Goal: Task Accomplishment & Management: Manage account settings

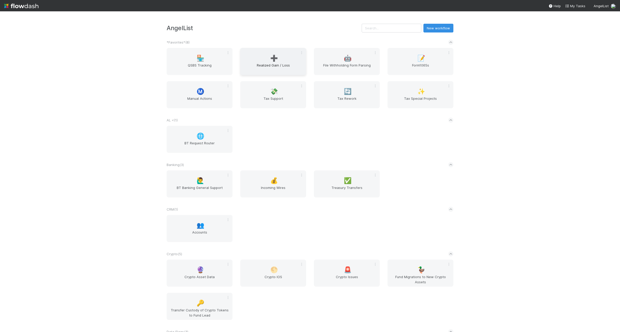
click at [265, 63] on span "Realized Gain / Loss" at bounding box center [273, 68] width 62 height 10
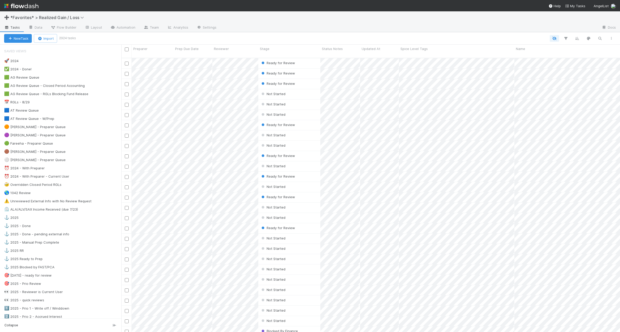
scroll to position [274, 493]
click at [86, 114] on div "🟦 AT Review Queue 9" at bounding box center [62, 110] width 117 height 6
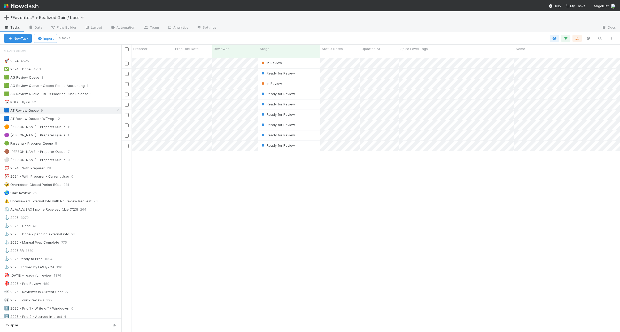
scroll to position [274, 493]
click at [598, 37] on icon "button" at bounding box center [599, 38] width 5 height 5
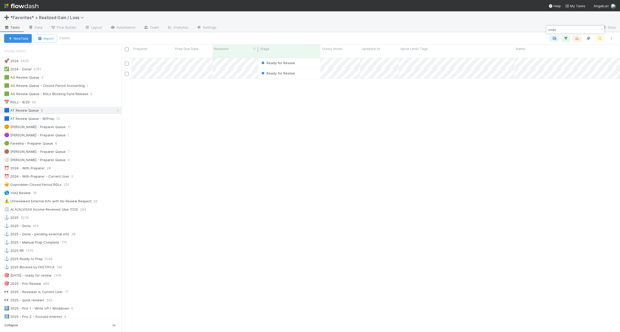
type input "ondo"
click at [599, 28] on icon "button" at bounding box center [601, 29] width 5 height 3
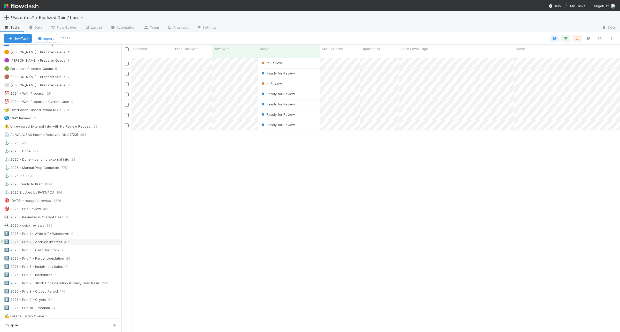
scroll to position [32, 0]
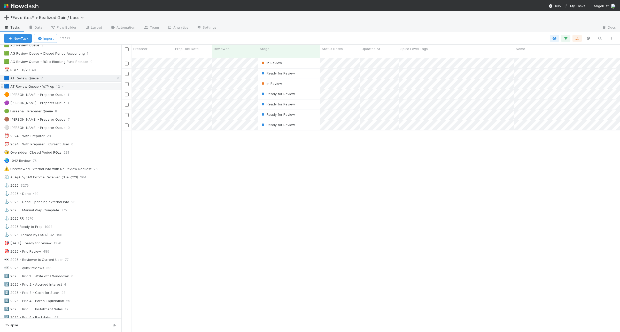
click at [89, 87] on div "🟦 AT Review Queue - W/Prep 12" at bounding box center [62, 86] width 117 height 6
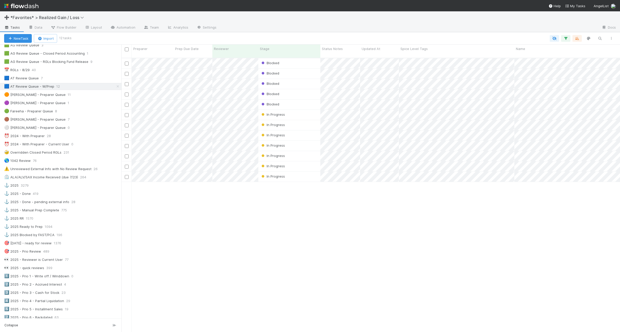
scroll to position [274, 493]
click at [72, 78] on div "🟦 AT Review Queue 7" at bounding box center [62, 78] width 117 height 6
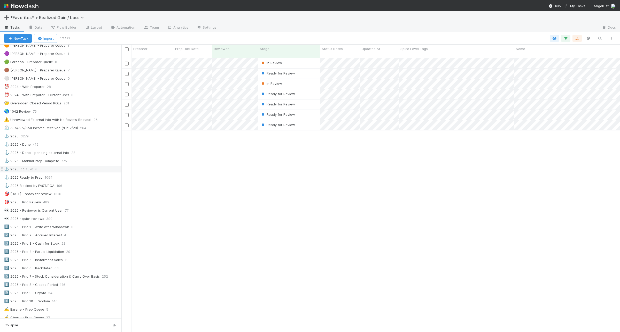
scroll to position [65, 0]
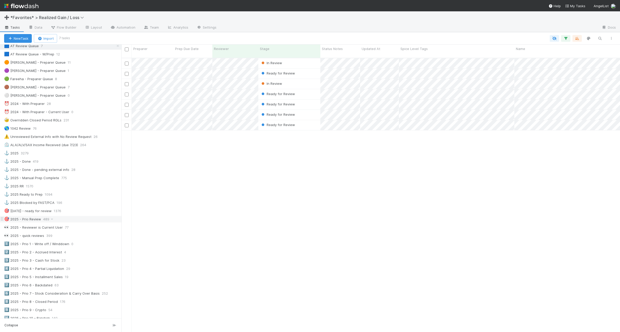
click at [86, 223] on div "🎯 2025 - Prio Review 489" at bounding box center [62, 219] width 117 height 6
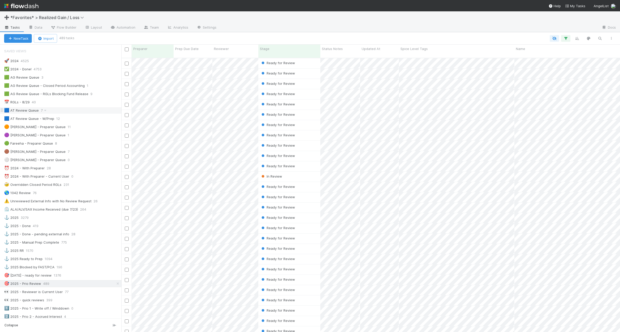
click at [78, 113] on div "🟦 AT Review Queue 7" at bounding box center [62, 110] width 117 height 6
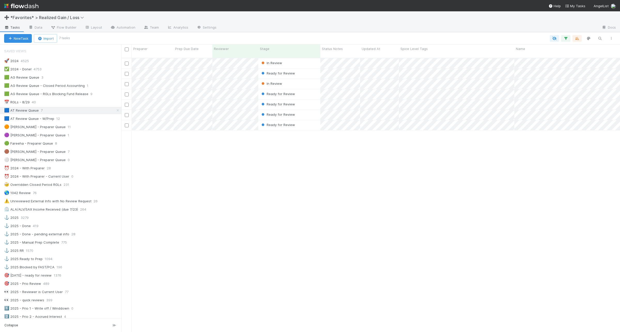
scroll to position [274, 493]
click at [310, 69] on div "Ready for Review" at bounding box center [289, 74] width 62 height 10
drag, startPoint x: 313, startPoint y: 172, endPoint x: 311, endPoint y: 167, distance: 6.0
click at [313, 172] on div at bounding box center [310, 166] width 620 height 332
click at [306, 69] on div "Ready for Review" at bounding box center [289, 74] width 62 height 10
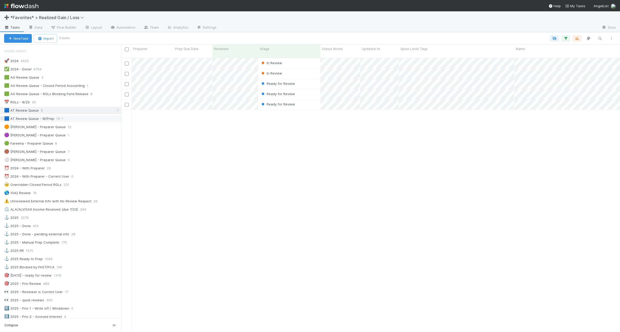
click at [93, 119] on div "🟦 AT Review Queue - W/Prep 13" at bounding box center [62, 119] width 117 height 6
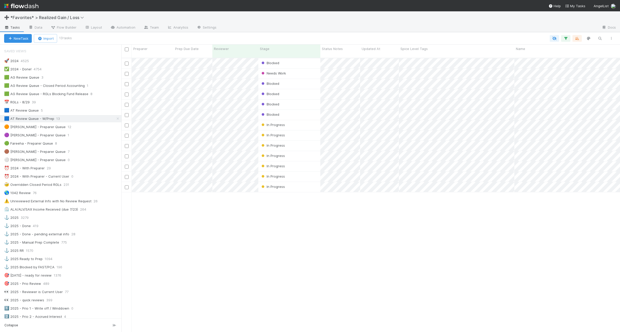
scroll to position [274, 493]
click at [91, 108] on div "🟦 AT Review Queue 5" at bounding box center [62, 110] width 117 height 6
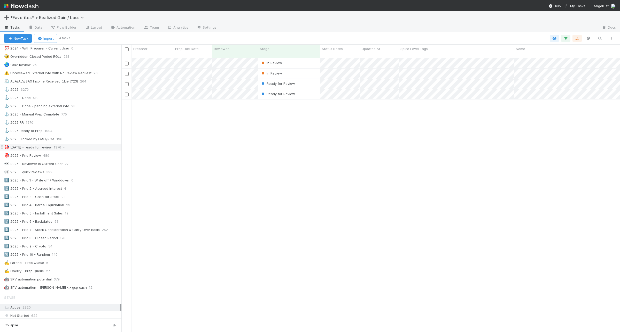
scroll to position [129, 0]
click at [92, 191] on div "2️⃣ 2025 - Prio 2 - Accrued Interest 4" at bounding box center [62, 188] width 117 height 6
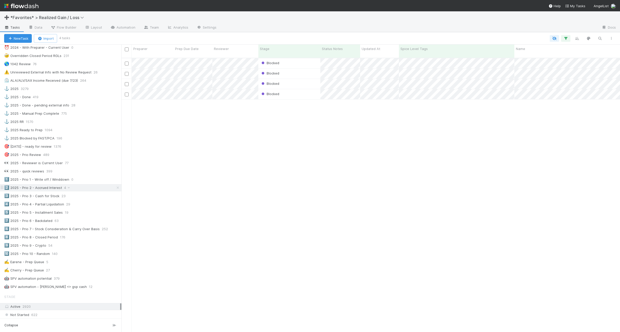
scroll to position [274, 493]
click at [91, 200] on div "3️⃣ 2025 - Prio 3 - Cash for Stock 23" at bounding box center [62, 196] width 117 height 6
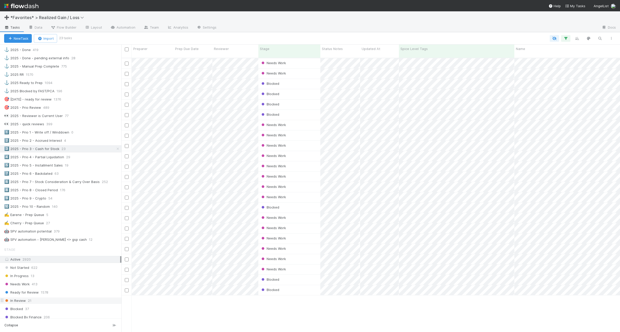
scroll to position [161, 0]
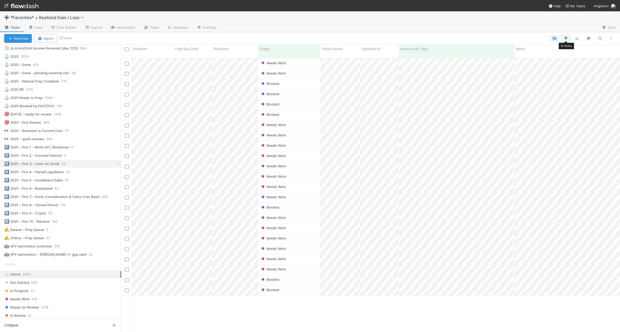
click at [565, 36] on icon "button" at bounding box center [565, 38] width 5 height 5
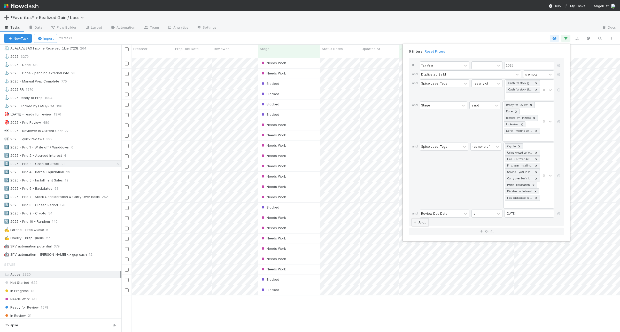
click at [424, 226] on link "And.." at bounding box center [420, 222] width 16 height 7
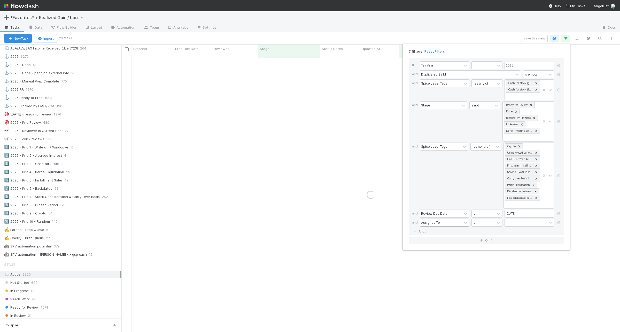
drag, startPoint x: 435, startPoint y: 226, endPoint x: 440, endPoint y: 227, distance: 5.2
click at [435, 225] on div "Assigned To" at bounding box center [430, 222] width 19 height 5
type input "prep"
click at [443, 247] on div "Preparer" at bounding box center [444, 246] width 50 height 9
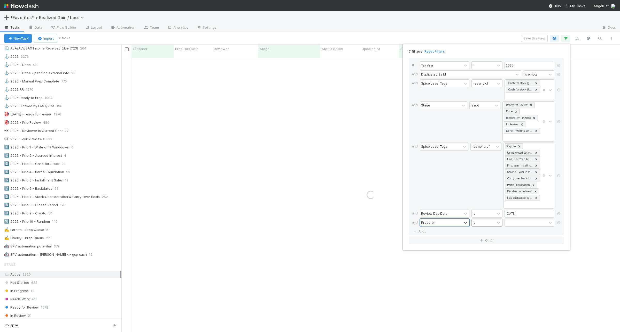
click at [493, 226] on div "is" at bounding box center [482, 222] width 23 height 7
click at [487, 255] on div "is empty" at bounding box center [486, 255] width 31 height 9
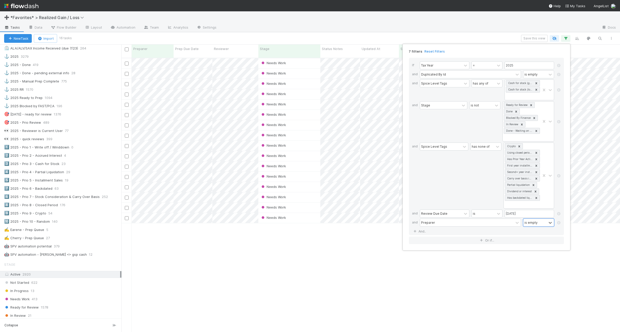
scroll to position [274, 493]
click at [377, 36] on div "7 filters Reset Filters If Tax Year = 2025 and Duplicated By Id is empty and Sp…" at bounding box center [310, 166] width 620 height 332
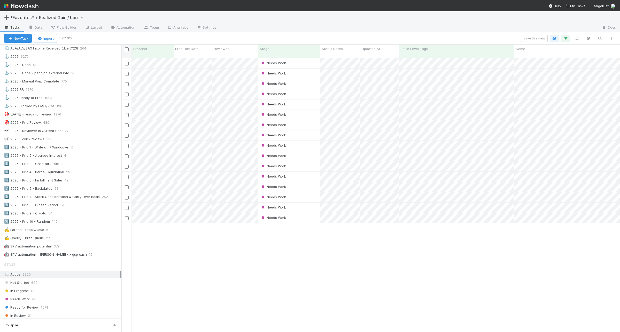
click at [127, 52] on div at bounding box center [126, 49] width 7 height 6
click at [127, 48] on input "checkbox" at bounding box center [127, 49] width 4 height 4
checkbox input "true"
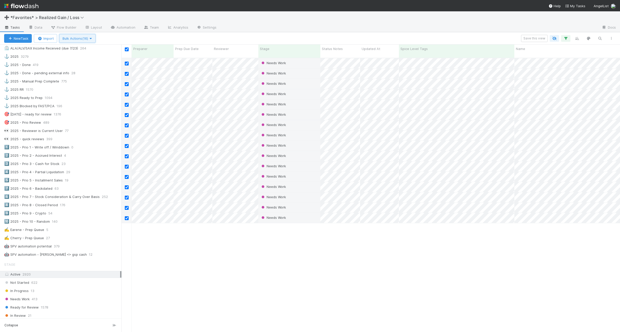
click at [89, 39] on span "Bulk Actions (16)" at bounding box center [77, 38] width 30 height 4
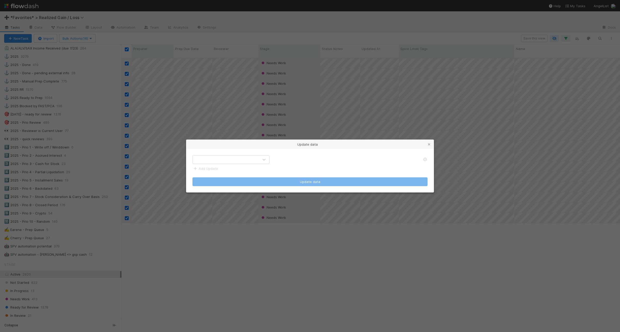
click at [210, 158] on div at bounding box center [226, 160] width 66 height 8
type input "prep"
click at [233, 186] on div "Preparer" at bounding box center [230, 190] width 77 height 9
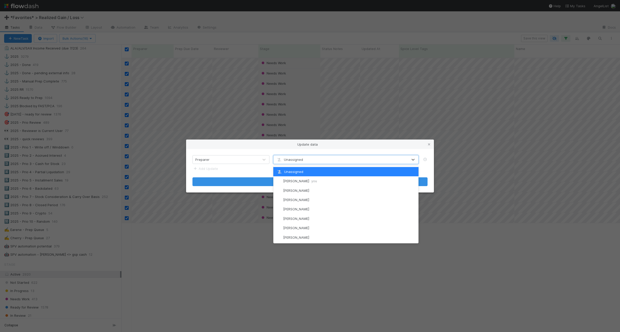
click at [306, 163] on div "Unassigned" at bounding box center [340, 160] width 134 height 8
type input "ear"
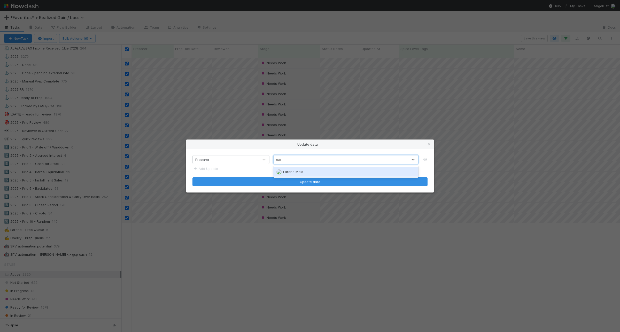
click at [308, 171] on div "Earene Melo" at bounding box center [345, 171] width 145 height 9
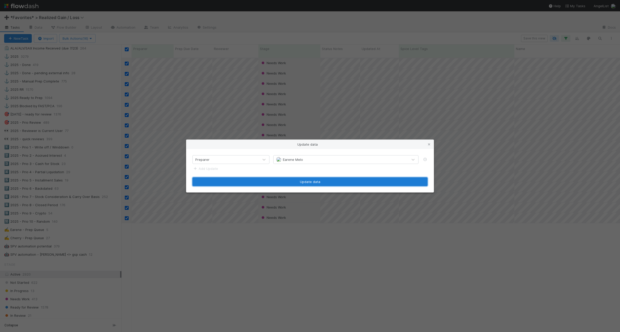
click at [306, 182] on button "Update data" at bounding box center [309, 182] width 235 height 9
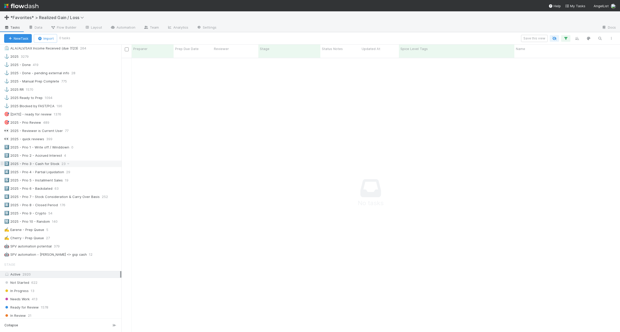
scroll to position [269, 488]
click at [88, 167] on div "3️⃣ 2025 - Prio 3 - Cash for Stock 23" at bounding box center [62, 164] width 117 height 6
click at [564, 39] on icon "button" at bounding box center [565, 38] width 5 height 5
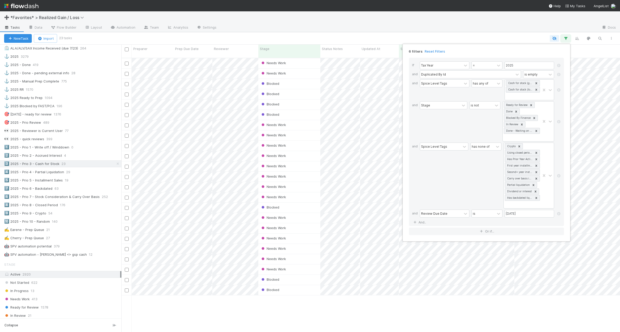
scroll to position [274, 493]
click at [324, 312] on div "6 filters Reset Filters If Tax Year = 2025 and Duplicated By Id is empty and Sp…" at bounding box center [310, 166] width 620 height 332
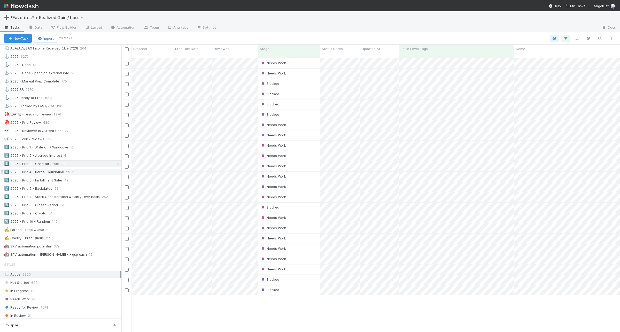
click at [81, 176] on div "4️⃣ 2025 - Prio 4 - Partial Liquidation 29" at bounding box center [62, 172] width 117 height 6
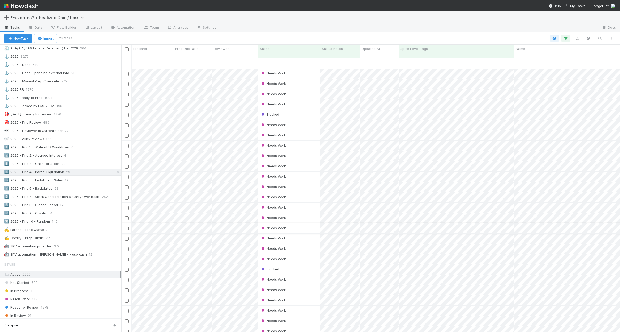
scroll to position [26, 0]
click at [65, 242] on div "✍️ Cherry - Prep Queue 27" at bounding box center [62, 238] width 117 height 6
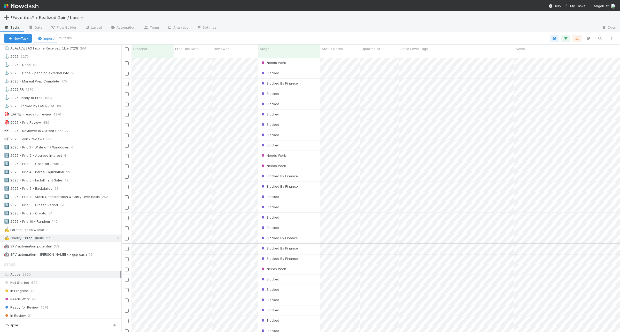
scroll to position [5, 0]
click at [95, 176] on div "4️⃣ 2025 - Prio 4 - Partial Liquidation 29" at bounding box center [62, 172] width 117 height 6
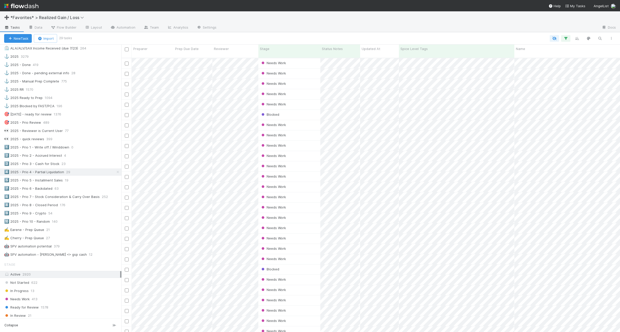
click at [87, 168] on div "3️⃣ 2025 - Prio 3 - Cash for Stock 23" at bounding box center [60, 164] width 121 height 7
click at [80, 166] on div "3️⃣ 2025 - Prio 3 - Cash for Stock 23" at bounding box center [62, 164] width 117 height 6
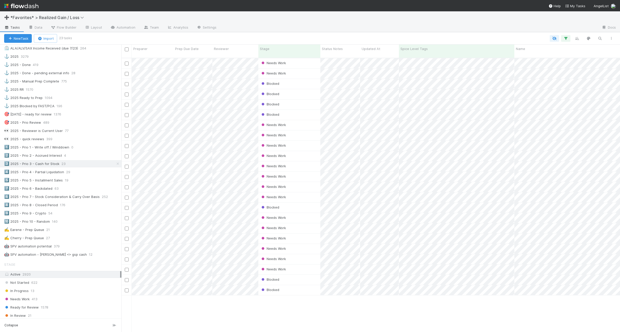
scroll to position [274, 493]
click at [87, 176] on div "4️⃣ 2025 - Prio 4 - Partial Liquidation 29" at bounding box center [62, 172] width 117 height 6
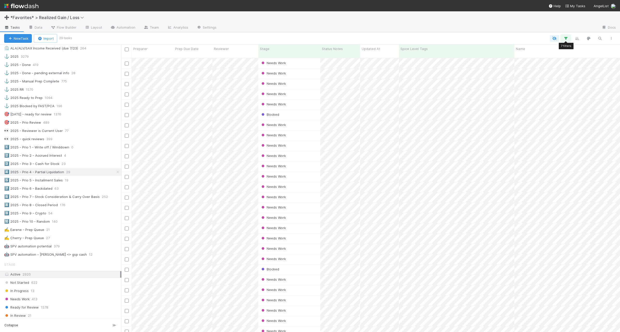
click at [564, 39] on icon "button" at bounding box center [565, 38] width 5 height 5
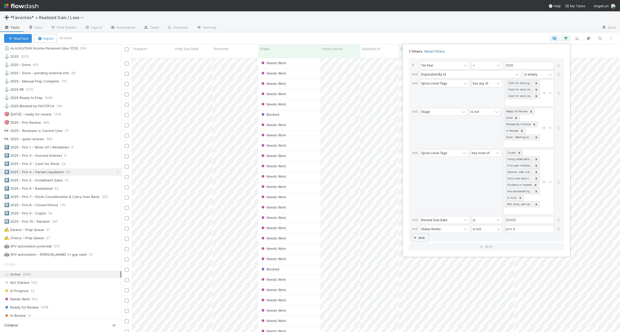
click at [422, 242] on link "And.." at bounding box center [420, 237] width 16 height 7
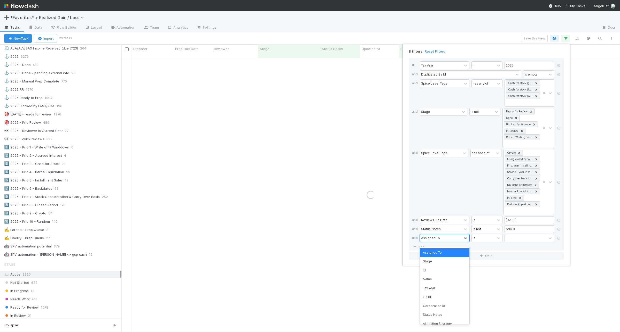
click at [435, 241] on div "Assigned To" at bounding box center [430, 238] width 19 height 5
type input "prep"
click at [437, 260] on div "Preparer" at bounding box center [444, 261] width 50 height 9
click at [488, 241] on div "is" at bounding box center [482, 238] width 23 height 7
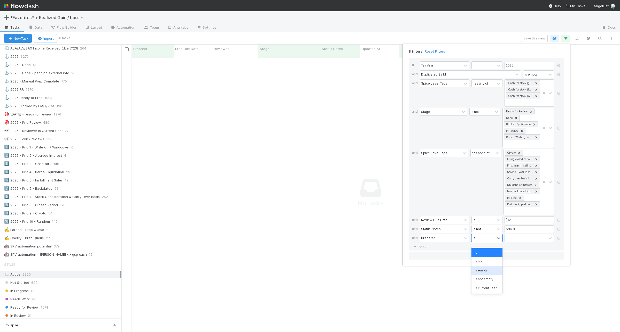
click at [493, 273] on div "is empty" at bounding box center [486, 270] width 31 height 9
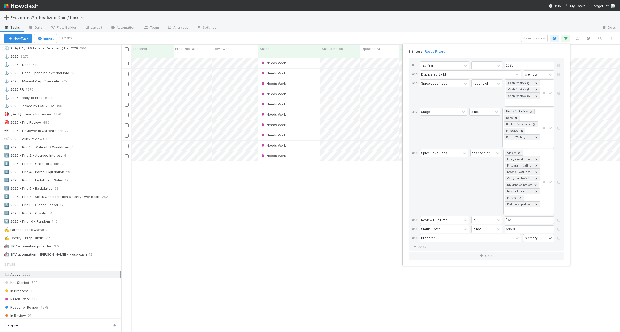
scroll to position [274, 493]
click at [424, 35] on div "8 filters Reset Filters If Tax Year = 2025 and Duplicated By Id is empty and Sp…" at bounding box center [310, 166] width 620 height 332
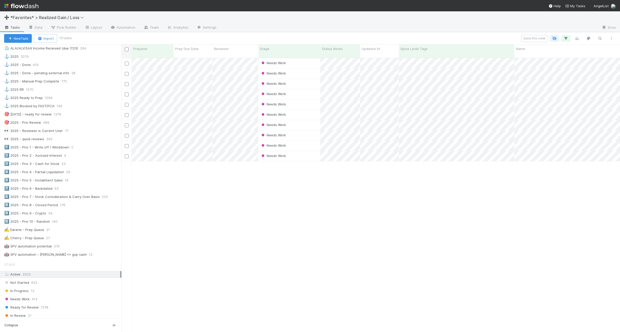
click at [127, 49] on input "checkbox" at bounding box center [127, 49] width 4 height 4
checkbox input "true"
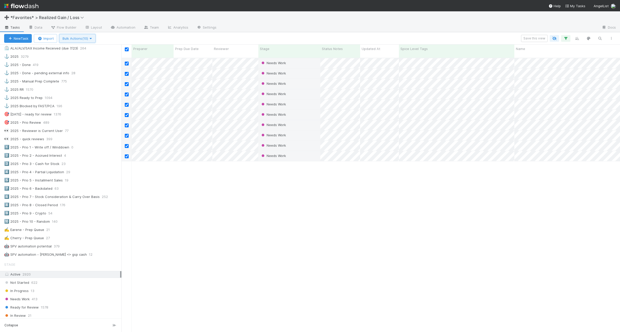
click at [74, 39] on span "Bulk Actions (10)" at bounding box center [77, 38] width 30 height 4
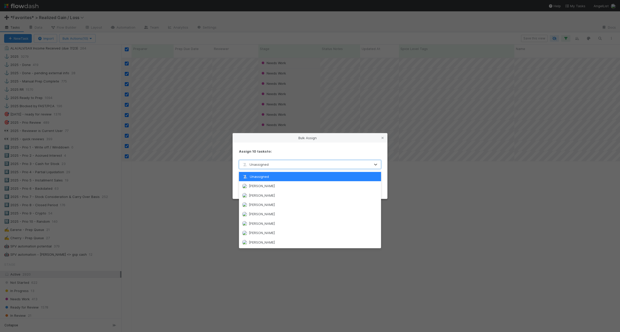
click at [287, 167] on div "Unassigned" at bounding box center [304, 165] width 131 height 8
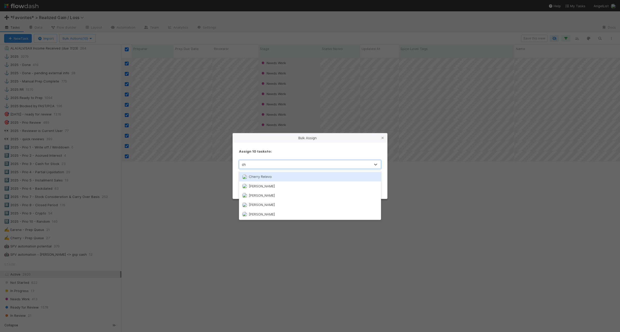
type input "che"
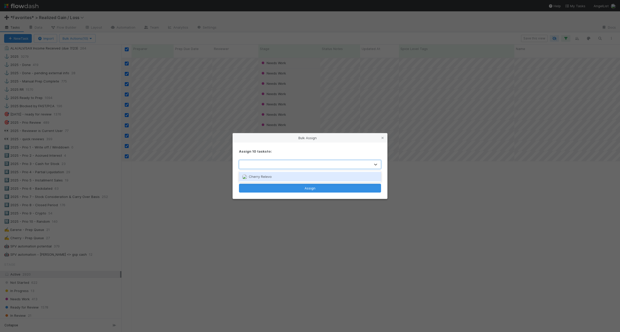
click at [340, 165] on div "che" at bounding box center [304, 165] width 131 height 8
click at [381, 136] on link at bounding box center [382, 138] width 5 height 5
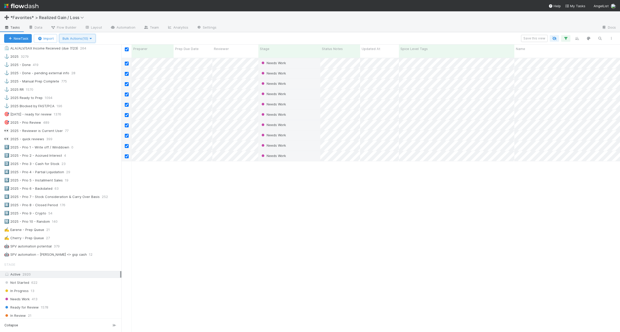
click at [93, 36] on button "Bulk Actions (10)" at bounding box center [77, 38] width 36 height 9
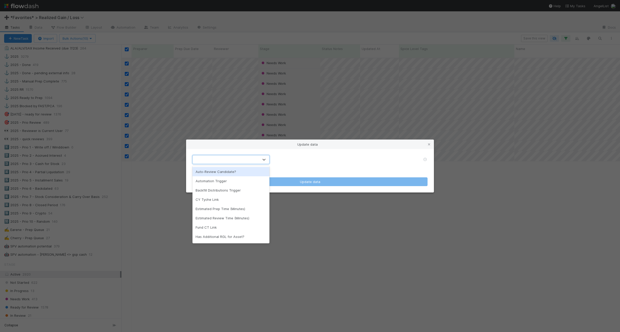
click at [215, 163] on div at bounding box center [226, 160] width 66 height 8
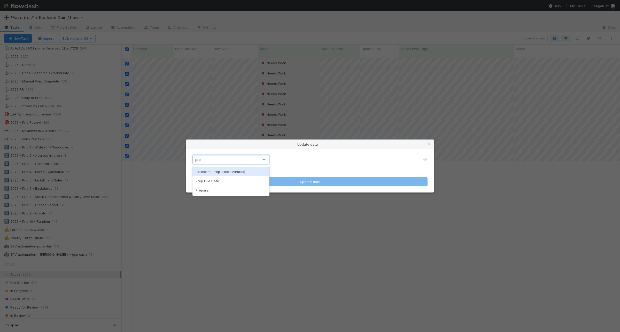
type input "prep"
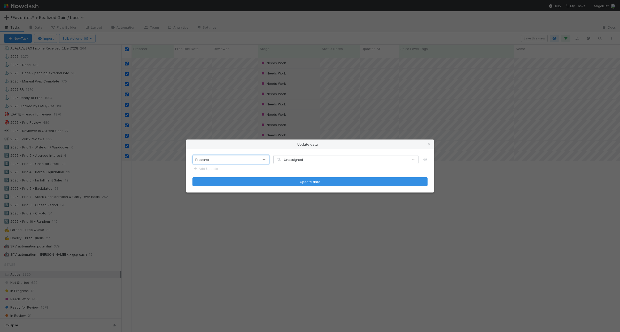
click at [286, 158] on span "Unassigned" at bounding box center [289, 160] width 27 height 4
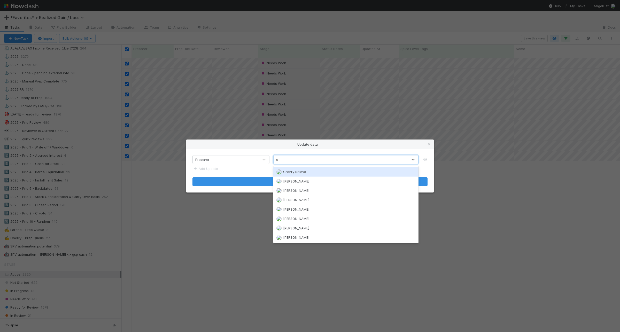
type input "ch"
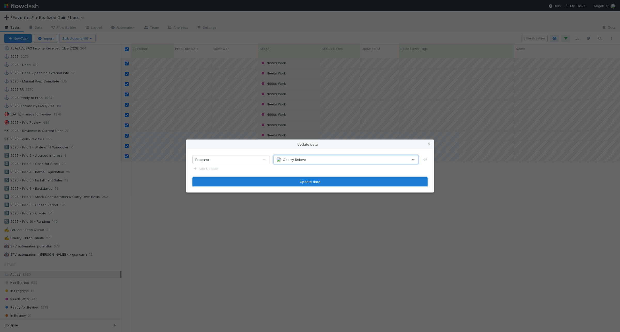
click at [305, 181] on button "Update data" at bounding box center [309, 182] width 235 height 9
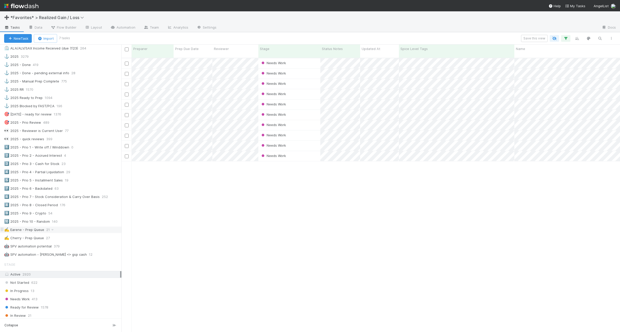
click at [87, 233] on div "✍️ Earene - Prep Queue 21" at bounding box center [62, 230] width 117 height 6
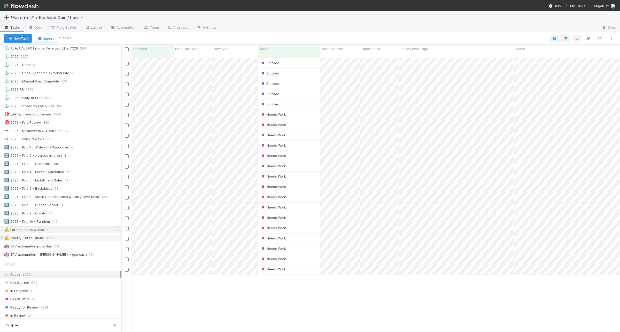
click at [88, 242] on div "✍️ Cherry - Prep Queue 37" at bounding box center [62, 238] width 117 height 6
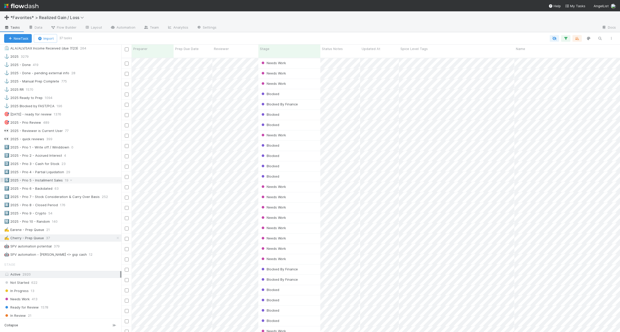
click at [85, 184] on div "5️⃣ 2025 - Prio 5 - Installment Sales 19" at bounding box center [62, 180] width 117 height 6
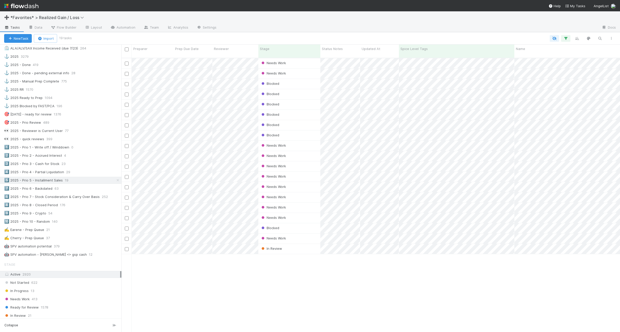
scroll to position [274, 493]
click at [78, 233] on div "✍️ Earene - Prep Queue 21" at bounding box center [62, 230] width 117 height 6
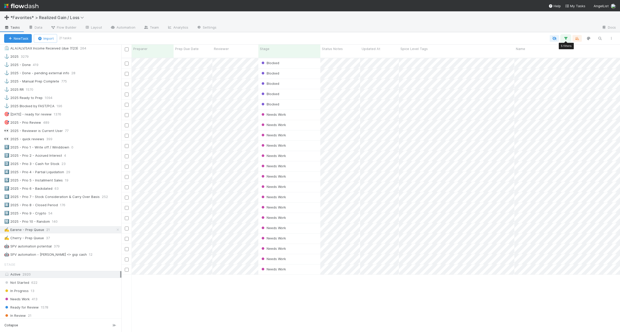
click at [567, 36] on icon "button" at bounding box center [565, 38] width 5 height 5
click at [424, 130] on link "And.." at bounding box center [420, 129] width 16 height 7
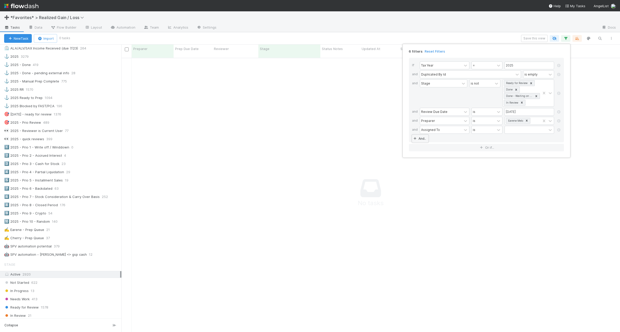
scroll to position [269, 488]
click at [558, 131] on icon at bounding box center [558, 130] width 5 height 3
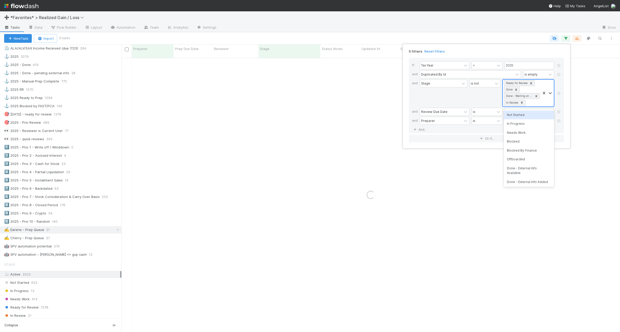
scroll to position [0, 0]
click at [537, 104] on div "Ready for Review Done Done - Waiting on External Info In Review" at bounding box center [521, 93] width 38 height 27
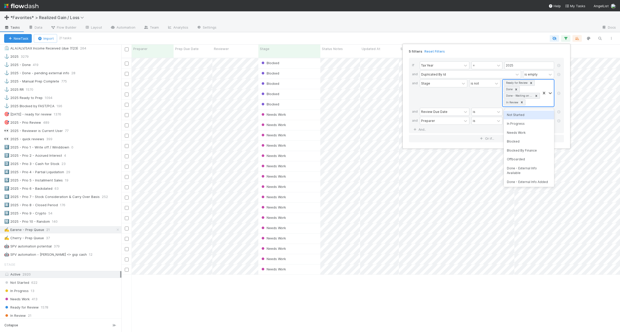
scroll to position [5, 5]
type input "blo"
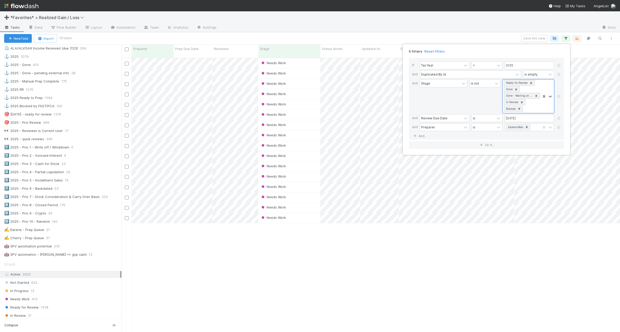
click at [504, 37] on div "5 filters Reset Filters If Tax Year = 2025 and Duplicated By Id is empty and St…" at bounding box center [310, 166] width 620 height 332
click at [531, 38] on button "Save this view" at bounding box center [534, 38] width 27 height 7
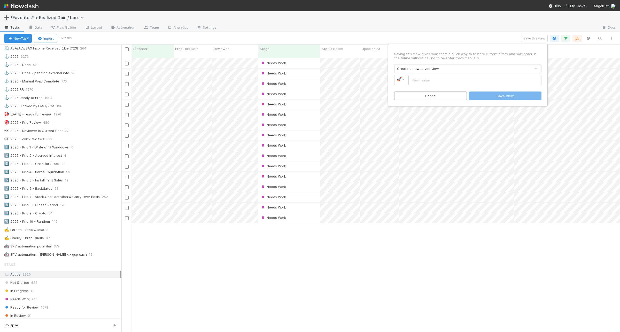
click at [423, 65] on div "Create a new saved view" at bounding box center [462, 69] width 136 height 8
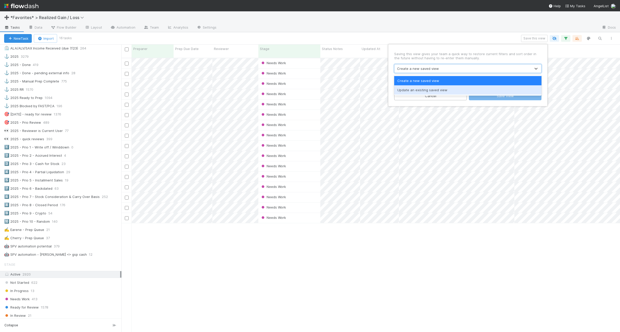
click at [424, 92] on div "Update an existing saved view" at bounding box center [467, 89] width 147 height 9
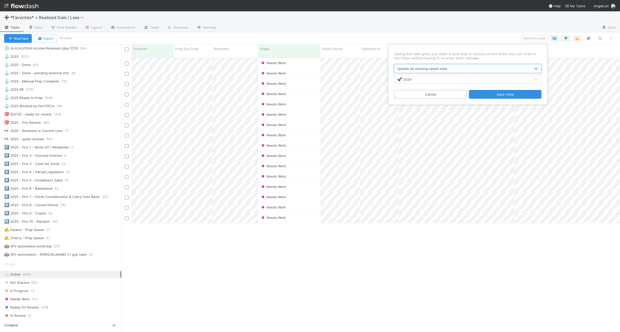
click at [431, 82] on div "🚀 2024" at bounding box center [462, 79] width 136 height 8
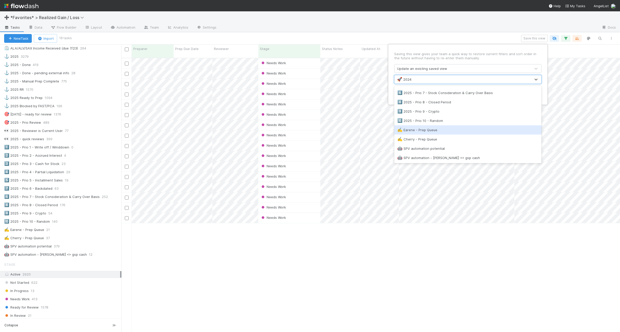
click at [440, 130] on div "✍️ Earene - Prep Queue" at bounding box center [467, 130] width 141 height 5
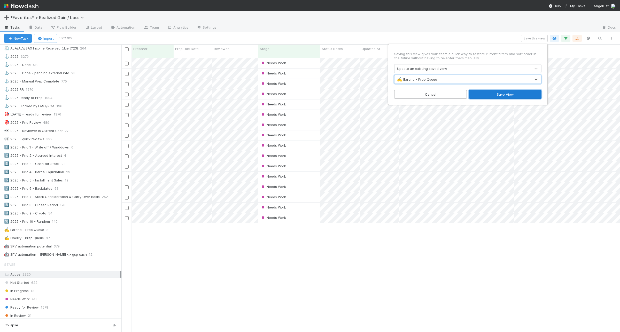
click at [502, 93] on button "Save View" at bounding box center [505, 94] width 73 height 9
click at [59, 233] on div "✍️ Earene - Prep Queue 21" at bounding box center [62, 230] width 117 height 6
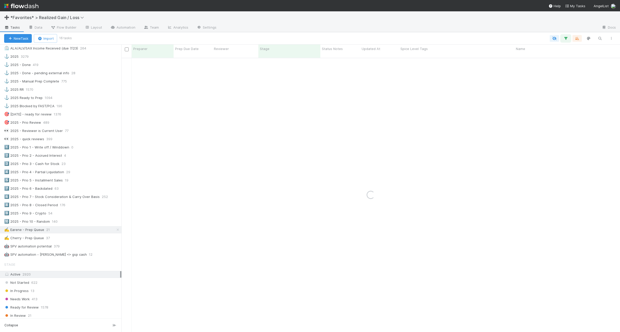
click at [567, 37] on icon "button" at bounding box center [565, 38] width 5 height 5
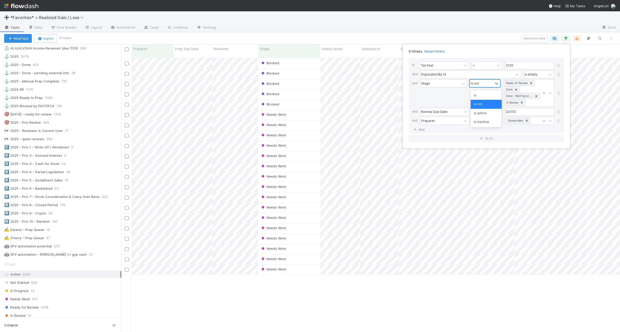
click at [489, 84] on div "is not" at bounding box center [480, 83] width 23 height 7
click at [61, 237] on div "5 filters Reset Filters If Tax Year = 2025 and Duplicated By Id is empty and St…" at bounding box center [310, 166] width 620 height 332
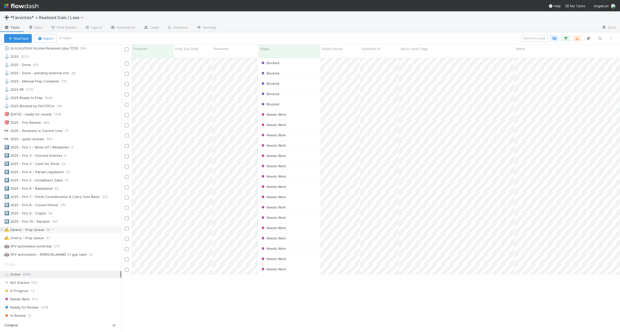
click at [57, 233] on div "✍️ Earene - Prep Queue 16" at bounding box center [62, 230] width 117 height 6
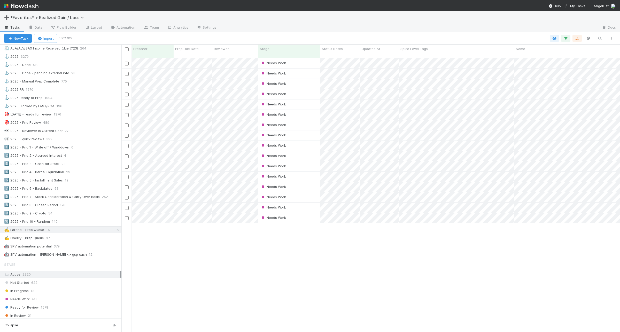
scroll to position [274, 493]
click at [566, 39] on icon "button" at bounding box center [565, 38] width 5 height 5
click at [484, 82] on div "is not" at bounding box center [480, 83] width 23 height 7
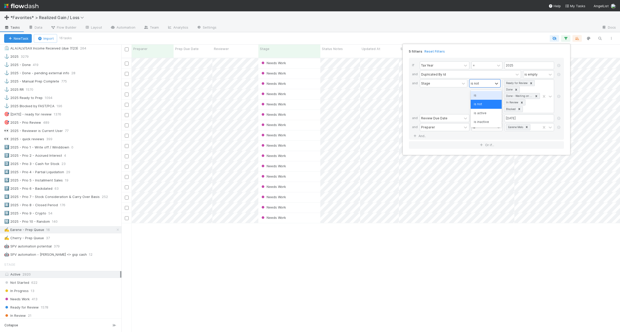
click at [487, 97] on div "is" at bounding box center [485, 95] width 31 height 9
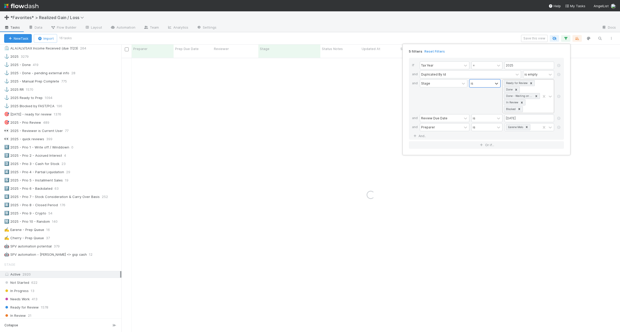
click at [533, 83] on icon at bounding box center [531, 84] width 4 height 4
click at [518, 82] on icon at bounding box center [516, 84] width 4 height 4
click at [537, 83] on icon at bounding box center [536, 84] width 4 height 4
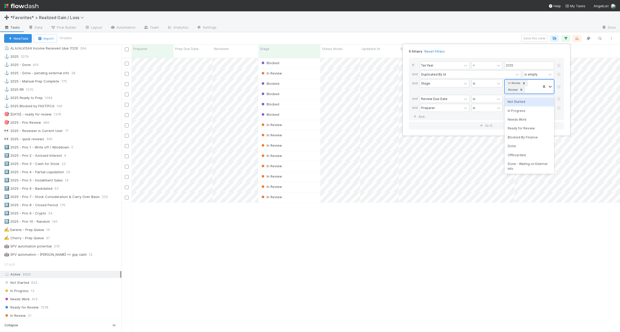
click at [524, 82] on icon at bounding box center [524, 84] width 4 height 4
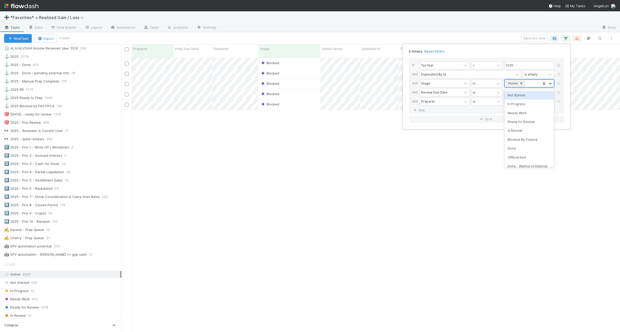
scroll to position [274, 493]
click at [459, 35] on div "5 filters Reset Filters If Tax Year = 2025 and Duplicated By Id is empty and St…" at bounding box center [310, 166] width 620 height 332
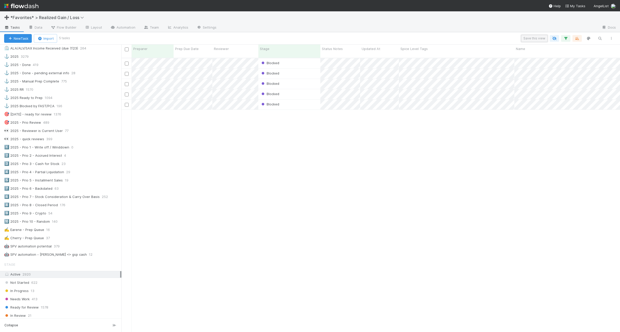
click at [525, 38] on button "Save this view" at bounding box center [534, 38] width 27 height 7
click at [405, 80] on link "🚀" at bounding box center [400, 80] width 12 height 10
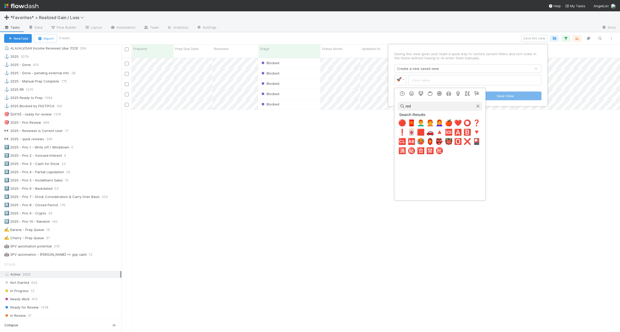
type input "red"
click at [403, 122] on span "🔴" at bounding box center [402, 123] width 8 height 7
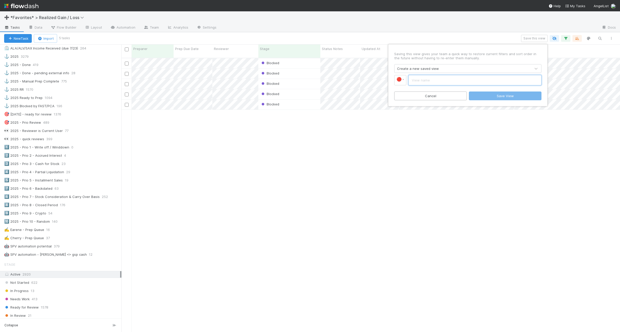
click at [427, 80] on input "text" at bounding box center [474, 80] width 133 height 10
type input "Earene - Blocked"
click at [494, 97] on button "Save View" at bounding box center [505, 96] width 73 height 9
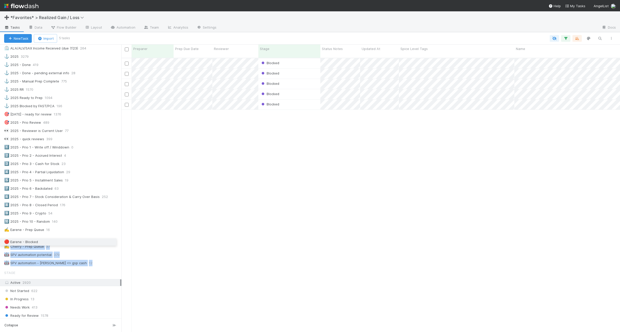
drag, startPoint x: 3, startPoint y: 270, endPoint x: 3, endPoint y: 243, distance: 26.6
click at [3, 243] on div "🚀 2024 4525 ✅ 2024 - Done! 4755 🟩 AG Review Queue 3 🟩 AG Review Queue - Closed …" at bounding box center [60, 81] width 121 height 370
click at [28, 250] on div "✍️ Cherry - Prep Queue" at bounding box center [24, 246] width 40 height 6
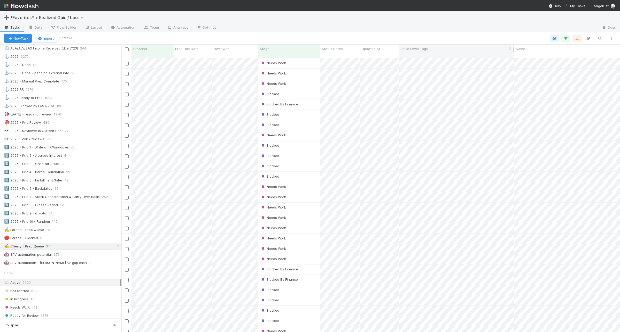
scroll to position [274, 493]
click at [565, 38] on icon "button" at bounding box center [565, 38] width 5 height 5
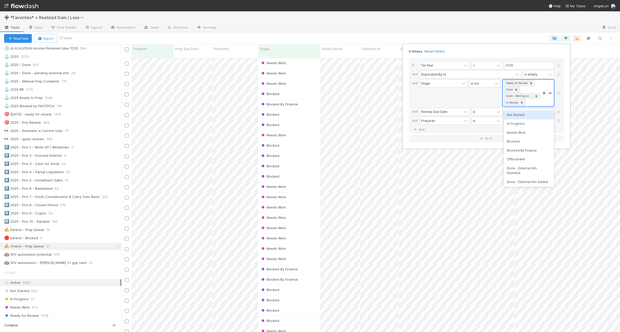
scroll to position [0, 0]
click at [538, 105] on div "Ready for Review Done Done - Waiting on External Info In Review" at bounding box center [521, 93] width 38 height 27
type input "blo"
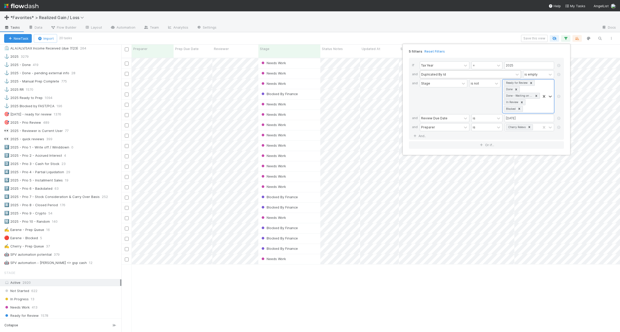
scroll to position [274, 493]
click at [474, 38] on div "5 filters Reset Filters If Tax Year = 2025 and Duplicated By Id is empty and St…" at bounding box center [310, 166] width 620 height 332
click at [531, 37] on button "Save this view" at bounding box center [534, 38] width 27 height 7
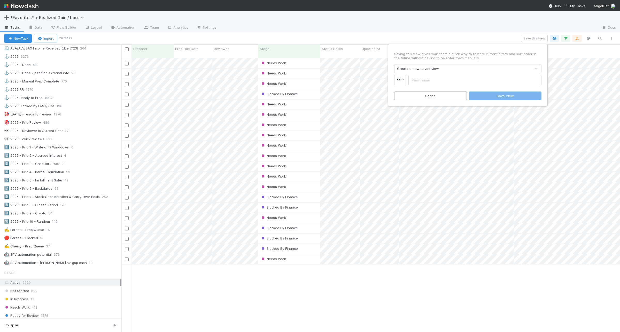
click at [448, 67] on div "Create a new saved view" at bounding box center [462, 69] width 136 height 8
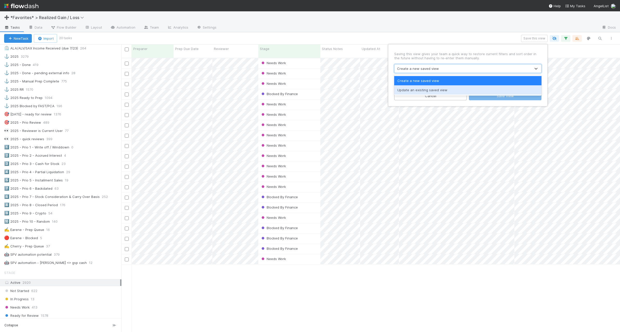
click at [445, 87] on div "Update an existing saved view" at bounding box center [467, 89] width 147 height 9
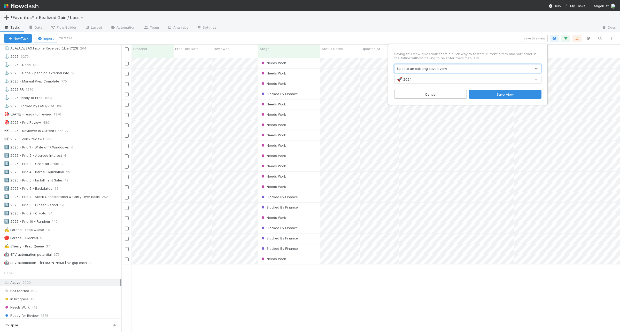
click at [431, 79] on div "🚀 2024" at bounding box center [462, 79] width 136 height 8
type input "cher"
click at [441, 90] on div "✍️ Cherry - Prep Queue" at bounding box center [467, 91] width 141 height 5
click at [496, 93] on button "Save View" at bounding box center [505, 94] width 73 height 9
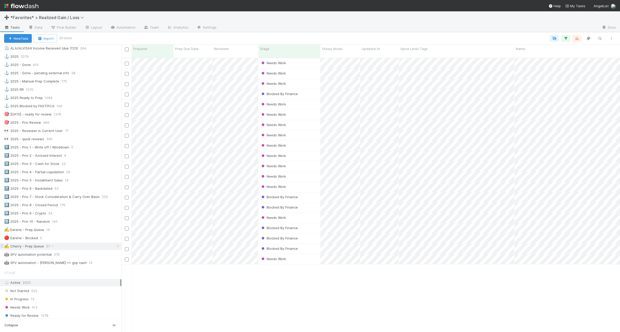
click at [80, 250] on div "✍️ Cherry - Prep Queue 37" at bounding box center [62, 246] width 117 height 6
click at [567, 41] on button "button" at bounding box center [565, 38] width 9 height 7
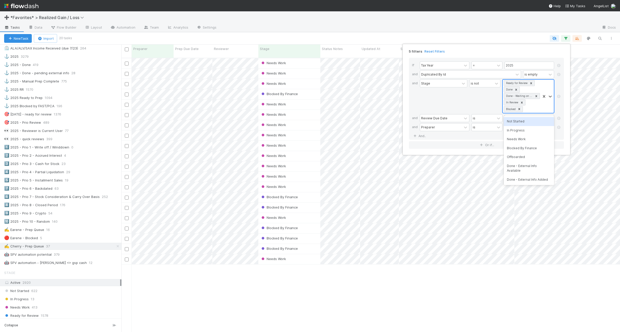
click at [527, 109] on div "Ready for Review Done Done - Waiting on External Info In Review Blocked" at bounding box center [521, 96] width 38 height 33
type input "blo"
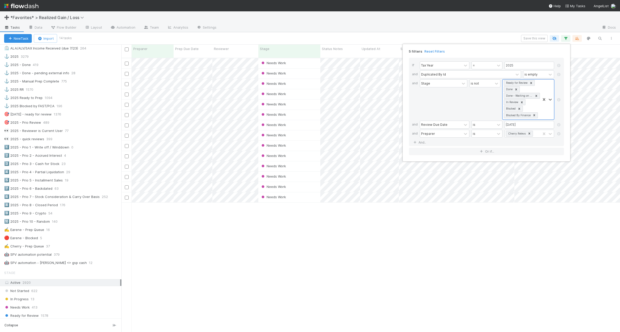
scroll to position [274, 493]
click at [514, 37] on div "5 filters Reset Filters If Tax Year = 2025 and Duplicated By Id is empty and St…" at bounding box center [310, 166] width 620 height 332
click at [533, 37] on button "Save this view" at bounding box center [534, 38] width 27 height 7
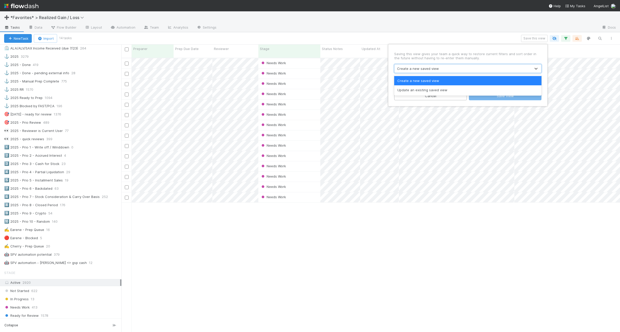
click at [432, 71] on div "Create a new saved view" at bounding box center [418, 68] width 42 height 5
click at [432, 87] on div "Update an existing saved view" at bounding box center [467, 89] width 147 height 9
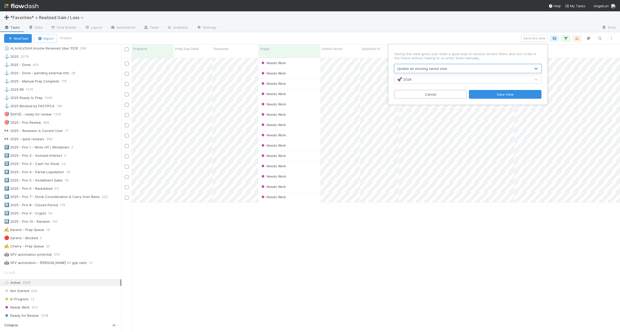
click at [435, 80] on div "🚀 2024" at bounding box center [462, 79] width 136 height 8
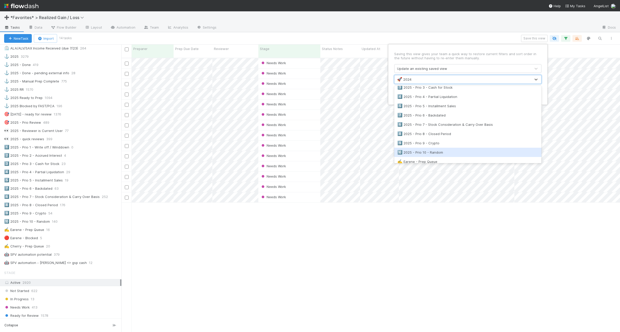
scroll to position [342, 0]
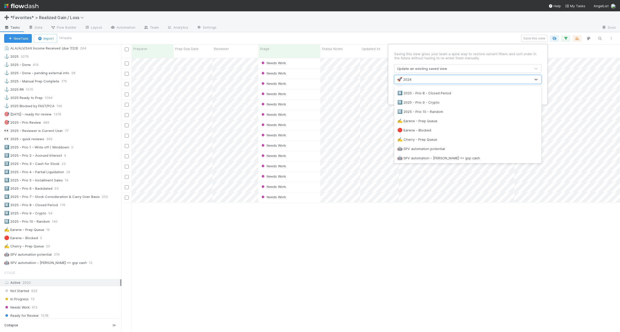
click at [441, 135] on div "✍️ Cherry - Prep Queue" at bounding box center [467, 139] width 147 height 9
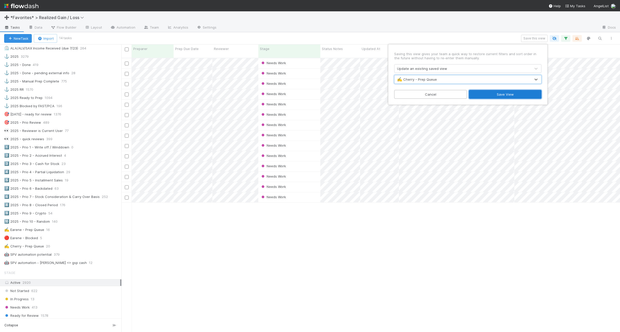
click at [514, 96] on button "Save View" at bounding box center [505, 94] width 73 height 9
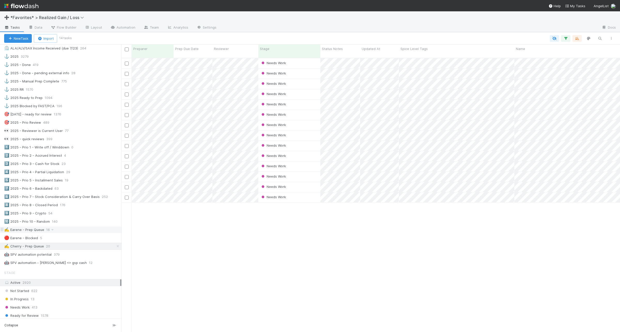
click at [84, 233] on div "✍️ Earene - Prep Queue 16" at bounding box center [62, 230] width 117 height 6
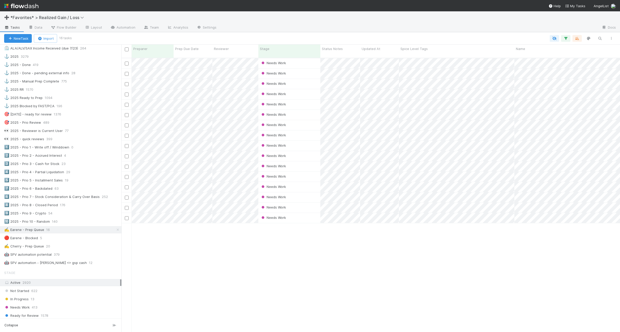
scroll to position [274, 493]
click at [564, 36] on icon "button" at bounding box center [565, 38] width 5 height 5
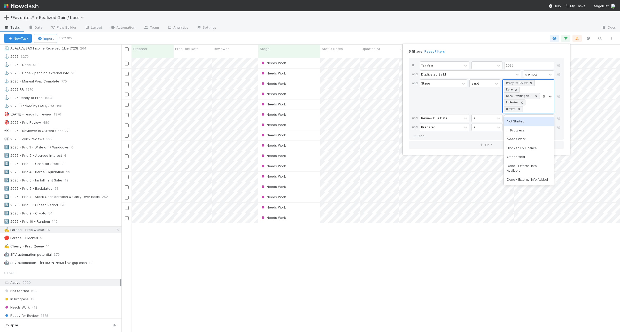
scroll to position [0, 0]
click at [530, 107] on div "Ready for Review Done Done - Waiting on External Info In Review Blocked" at bounding box center [521, 96] width 38 height 33
type input "blo"
click at [530, 36] on div "5 filters Reset Filters If Tax Year = 2025 and Duplicated By Id is empty and St…" at bounding box center [310, 166] width 620 height 332
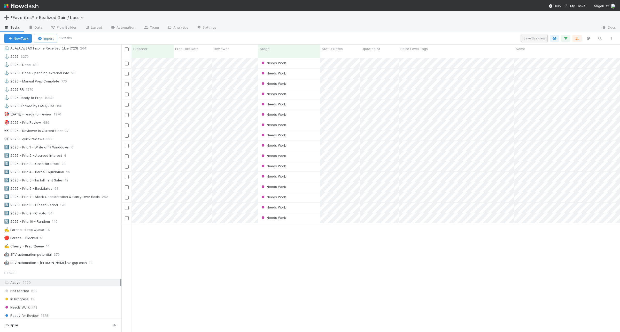
click at [528, 36] on button "Save this view" at bounding box center [534, 38] width 27 height 7
click at [434, 66] on div "Create a new saved view" at bounding box center [418, 68] width 42 height 5
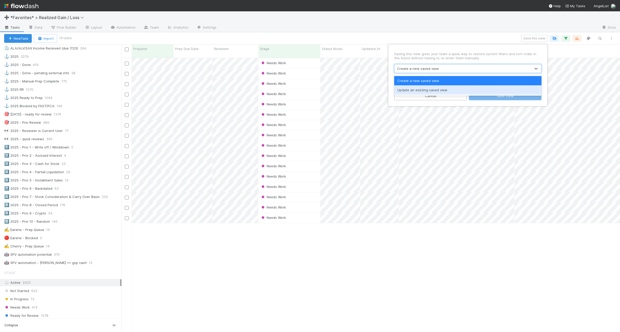
click at [445, 90] on div "Update an existing saved view" at bounding box center [467, 89] width 147 height 9
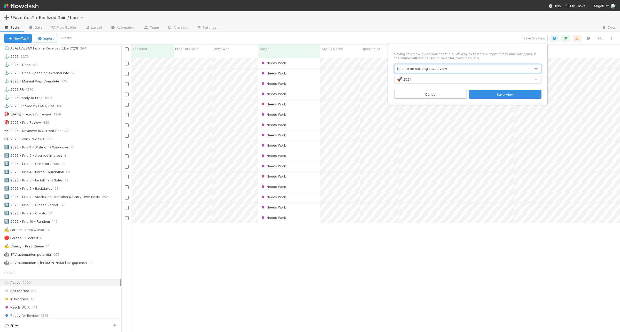
click at [431, 78] on div "🚀 2024" at bounding box center [462, 79] width 136 height 8
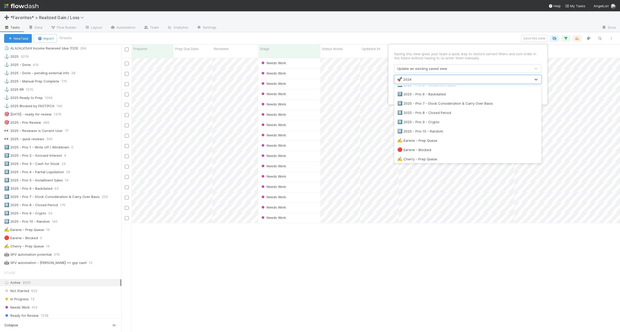
scroll to position [342, 0]
click at [438, 117] on div "✍️ Earene - Prep Queue" at bounding box center [467, 120] width 147 height 9
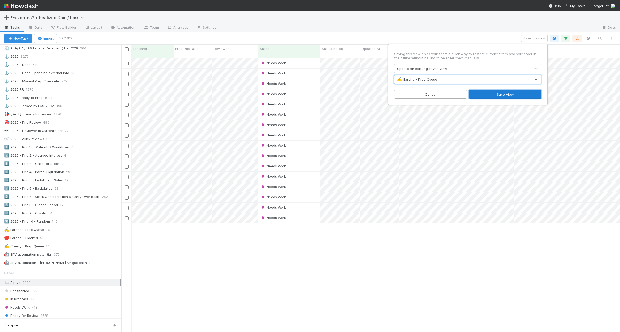
click at [504, 96] on button "Save View" at bounding box center [505, 94] width 73 height 9
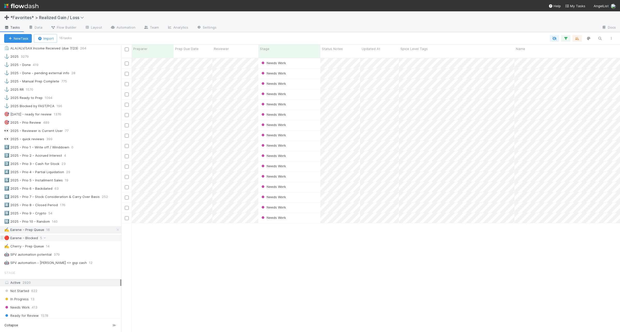
click at [67, 241] on div "🔴 Earene - Blocked 5" at bounding box center [62, 238] width 117 height 6
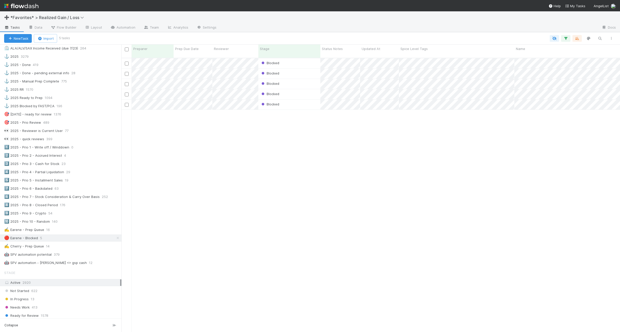
scroll to position [274, 493]
click at [564, 37] on icon "button" at bounding box center [565, 38] width 5 height 5
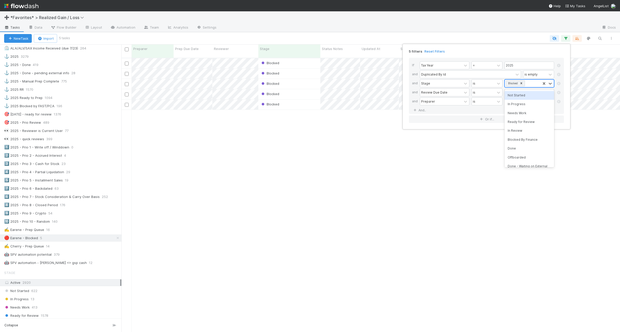
click at [535, 85] on div "Blocked" at bounding box center [522, 83] width 36 height 7
type input "blo"
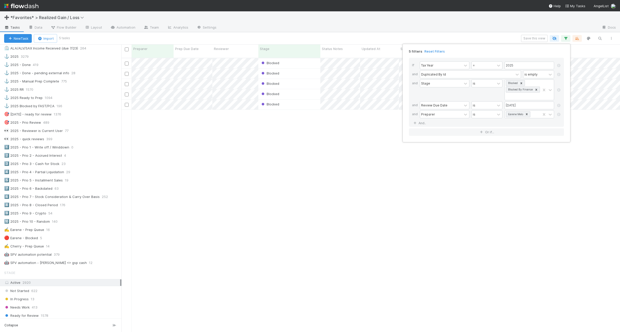
drag, startPoint x: 504, startPoint y: 32, endPoint x: 513, endPoint y: 37, distance: 10.6
click at [504, 32] on div "5 filters Reset Filters If Tax Year = 2025 and Duplicated By Id is empty and St…" at bounding box center [310, 166] width 620 height 332
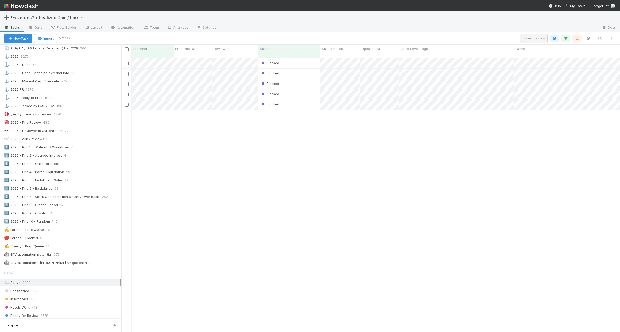
click at [540, 36] on button "Save this view" at bounding box center [534, 38] width 27 height 7
click at [438, 69] on div "Create a new saved view" at bounding box center [462, 69] width 136 height 8
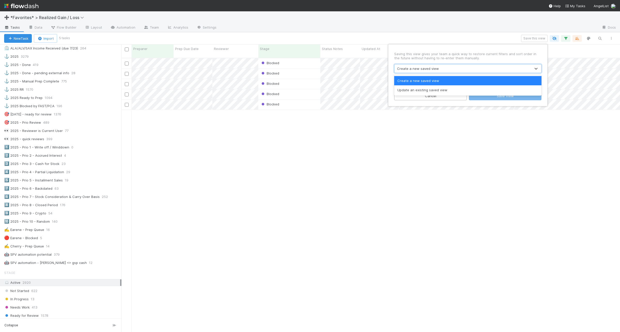
click at [431, 88] on div "Update an existing saved view" at bounding box center [467, 89] width 147 height 9
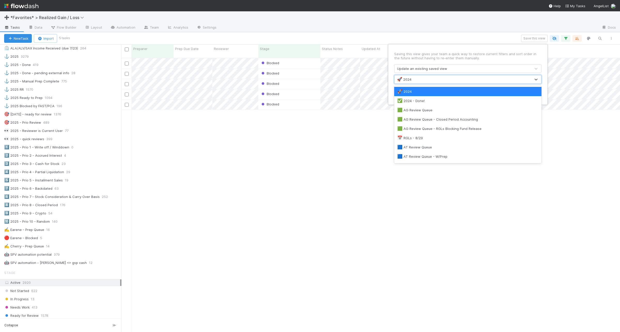
click at [432, 81] on div "🚀 2024" at bounding box center [462, 79] width 136 height 8
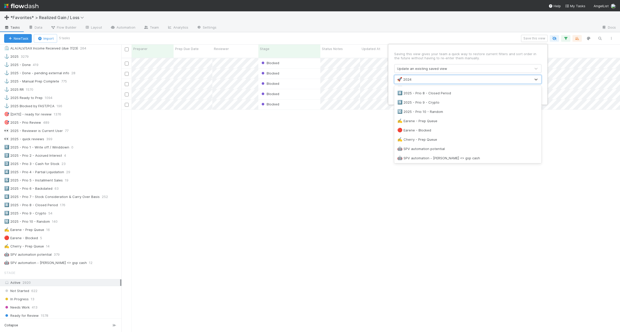
scroll to position [343, 0]
click at [434, 128] on div "🔴 Earene - Blocked" at bounding box center [467, 130] width 141 height 5
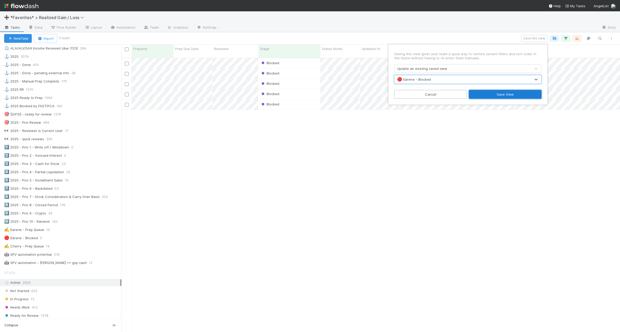
click at [497, 92] on button "Save View" at bounding box center [505, 94] width 73 height 9
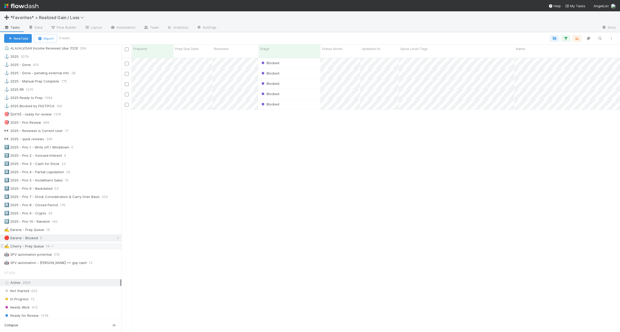
click at [76, 250] on div "✍️ Cherry - Prep Queue 14" at bounding box center [62, 246] width 117 height 6
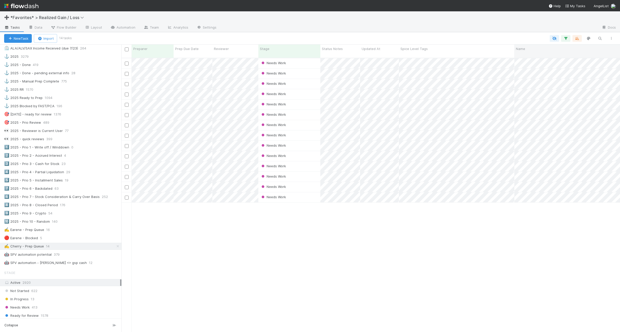
scroll to position [274, 493]
click at [567, 36] on icon "button" at bounding box center [565, 38] width 5 height 5
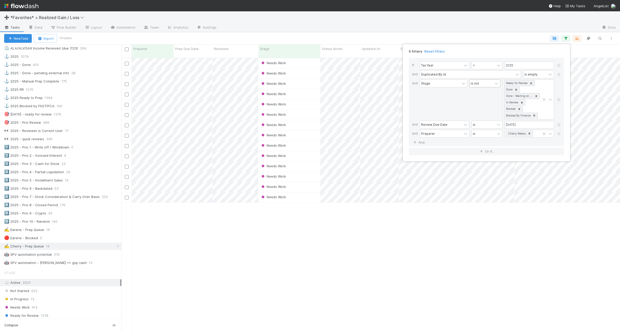
click at [480, 83] on div "is not" at bounding box center [480, 83] width 23 height 7
click at [479, 96] on div "is" at bounding box center [485, 95] width 31 height 9
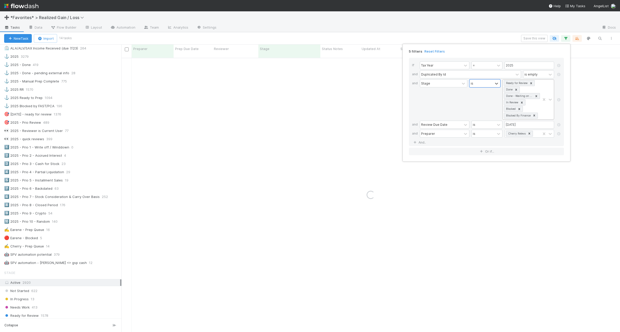
click at [532, 84] on icon at bounding box center [531, 84] width 4 height 4
click at [516, 84] on icon at bounding box center [516, 84] width 4 height 4
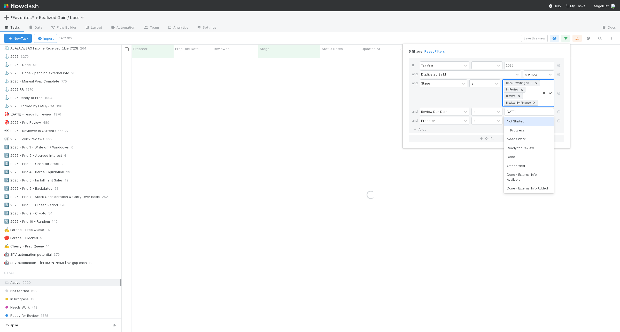
click at [535, 83] on icon at bounding box center [536, 83] width 2 height 2
click at [524, 84] on icon at bounding box center [524, 84] width 4 height 4
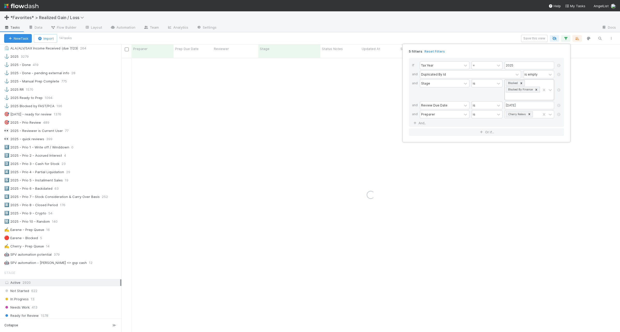
click at [473, 40] on div "5 filters Reset Filters If Tax Year = 2025 and Duplicated By Id is empty and St…" at bounding box center [310, 166] width 620 height 332
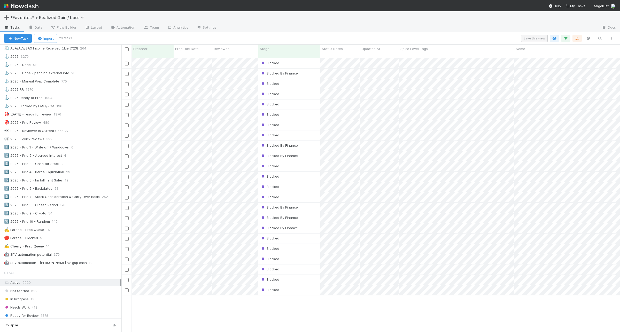
scroll to position [274, 493]
click at [533, 37] on button "Save this view" at bounding box center [534, 38] width 27 height 7
click at [434, 67] on div "Create a new saved view" at bounding box center [418, 68] width 42 height 5
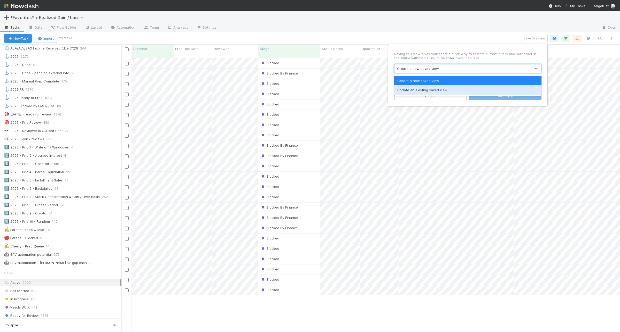
click at [432, 88] on div "Update an existing saved view" at bounding box center [467, 89] width 147 height 9
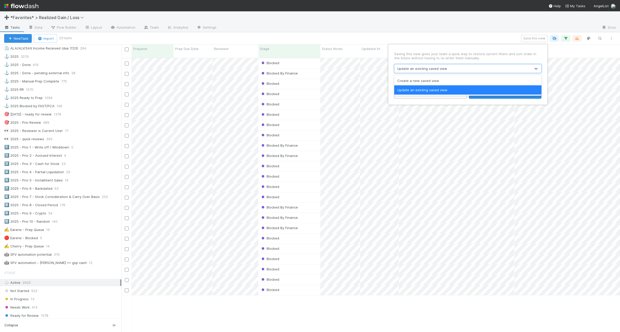
click at [429, 65] on div "Update an existing saved view" at bounding box center [462, 69] width 136 height 8
click at [424, 81] on div "Create a new saved view" at bounding box center [467, 80] width 147 height 9
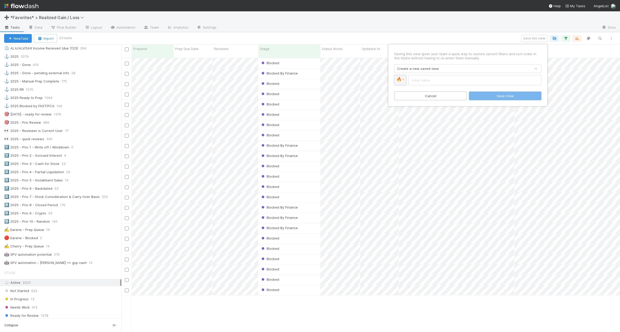
click at [401, 82] on link "🔥" at bounding box center [400, 80] width 12 height 10
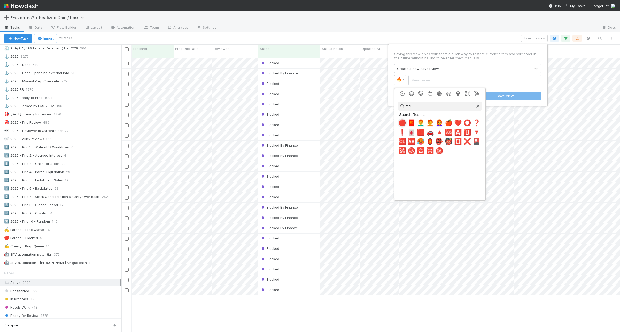
type input "red"
click at [402, 124] on span "🔴" at bounding box center [402, 123] width 8 height 7
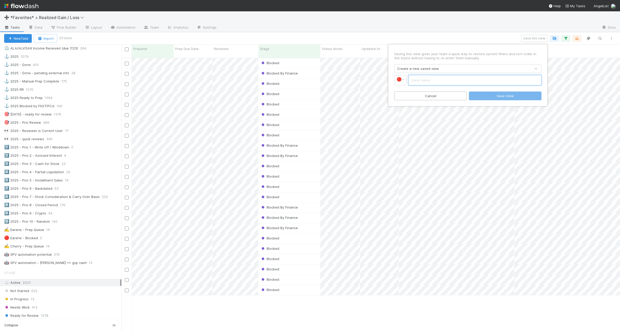
click at [430, 80] on input "text" at bounding box center [474, 80] width 133 height 10
type input "Cherry - Blocked"
click at [516, 93] on button "Save View" at bounding box center [505, 96] width 73 height 9
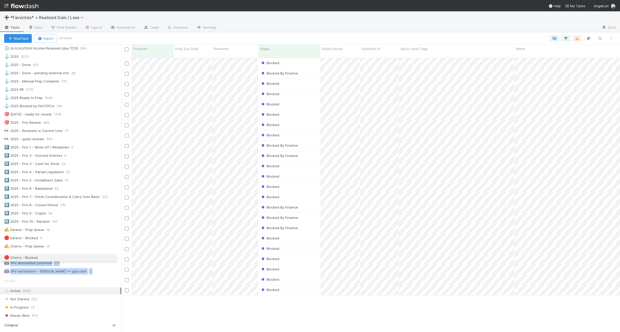
drag, startPoint x: 3, startPoint y: 278, endPoint x: 1, endPoint y: 259, distance: 19.5
click at [1, 259] on div "🚀 2024 4525 ✅ 2024 - Done! 4755 🟩 AG Review Queue 3 🟩 AG Review Queue - Closed …" at bounding box center [60, 85] width 121 height 379
click at [65, 258] on div "🔴 Cherry - Blocked 23" at bounding box center [62, 255] width 117 height 6
click at [93, 167] on div "3️⃣ 2025 - Prio 3 - Cash for Stock 23" at bounding box center [62, 164] width 117 height 6
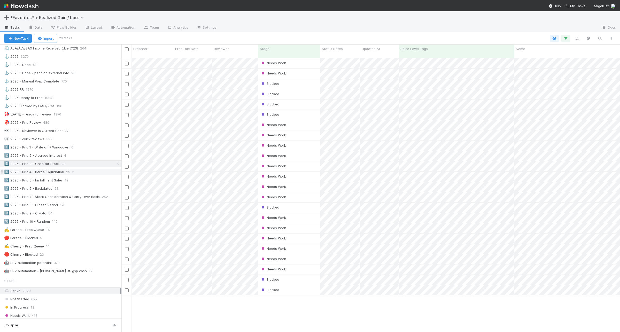
scroll to position [274, 493]
click at [84, 176] on div "4️⃣ 2025 - Prio 4 - Partial Liquidation 29" at bounding box center [62, 172] width 117 height 6
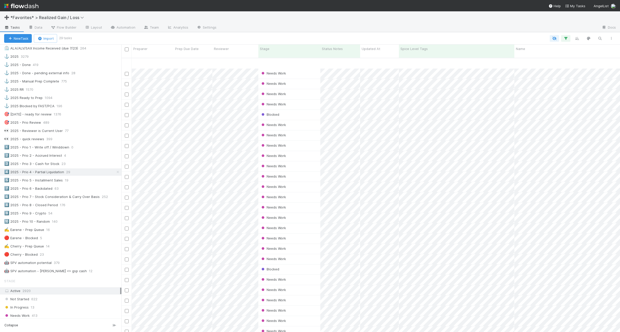
scroll to position [26, 0]
click at [95, 184] on div "5️⃣ 2025 - Prio 5 - Installment Sales 19" at bounding box center [62, 180] width 117 height 6
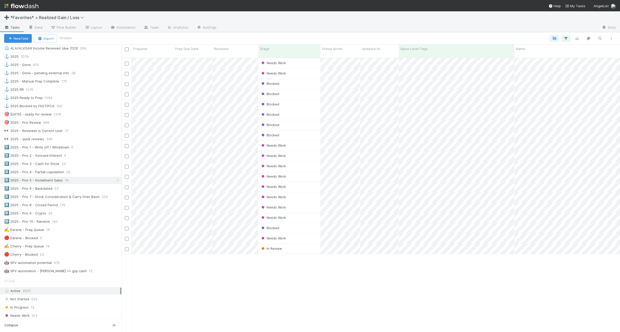
scroll to position [274, 493]
click at [565, 37] on icon "button" at bounding box center [565, 38] width 5 height 5
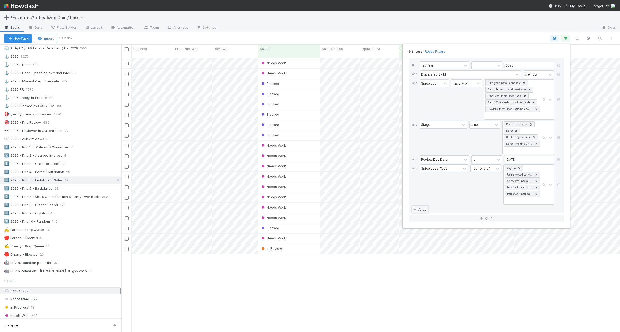
click at [424, 212] on link "And.." at bounding box center [420, 209] width 16 height 7
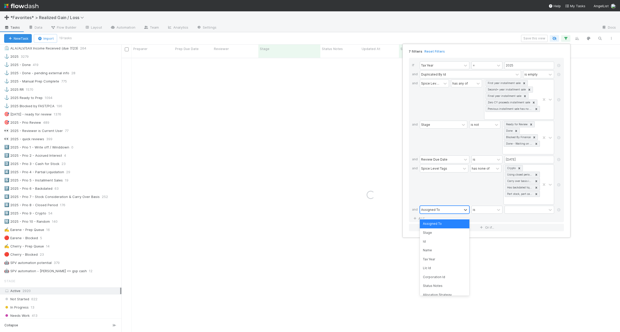
click at [442, 213] on div "Assigned To" at bounding box center [441, 209] width 42 height 7
type input "prep"
click at [445, 229] on div "Preparer" at bounding box center [444, 233] width 50 height 9
click at [483, 214] on div "is" at bounding box center [482, 209] width 23 height 7
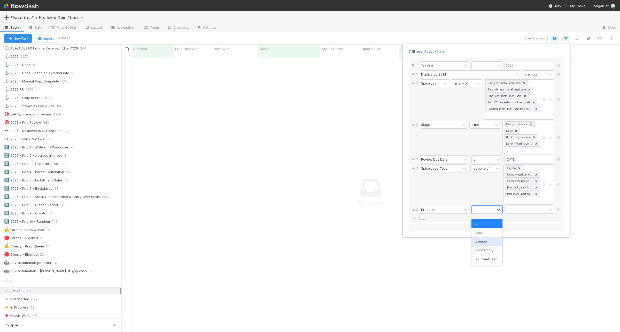
click at [484, 243] on div "is empty" at bounding box center [486, 241] width 31 height 9
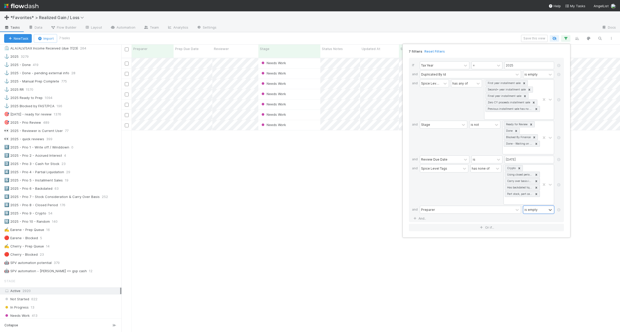
scroll to position [274, 493]
click at [290, 145] on div "7 filters Reset Filters If Tax Year = 2025 and Duplicated By Id is empty and Sp…" at bounding box center [310, 166] width 620 height 332
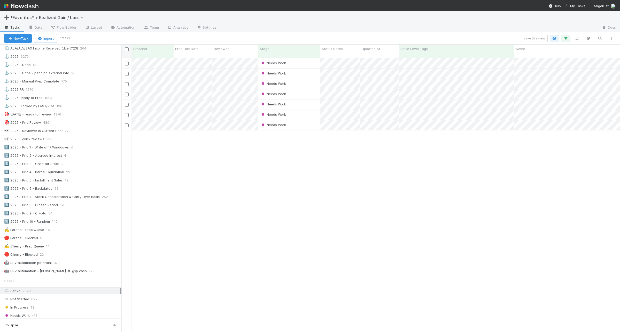
click at [126, 50] on input "checkbox" at bounding box center [127, 49] width 4 height 4
checkbox input "true"
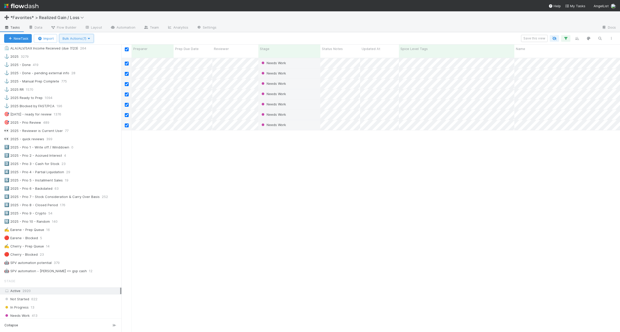
click at [72, 38] on span "Bulk Actions (7)" at bounding box center [76, 38] width 28 height 4
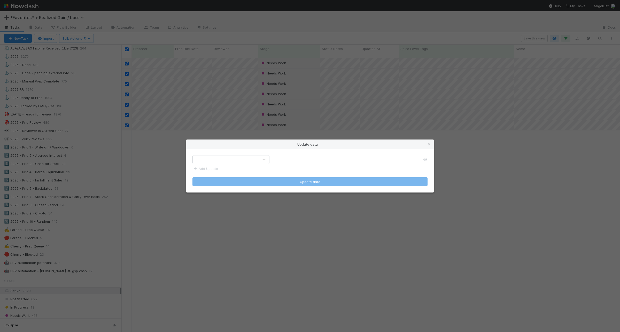
click at [224, 160] on div at bounding box center [226, 160] width 66 height 8
type input "prep"
click at [233, 189] on div "Preparer" at bounding box center [230, 190] width 77 height 9
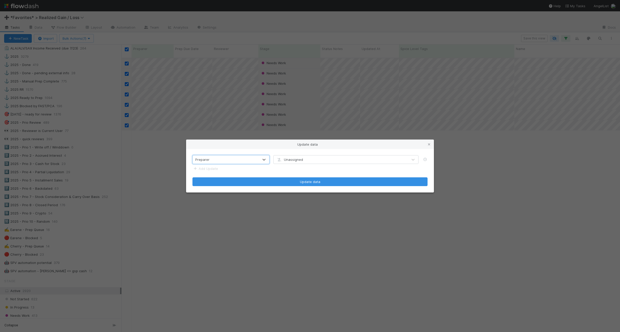
click at [317, 163] on div "Unassigned" at bounding box center [340, 160] width 134 height 8
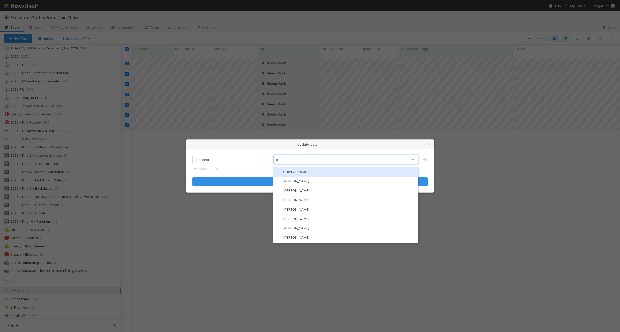
type input "ch"
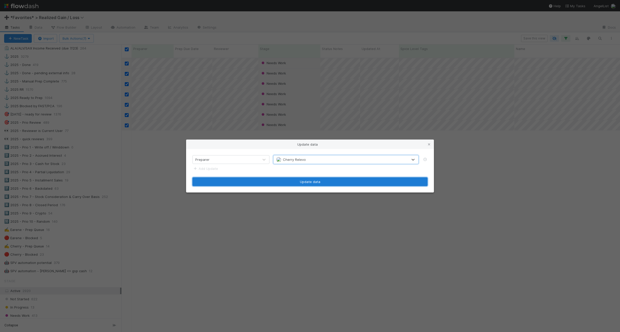
click at [319, 181] on button "Update data" at bounding box center [309, 182] width 235 height 9
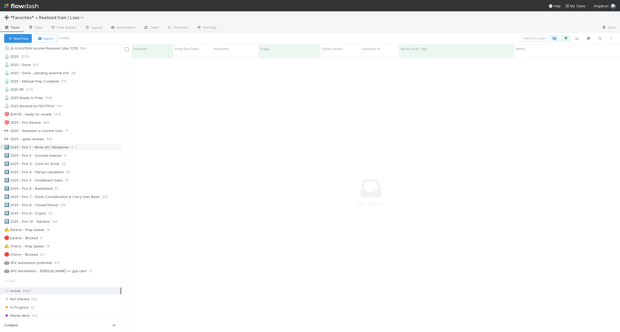
scroll to position [5, 5]
click at [87, 192] on div "7️⃣ 2025 - Prio 6 - Backdated 63" at bounding box center [62, 189] width 117 height 6
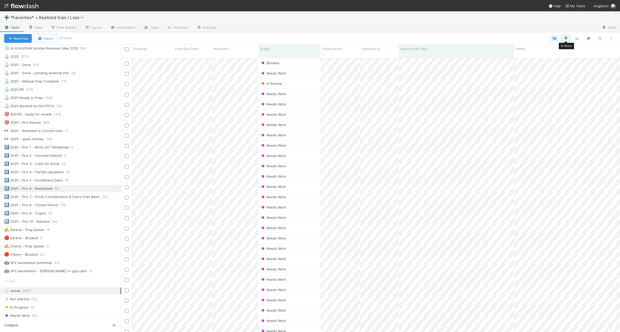
click at [567, 39] on icon "button" at bounding box center [565, 38] width 5 height 5
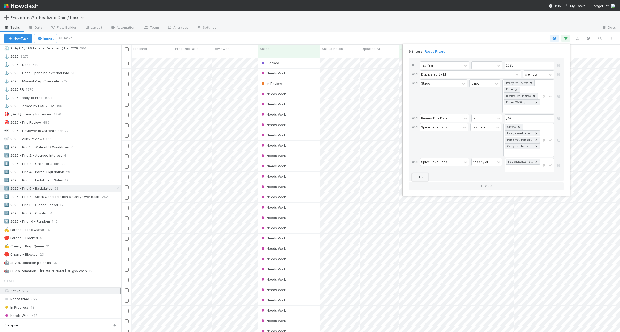
click at [423, 177] on link "And.." at bounding box center [420, 177] width 16 height 7
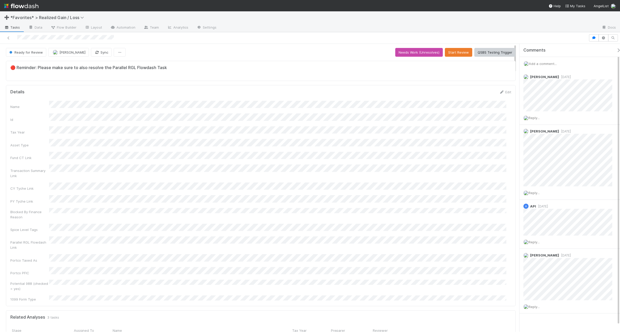
click at [544, 63] on span "Add a comment..." at bounding box center [542, 64] width 28 height 4
click at [549, 141] on button "Add Comment" at bounding box center [542, 143] width 30 height 9
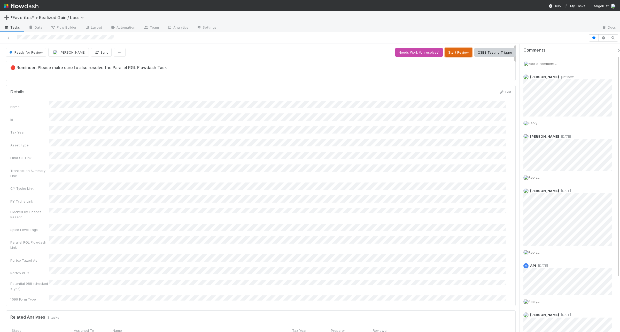
click at [454, 53] on button "Start Review" at bounding box center [458, 52] width 27 height 9
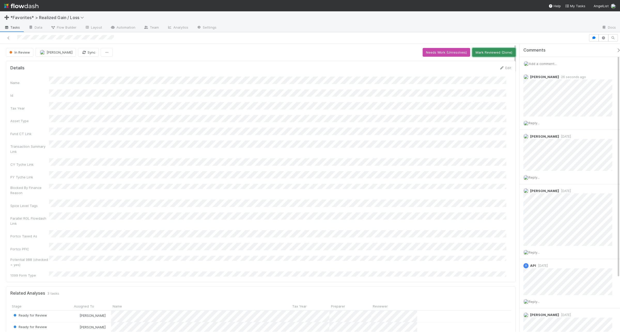
click at [478, 52] on button "Mark Reviewed (Done)" at bounding box center [493, 52] width 43 height 9
click at [536, 121] on span "Reply..." at bounding box center [533, 123] width 11 height 4
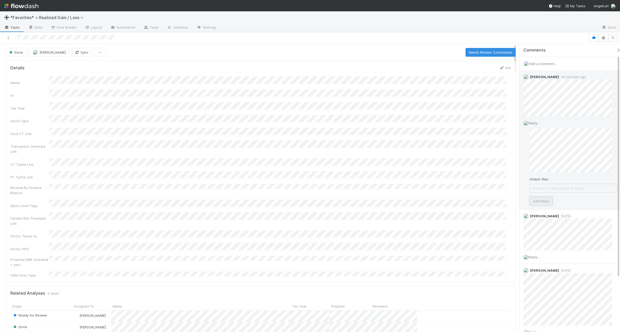
click at [543, 202] on button "Add Reply" at bounding box center [540, 201] width 23 height 9
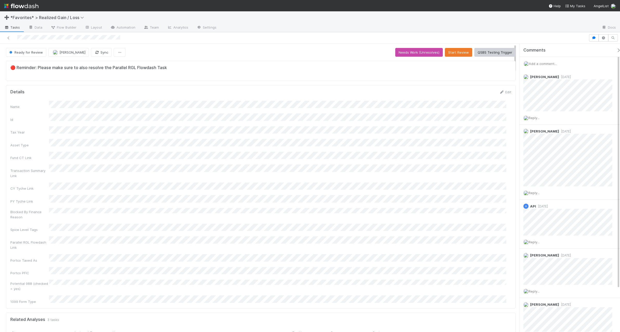
click at [495, 64] on span "Add a comment..." at bounding box center [542, 64] width 28 height 4
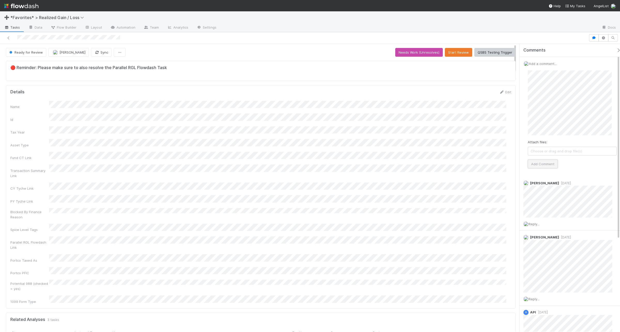
click at [495, 163] on button "Add Comment" at bounding box center [542, 164] width 30 height 9
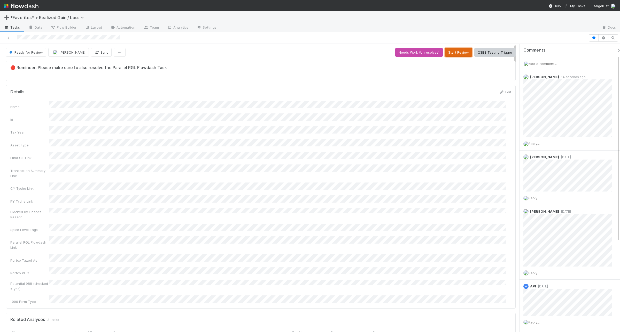
click at [456, 55] on button "Start Review" at bounding box center [458, 52] width 27 height 9
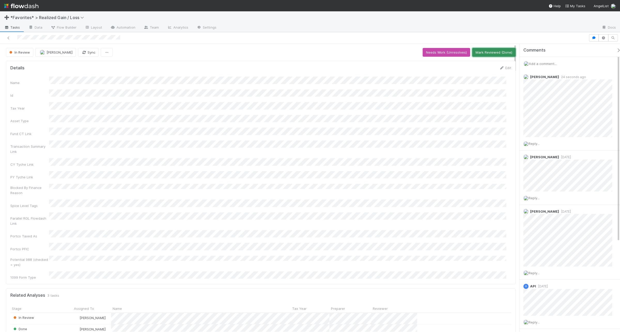
click at [493, 49] on button "Mark Reviewed (Done)" at bounding box center [493, 52] width 43 height 9
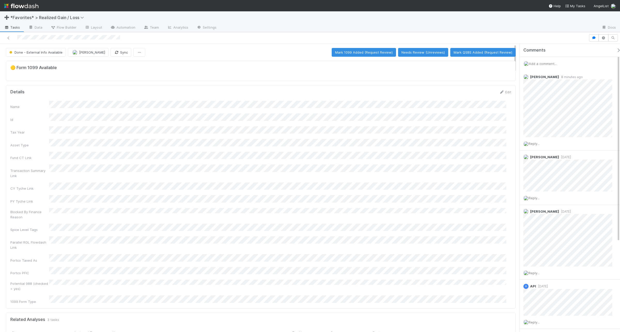
click at [553, 62] on span "Add a comment..." at bounding box center [542, 64] width 28 height 4
click at [551, 142] on button "Add Comment" at bounding box center [542, 143] width 30 height 9
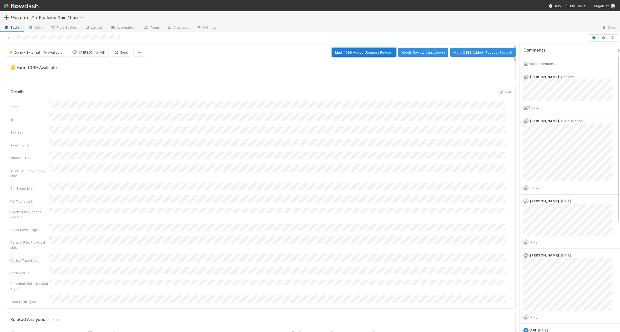
click at [354, 53] on button "Mark 1099 Added (Request Review)" at bounding box center [363, 52] width 64 height 9
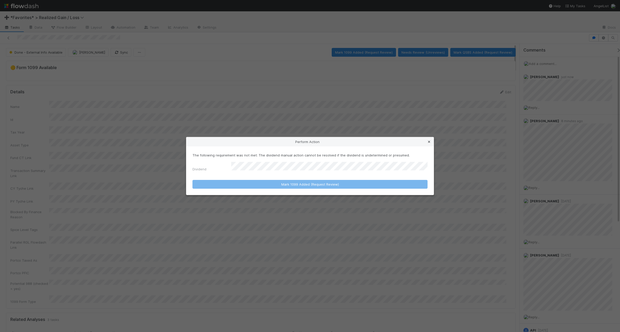
click at [427, 142] on icon at bounding box center [428, 141] width 5 height 3
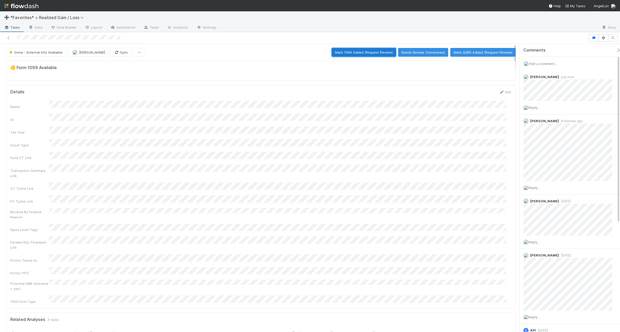
click at [372, 53] on button "Mark 1099 Added (Request Review)" at bounding box center [363, 52] width 64 height 9
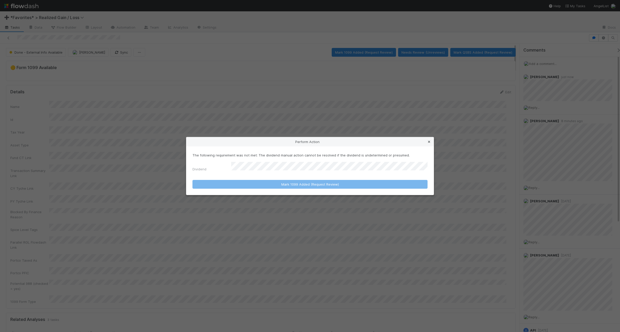
click at [427, 141] on icon at bounding box center [428, 141] width 5 height 3
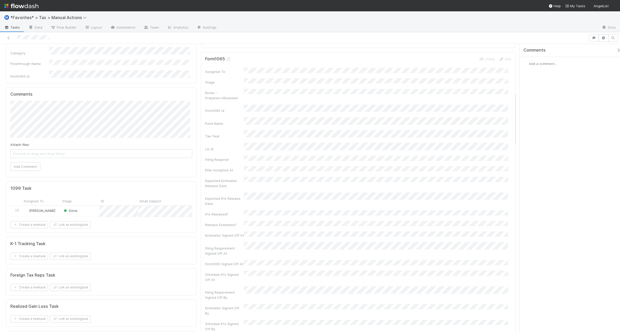
scroll to position [258, 0]
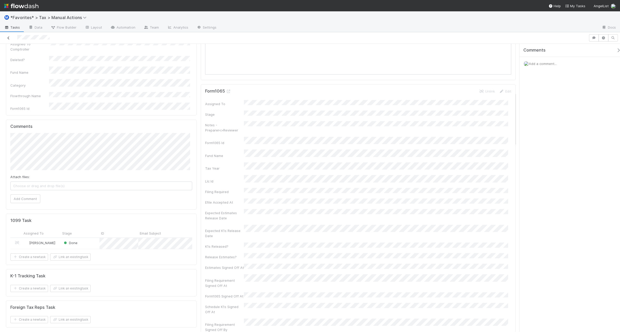
click at [9, 38] on icon at bounding box center [8, 37] width 5 height 3
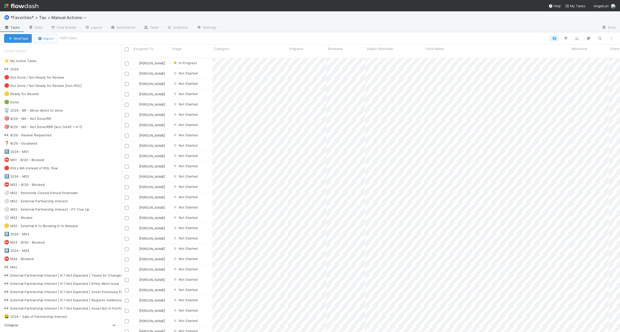
scroll to position [274, 493]
click at [602, 37] on button "button" at bounding box center [599, 38] width 9 height 7
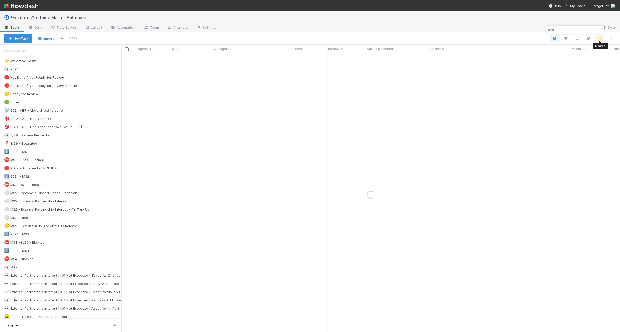
type input "ondo"
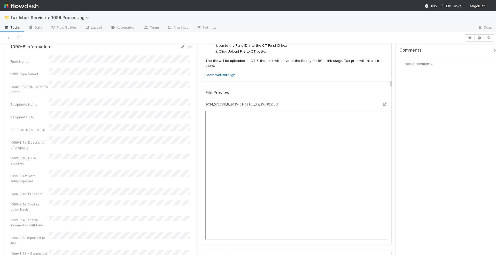
scroll to position [194, 0]
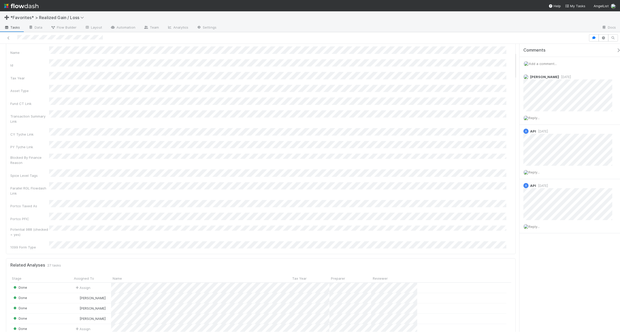
scroll to position [97, 0]
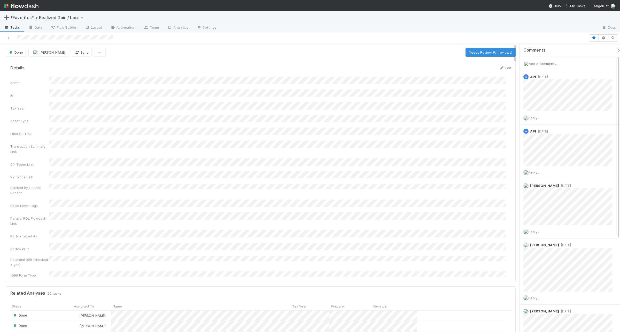
scroll to position [100, 491]
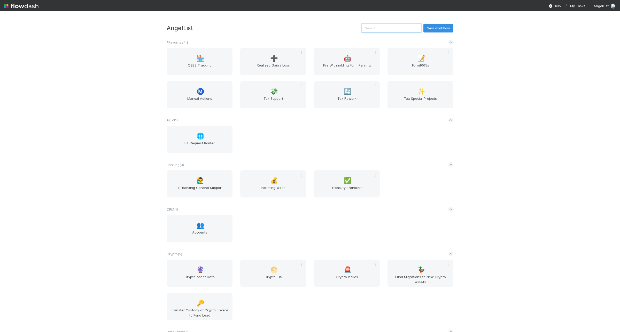
click at [404, 30] on input "text" at bounding box center [391, 28] width 60 height 9
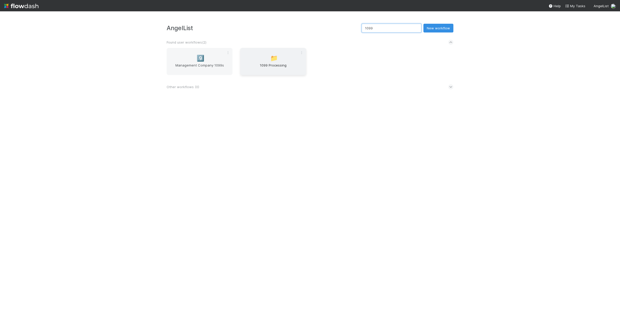
type input "1099"
click at [272, 70] on span "1099 Processing" at bounding box center [273, 68] width 62 height 10
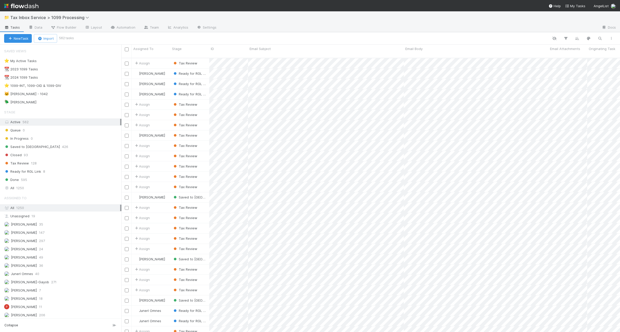
scroll to position [274, 493]
click at [42, 192] on div "All 1250" at bounding box center [62, 188] width 116 height 6
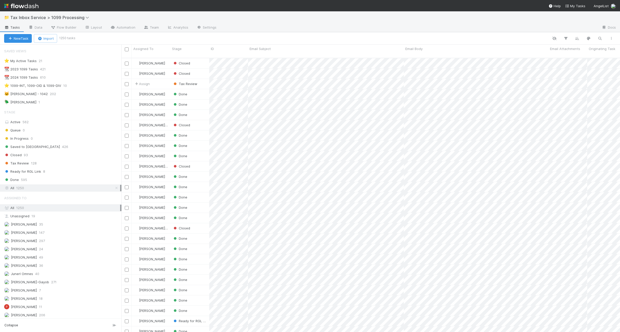
scroll to position [274, 493]
click at [597, 36] on icon "button" at bounding box center [599, 38] width 5 height 5
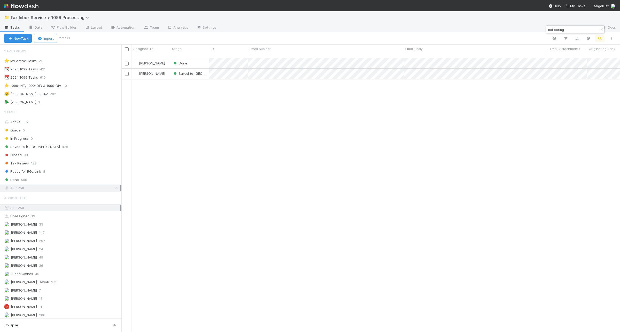
type input "not boring"
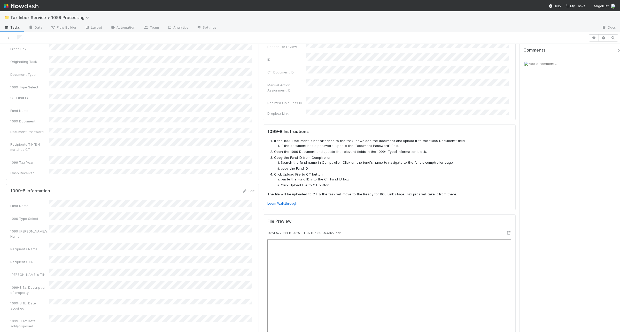
scroll to position [129, 0]
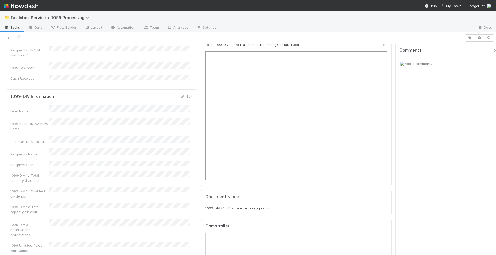
scroll to position [129, 0]
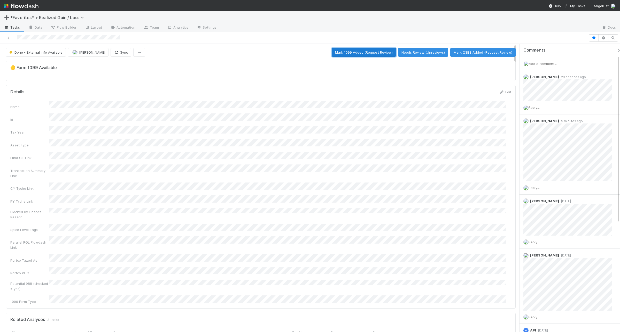
click at [344, 52] on button "Mark 1099 Added (Request Review)" at bounding box center [363, 52] width 64 height 9
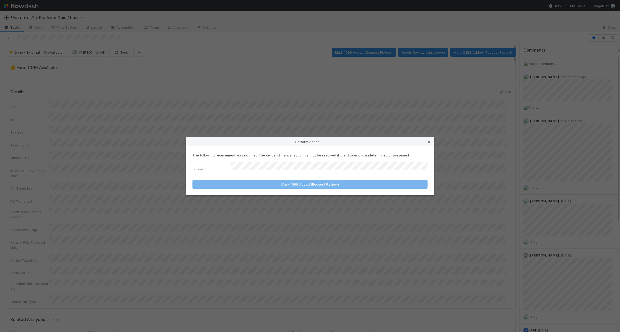
click at [430, 141] on link at bounding box center [428, 141] width 5 height 5
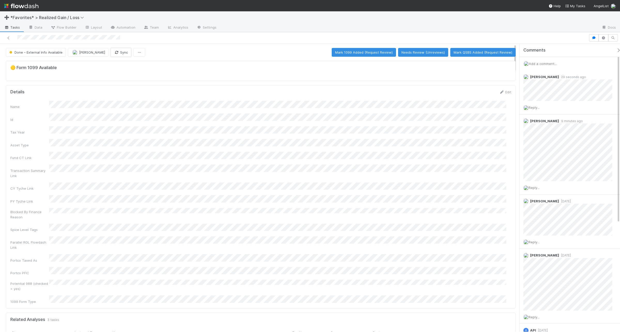
click at [110, 52] on button "Sync" at bounding box center [120, 52] width 21 height 9
click at [351, 50] on button "Mark 1099 Added (Request Review)" at bounding box center [363, 52] width 64 height 9
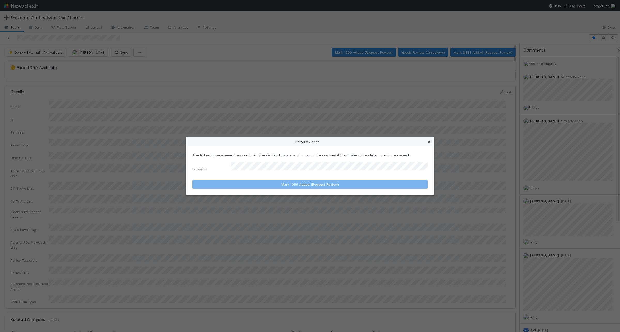
click at [428, 141] on icon at bounding box center [428, 141] width 5 height 3
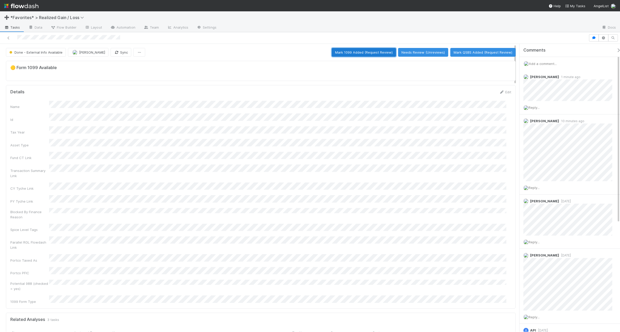
click at [370, 53] on button "Mark 1099 Added (Request Review)" at bounding box center [363, 52] width 64 height 9
click at [372, 51] on button "Mark 1099 Reviewed (Done)" at bounding box center [382, 52] width 52 height 9
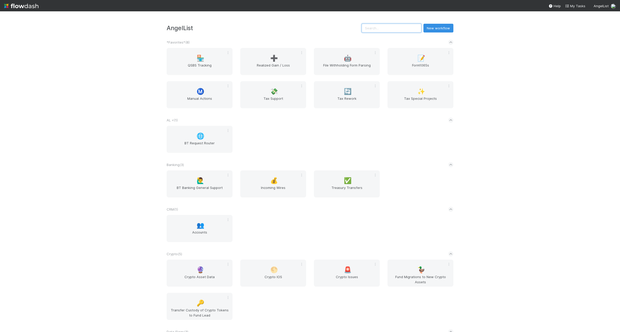
click at [382, 29] on input "text" at bounding box center [391, 28] width 60 height 9
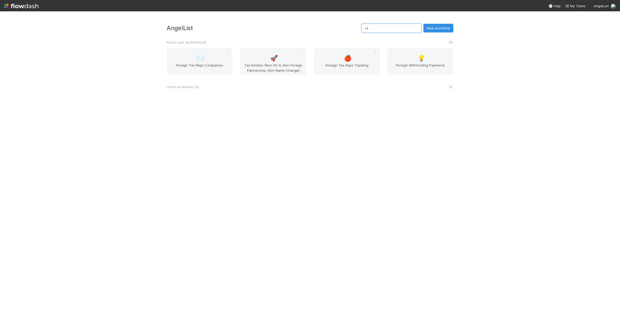
type input "r"
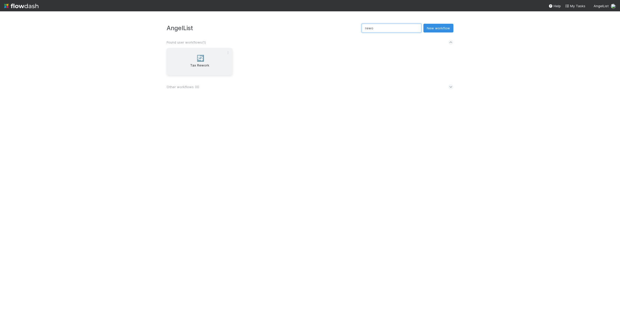
type input "rewo"
click at [196, 62] on div "🔄 Tax Rework" at bounding box center [199, 61] width 66 height 27
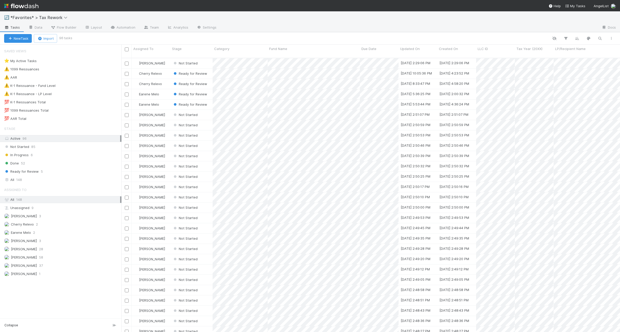
scroll to position [274, 493]
click at [93, 87] on div "⚠️ K-1 Reissuance - Fund Level 10" at bounding box center [62, 86] width 117 height 6
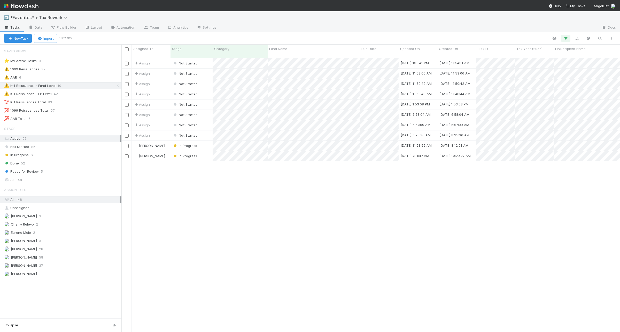
scroll to position [274, 493]
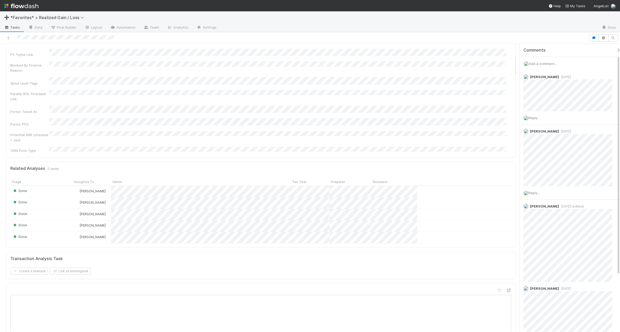
scroll to position [129, 0]
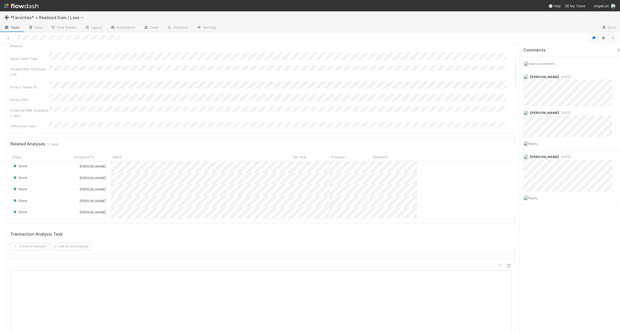
scroll to position [161, 0]
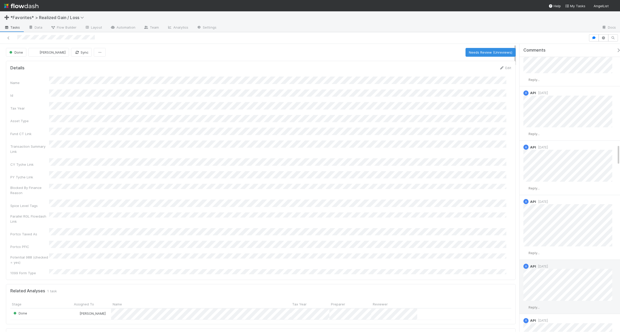
scroll to position [1387, 0]
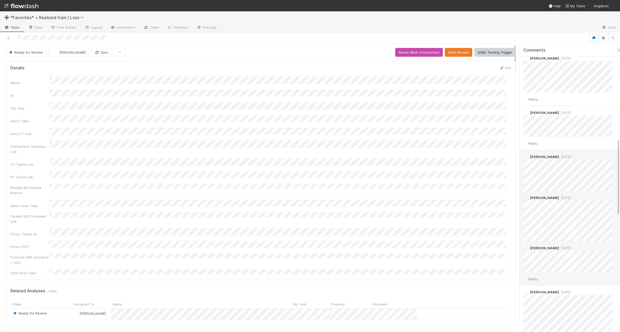
scroll to position [355, 0]
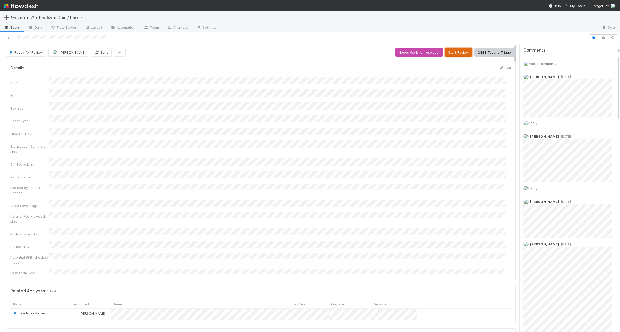
click at [447, 51] on button "Start Review" at bounding box center [458, 52] width 27 height 9
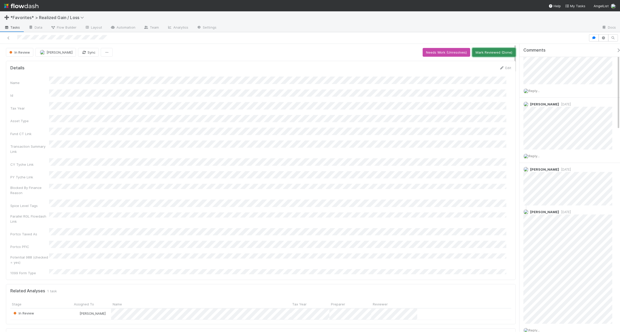
click at [487, 53] on button "Mark Reviewed (Done)" at bounding box center [493, 52] width 43 height 9
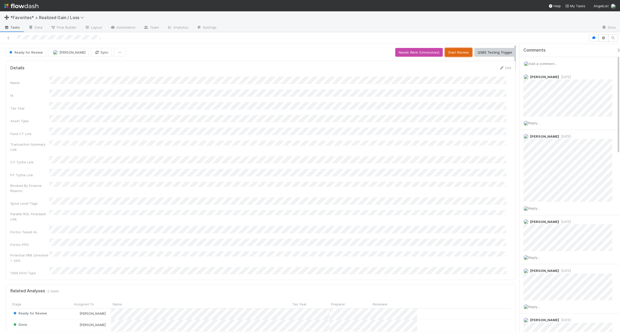
click at [450, 49] on button "Start Review" at bounding box center [458, 52] width 27 height 9
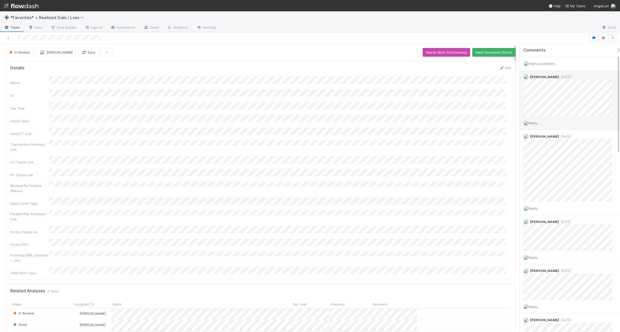
click at [495, 124] on span "Reply..." at bounding box center [533, 123] width 11 height 4
click at [495, 200] on button "Add Reply" at bounding box center [540, 201] width 23 height 9
click at [495, 165] on span "Reply..." at bounding box center [533, 164] width 11 height 4
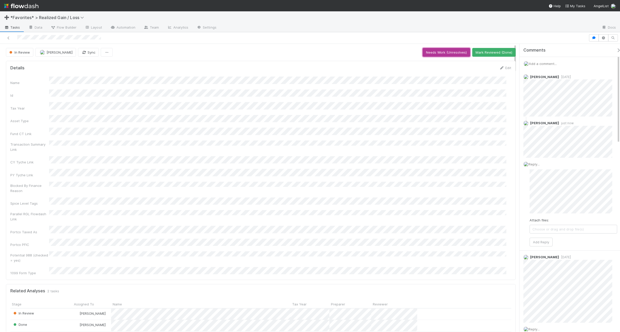
click at [440, 49] on button "Needs Work (Unresolves)" at bounding box center [445, 52] width 47 height 9
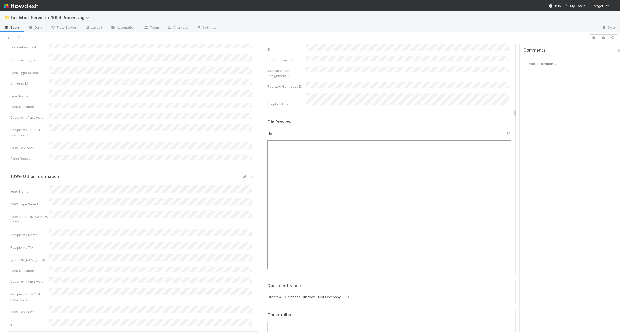
scroll to position [32, 0]
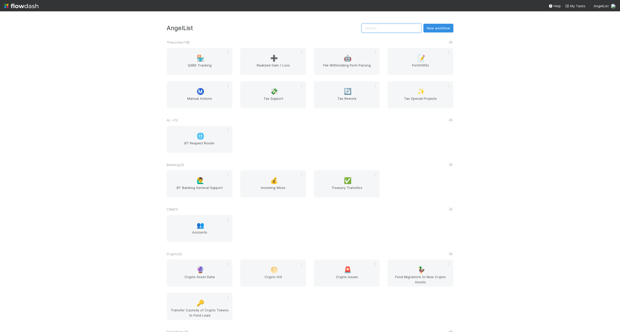
click at [382, 29] on input "text" at bounding box center [391, 28] width 60 height 9
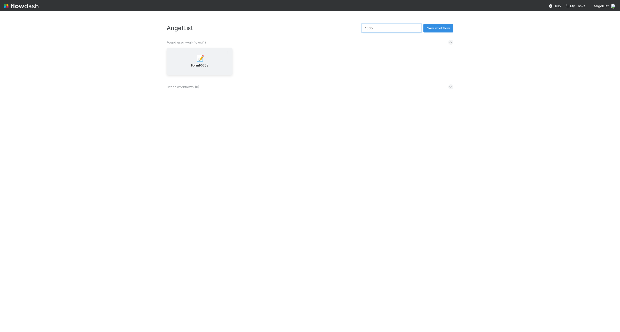
type input "1065"
click at [170, 61] on div "📝 Form1065s" at bounding box center [199, 61] width 66 height 27
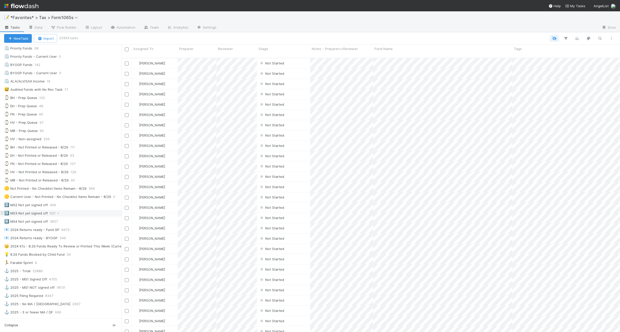
scroll to position [97, 0]
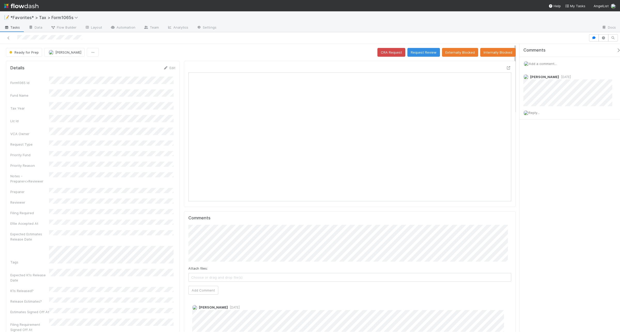
click at [539, 61] on div "Add a comment..." at bounding box center [571, 63] width 105 height 13
click at [541, 65] on span "Add a comment..." at bounding box center [542, 64] width 28 height 4
click at [552, 141] on button "Add Comment" at bounding box center [542, 143] width 30 height 9
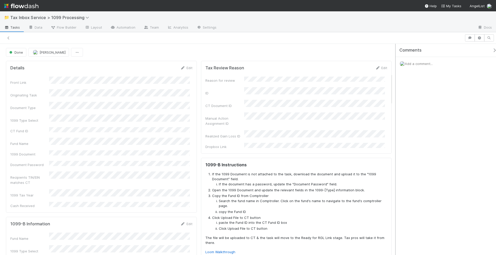
scroll to position [194, 0]
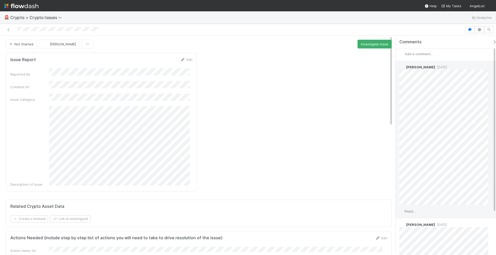
scroll to position [1, 0]
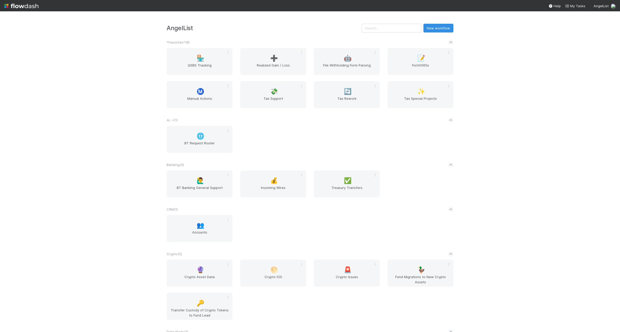
click at [391, 20] on div "AngelList New workflow *Favorites* ( 8 ) 🏪 QSBS Tracking ➕ Realized Gain / Loss…" at bounding box center [310, 171] width 620 height 321
click at [398, 28] on input "text" at bounding box center [391, 28] width 60 height 9
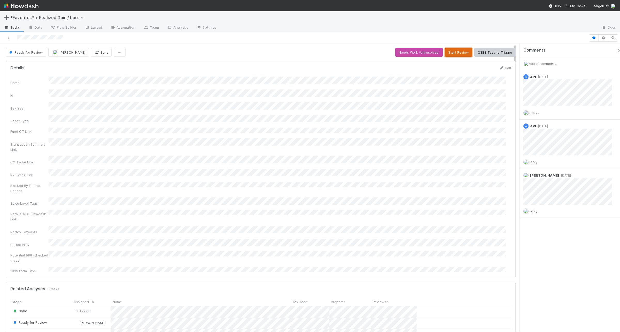
click at [454, 55] on button "Start Review" at bounding box center [458, 52] width 27 height 9
click at [487, 51] on button "Mark Reviewed (Done)" at bounding box center [493, 52] width 43 height 9
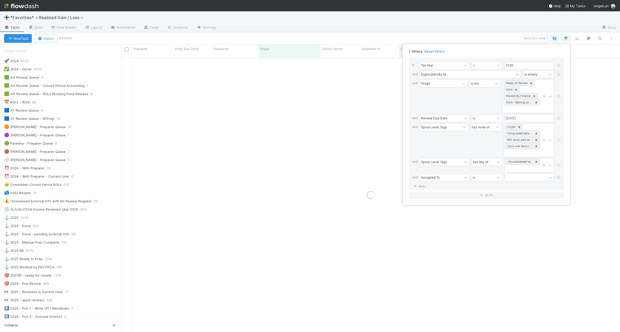
scroll to position [161, 0]
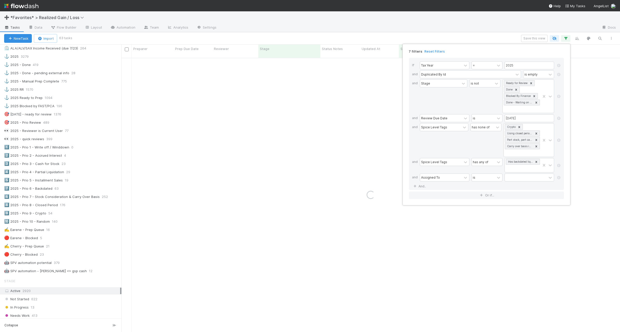
click at [432, 179] on div "Assigned To" at bounding box center [430, 177] width 19 height 5
type input "prep"
click at [438, 197] on div "Preparer" at bounding box center [444, 200] width 50 height 9
click at [479, 178] on div "is" at bounding box center [482, 177] width 23 height 7
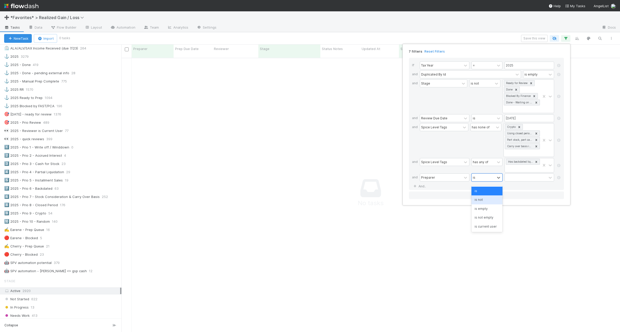
click at [501, 201] on div "is not" at bounding box center [486, 200] width 31 height 9
click at [518, 181] on div at bounding box center [525, 177] width 42 height 7
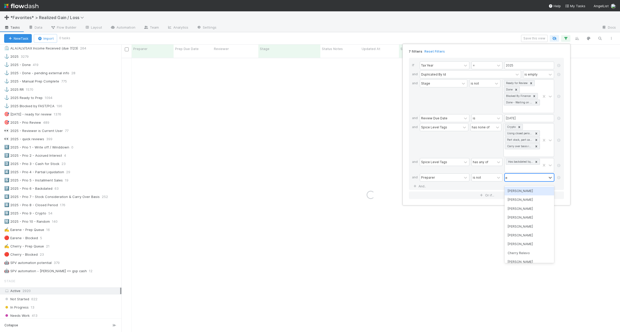
type input "ear"
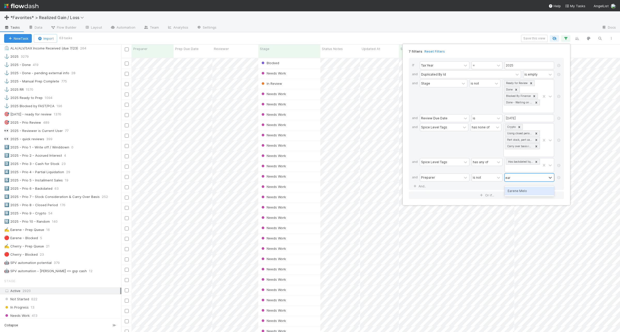
scroll to position [274, 493]
click at [519, 189] on div "Earene Melo" at bounding box center [529, 191] width 50 height 9
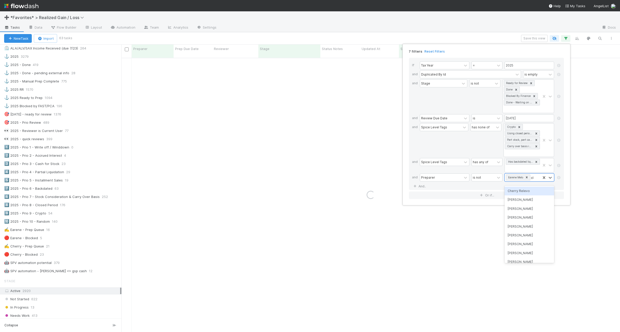
type input "cher"
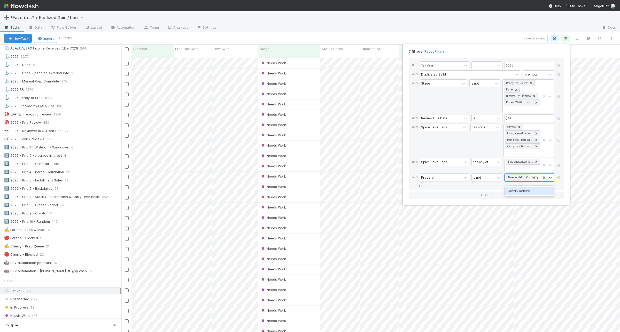
click at [520, 190] on div "Cherry Relevo" at bounding box center [529, 191] width 50 height 9
click at [283, 37] on div "7 filters Reset Filters If Tax Year = 2025 and Duplicated By Id is empty and St…" at bounding box center [310, 166] width 620 height 332
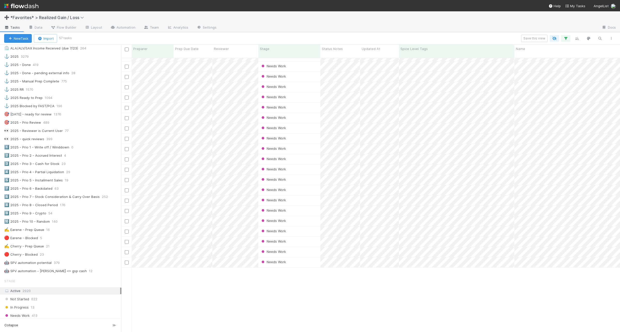
scroll to position [0, 0]
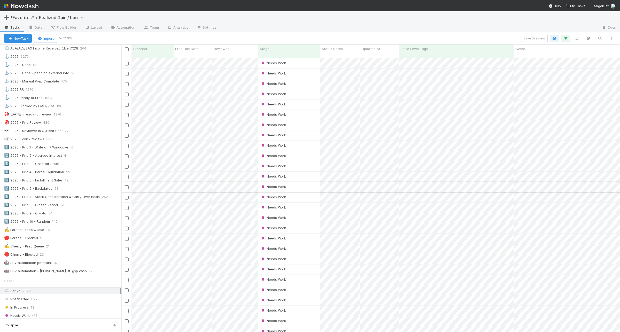
click at [126, 186] on input "checkbox" at bounding box center [127, 188] width 4 height 4
click at [127, 62] on input "checkbox" at bounding box center [127, 64] width 4 height 4
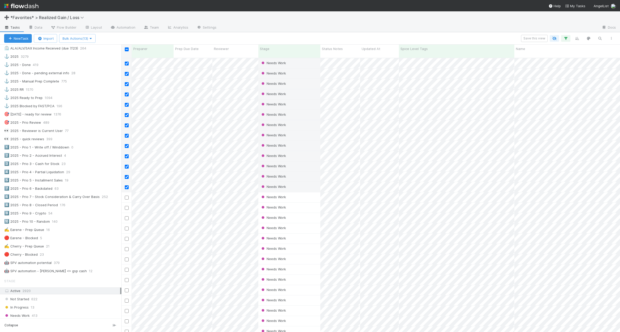
click at [126, 52] on div at bounding box center [126, 49] width 7 height 6
click at [127, 50] on input "checkbox" at bounding box center [127, 49] width 4 height 4
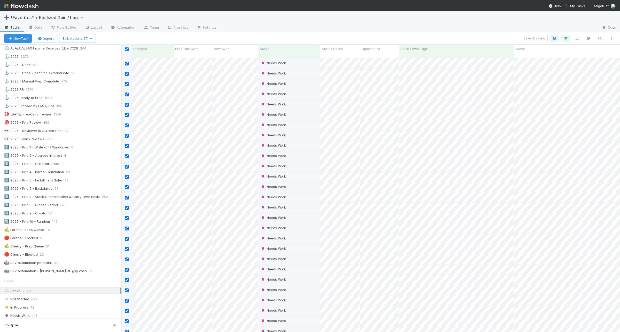
click at [127, 50] on input "checkbox" at bounding box center [127, 49] width 4 height 4
checkbox input "false"
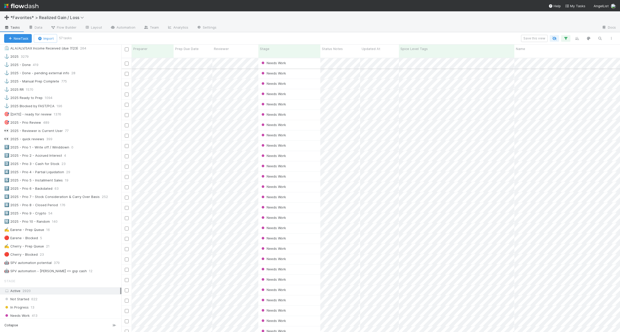
click at [126, 62] on input "checkbox" at bounding box center [127, 64] width 4 height 4
click at [127, 258] on input "checkbox" at bounding box center [127, 260] width 4 height 4
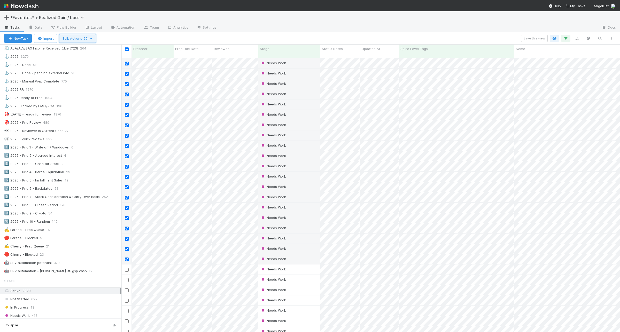
click at [86, 39] on span "Bulk Actions (20)" at bounding box center [77, 38] width 30 height 4
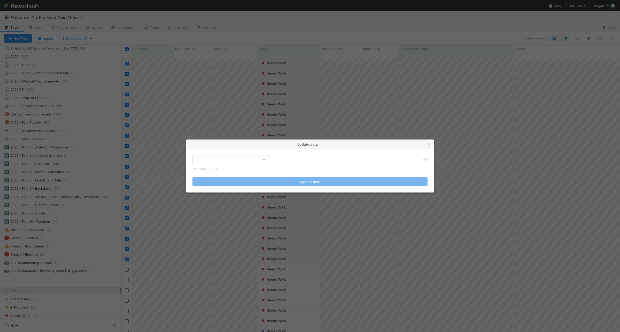
click at [262, 159] on icon at bounding box center [263, 159] width 5 height 5
type input "prep"
click at [239, 189] on div "Preparer" at bounding box center [230, 190] width 77 height 9
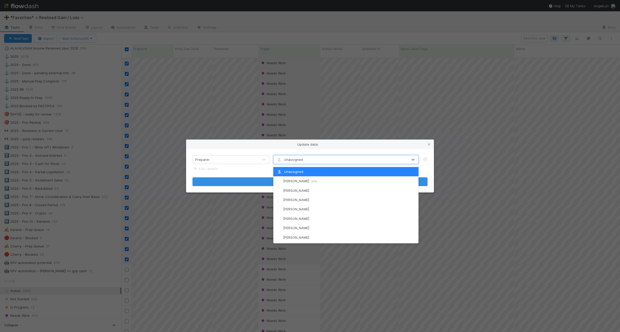
click at [305, 163] on div "Unassigned" at bounding box center [340, 160] width 134 height 8
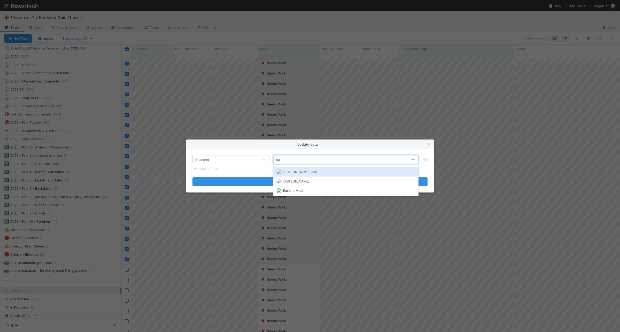
type input "ear"
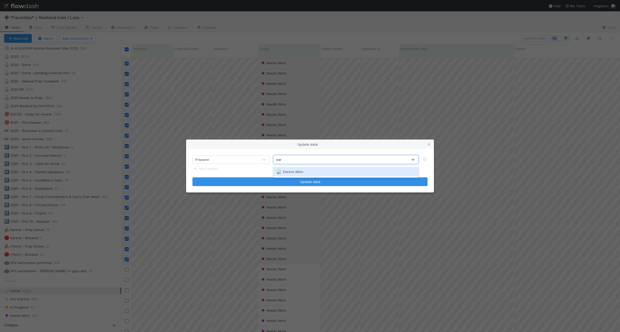
click at [308, 170] on div "Earene Melo" at bounding box center [345, 171] width 145 height 9
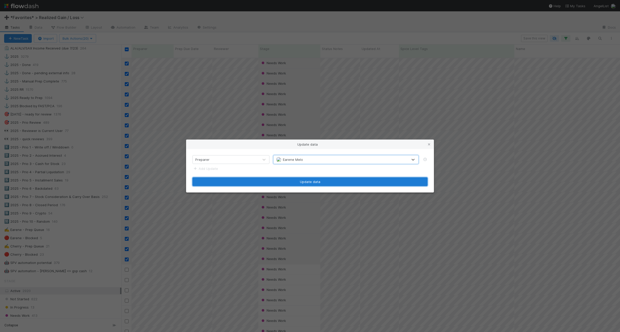
click at [303, 182] on button "Update data" at bounding box center [309, 182] width 235 height 9
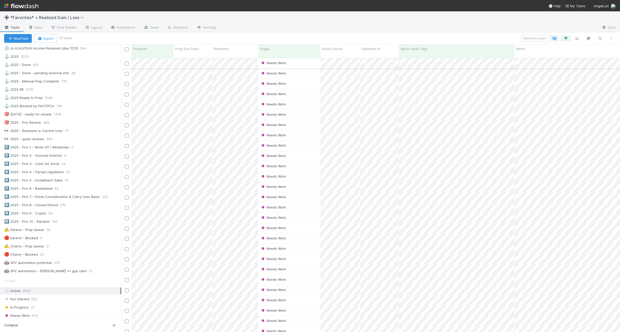
click at [125, 62] on input "checkbox" at bounding box center [127, 64] width 4 height 4
click at [127, 217] on input "checkbox" at bounding box center [127, 219] width 4 height 4
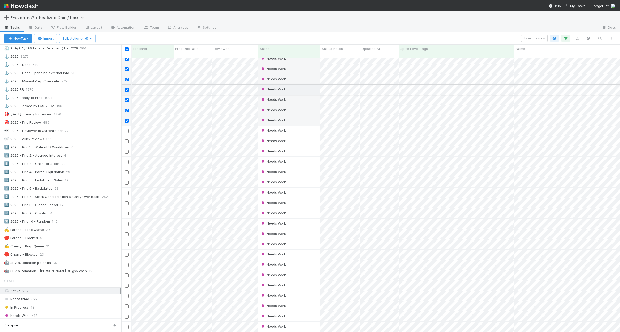
scroll to position [108, 0]
click at [126, 185] on input "checkbox" at bounding box center [127, 187] width 4 height 4
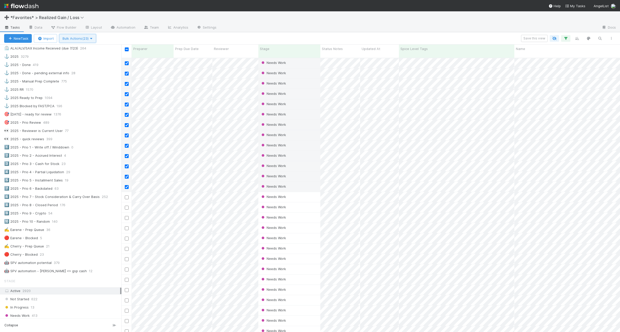
click at [88, 39] on span "Bulk Actions (23)" at bounding box center [77, 38] width 30 height 4
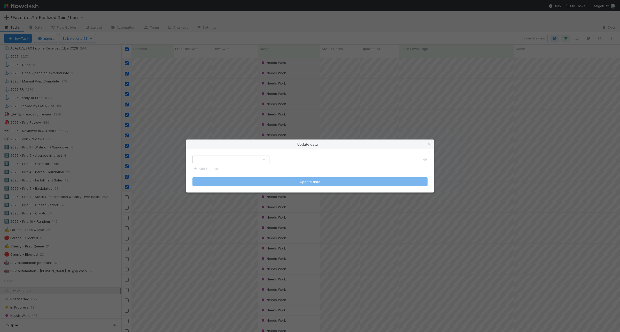
click at [223, 161] on div at bounding box center [226, 160] width 66 height 8
type input "prep"
click at [228, 187] on div "Preparer" at bounding box center [230, 190] width 77 height 9
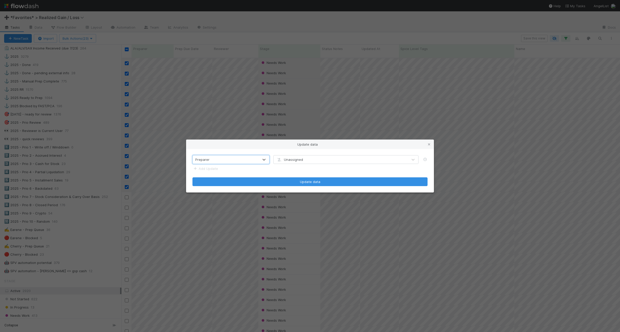
click at [295, 161] on span "Unassigned" at bounding box center [289, 160] width 27 height 4
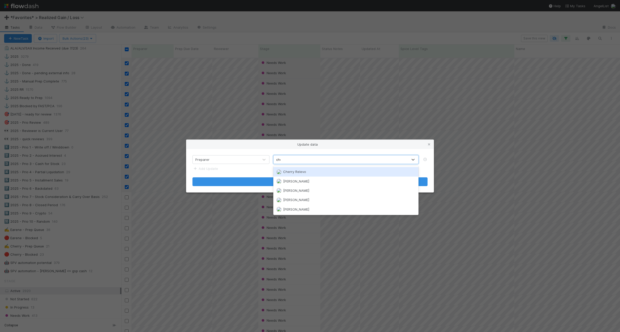
type input "cher"
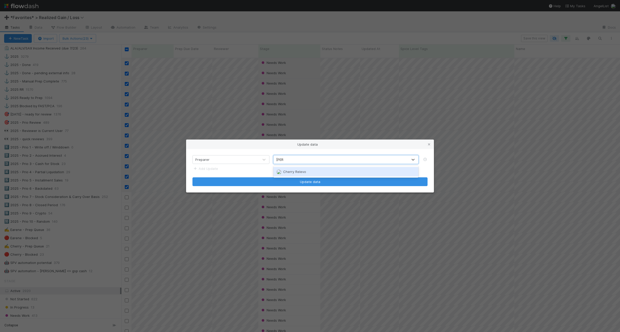
click at [292, 172] on span "Cherry Relevo" at bounding box center [294, 172] width 23 height 4
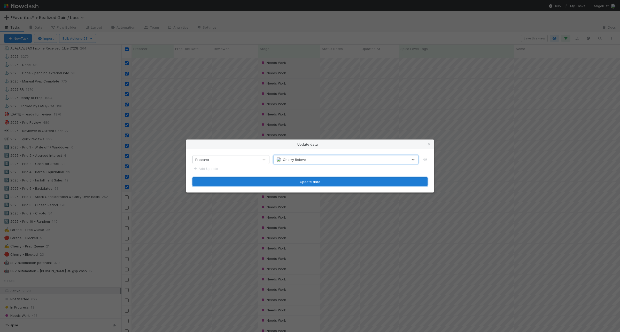
click at [309, 183] on button "Update data" at bounding box center [309, 182] width 235 height 9
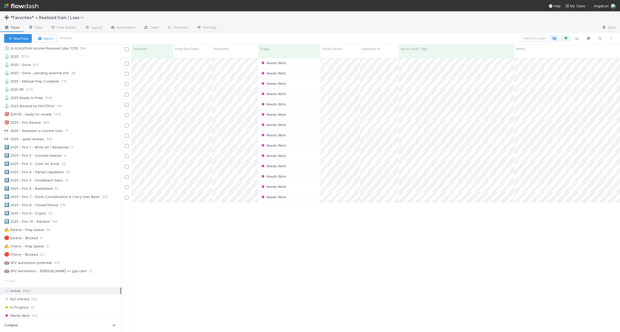
scroll to position [0, 0]
click at [128, 103] on input "checkbox" at bounding box center [127, 105] width 4 height 4
click at [127, 113] on input "checkbox" at bounding box center [127, 115] width 4 height 4
click at [128, 124] on input "checkbox" at bounding box center [127, 126] width 4 height 4
click at [83, 36] on span "Bulk Actions (3)" at bounding box center [76, 38] width 28 height 4
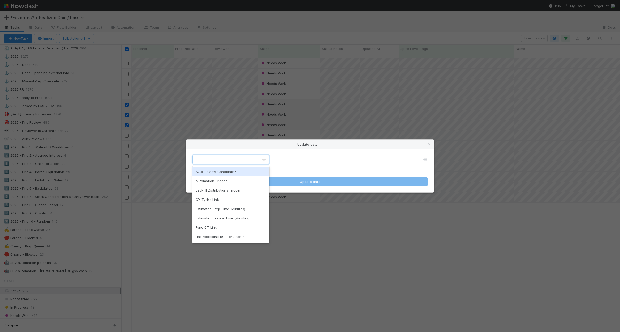
click at [223, 157] on div at bounding box center [226, 160] width 66 height 8
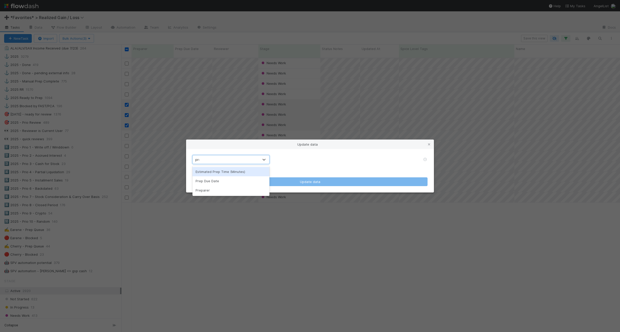
type input "prep"
click at [212, 187] on div "Preparer" at bounding box center [230, 190] width 77 height 9
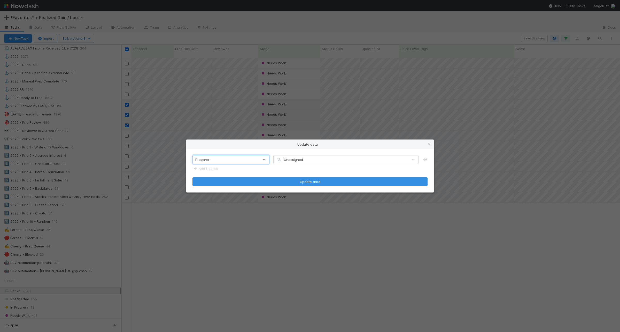
click at [293, 162] on div "Unassigned" at bounding box center [289, 159] width 27 height 5
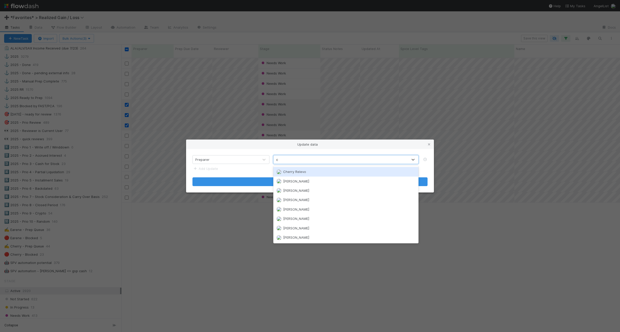
type input "ch"
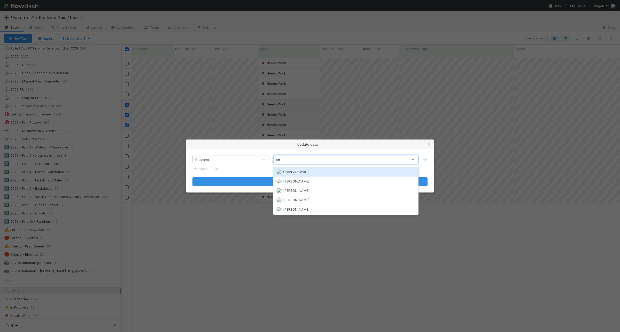
click at [317, 170] on div "Cherry Relevo" at bounding box center [345, 171] width 145 height 9
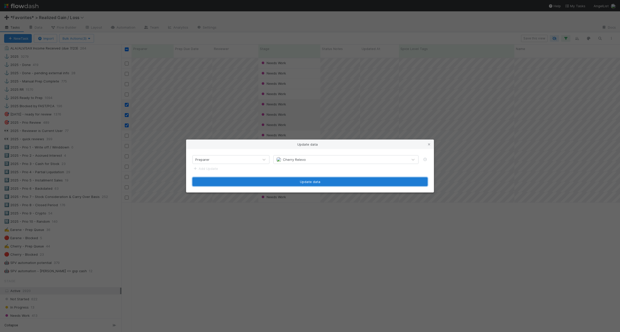
click at [320, 183] on button "Update data" at bounding box center [309, 182] width 235 height 9
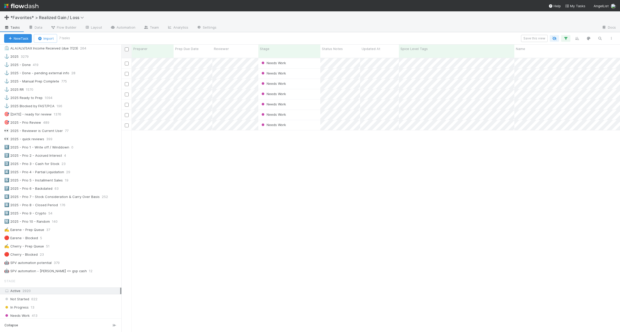
click at [127, 51] on input "checkbox" at bounding box center [127, 49] width 4 height 4
checkbox input "true"
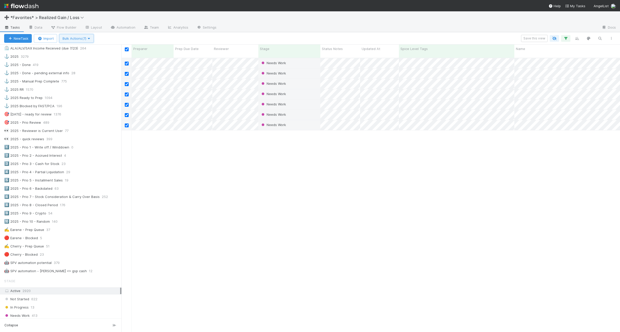
click at [90, 37] on icon "button" at bounding box center [88, 38] width 5 height 3
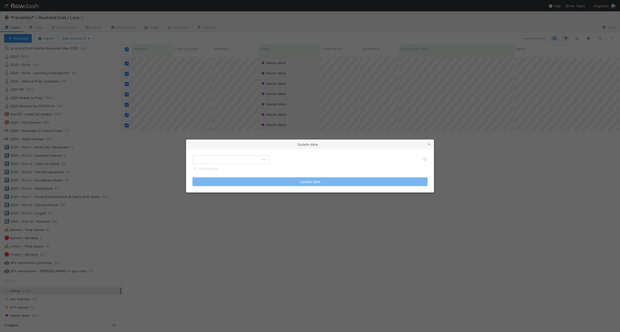
click at [234, 164] on form "Add Update Update data" at bounding box center [309, 170] width 235 height 31
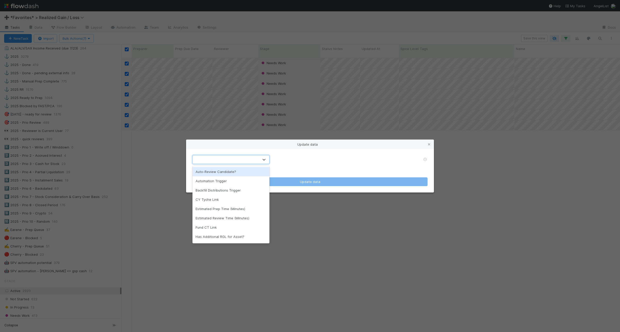
click at [238, 162] on div at bounding box center [226, 160] width 66 height 8
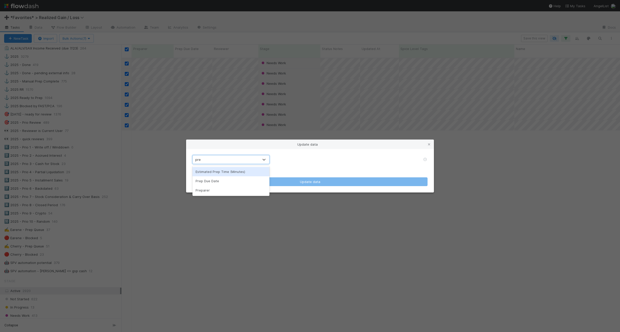
type input "prep"
click at [217, 189] on div "Preparer" at bounding box center [230, 190] width 77 height 9
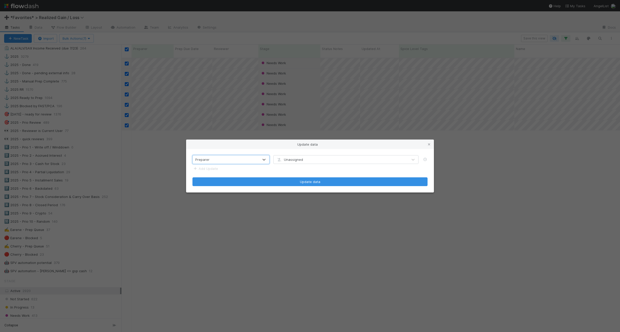
click at [311, 156] on div "Unassigned" at bounding box center [340, 160] width 134 height 8
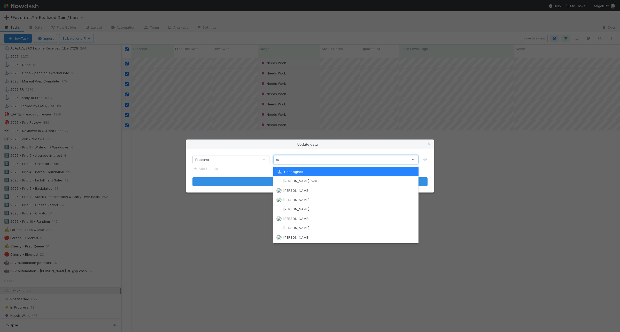
type input "ear"
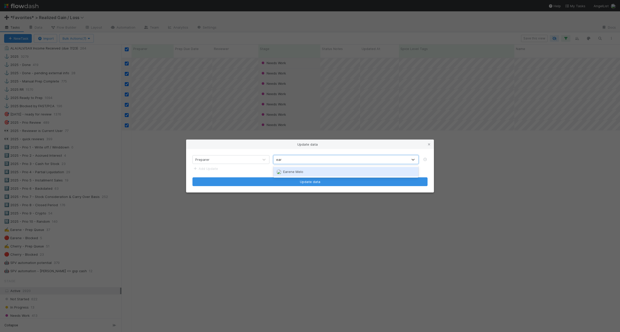
click at [311, 169] on div "Earene Melo" at bounding box center [345, 171] width 145 height 9
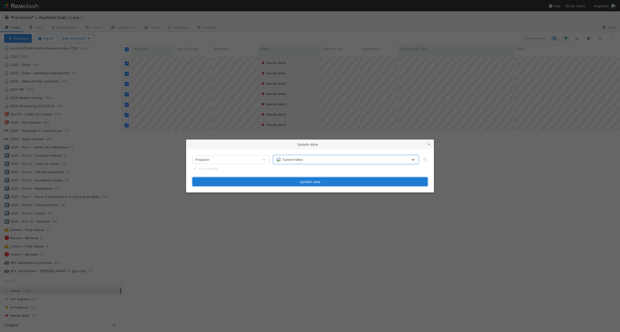
click at [318, 184] on button "Update data" at bounding box center [309, 182] width 235 height 9
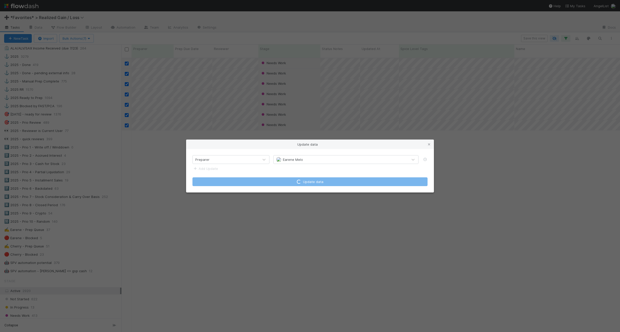
checkbox input "false"
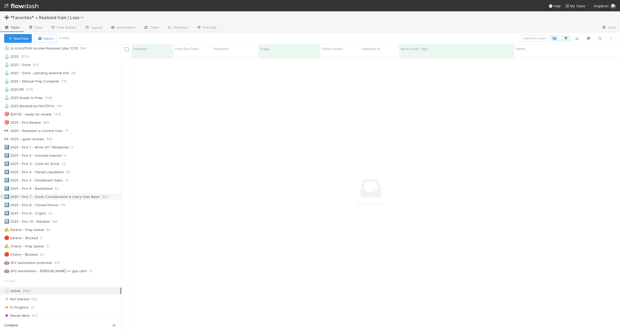
scroll to position [269, 488]
click at [79, 200] on div "6️⃣ 2025 - Prio 7 - Stock Consideration & Carry Over Basis" at bounding box center [52, 197] width 96 height 6
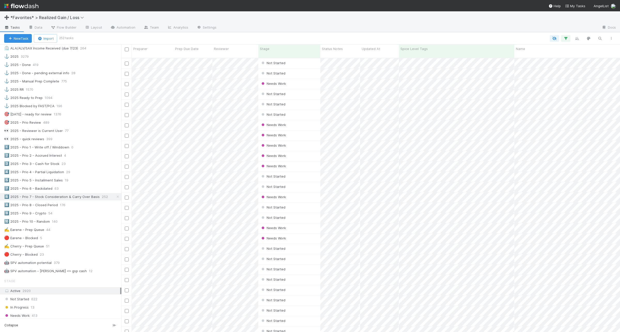
scroll to position [274, 493]
click at [561, 37] on button "button" at bounding box center [565, 38] width 9 height 7
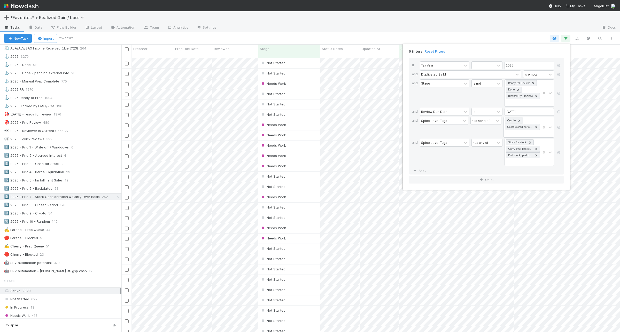
click at [565, 39] on div "6 filters Reset Filters If Tax Year = 2025 and Duplicated By Id is empty and St…" at bounding box center [310, 166] width 620 height 332
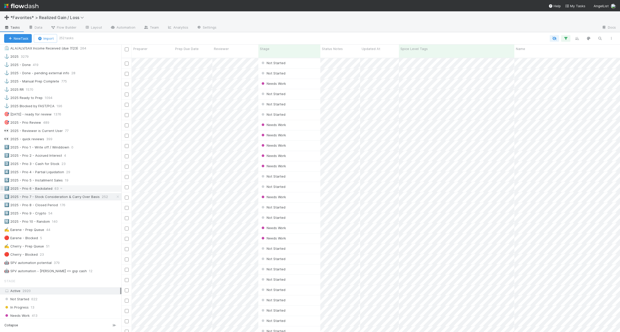
click at [78, 192] on div "7️⃣ 2025 - Prio 6 - Backdated 63" at bounding box center [62, 189] width 117 height 6
click at [109, 151] on div "1️⃣ 2025 - Prio 1 - Write off / Winddown 0" at bounding box center [62, 147] width 117 height 6
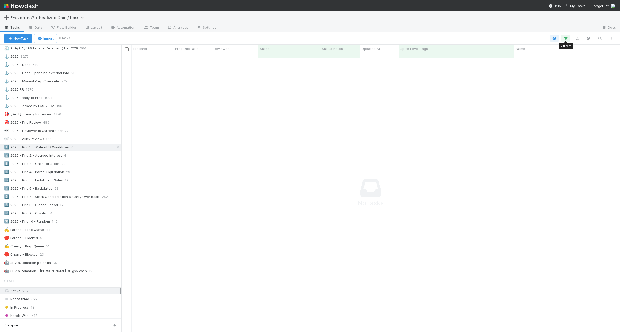
scroll to position [269, 488]
click at [567, 37] on icon "button" at bounding box center [565, 38] width 5 height 5
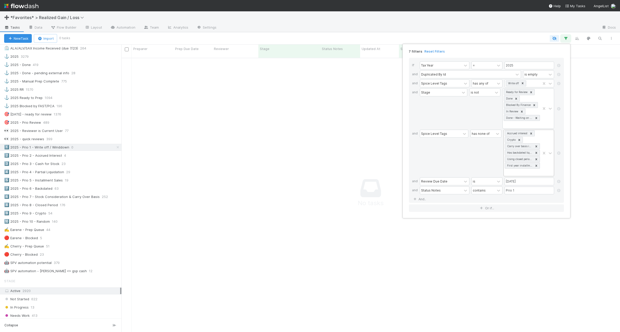
click at [531, 134] on icon at bounding box center [531, 134] width 2 height 2
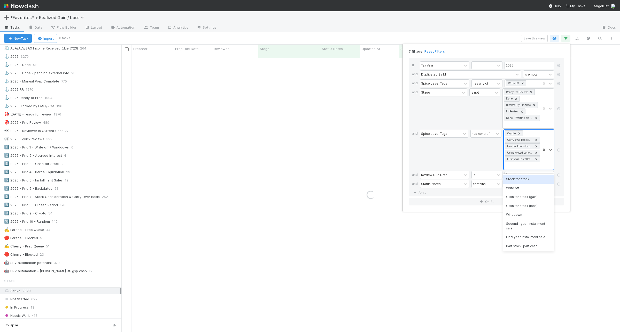
click at [518, 134] on icon at bounding box center [519, 134] width 2 height 2
click at [536, 134] on icon at bounding box center [536, 134] width 2 height 2
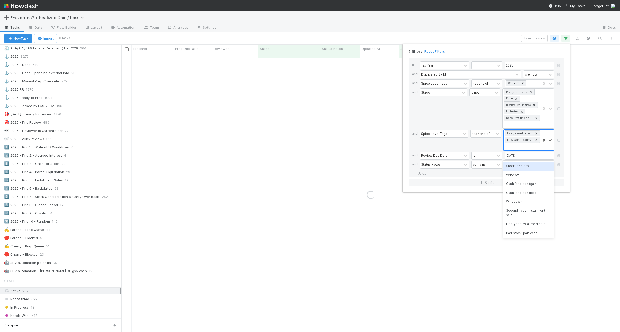
click at [536, 134] on icon at bounding box center [536, 134] width 2 height 2
click at [517, 136] on div at bounding box center [525, 133] width 42 height 7
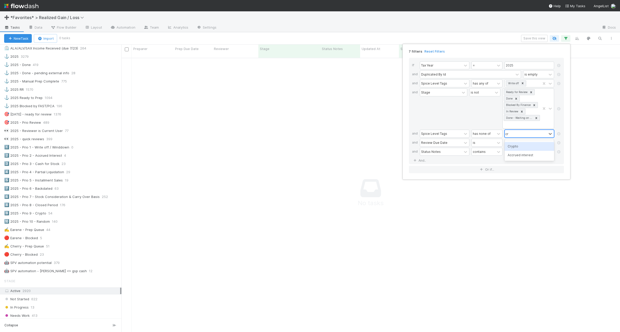
type input "cry"
type input "usin"
type input "stock"
type input "carry"
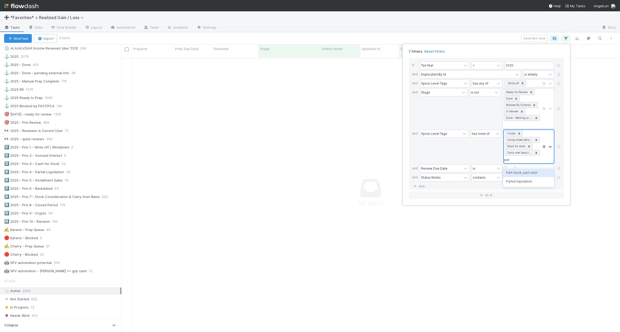
type input "part"
click at [558, 186] on icon at bounding box center [558, 184] width 5 height 3
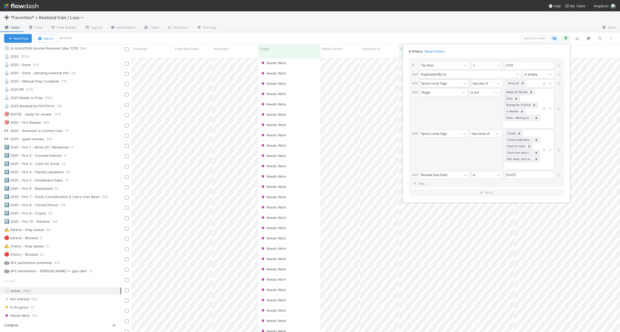
scroll to position [274, 493]
click at [558, 82] on icon at bounding box center [558, 83] width 5 height 3
click at [430, 36] on div "5 filters Reset Filters If Tax Year = 2025 and Duplicated By Id is empty and St…" at bounding box center [310, 166] width 620 height 332
click at [482, 39] on div "5 filters Reset Filters If Tax Year = 2025 and Duplicated By Id is empty and St…" at bounding box center [310, 166] width 620 height 332
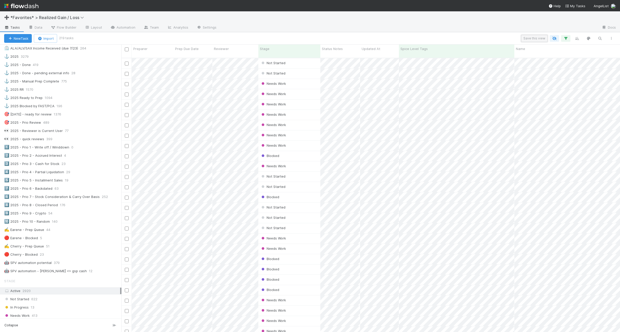
click at [536, 36] on button "Save this view" at bounding box center [534, 38] width 27 height 7
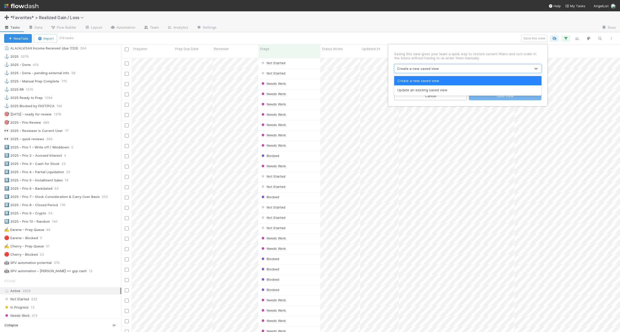
click at [414, 66] on div "Create a new saved view" at bounding box center [418, 68] width 42 height 5
click at [418, 89] on div "Update an existing saved view" at bounding box center [467, 89] width 147 height 9
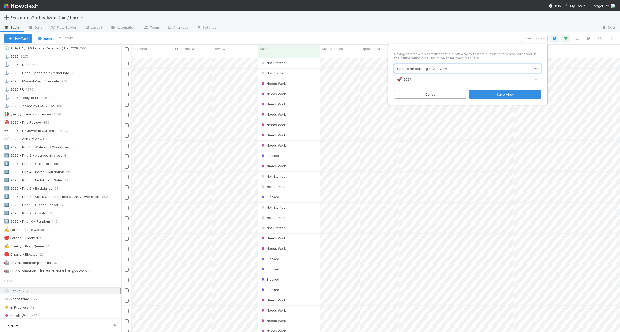
click at [405, 81] on div "🚀 2024" at bounding box center [404, 79] width 14 height 5
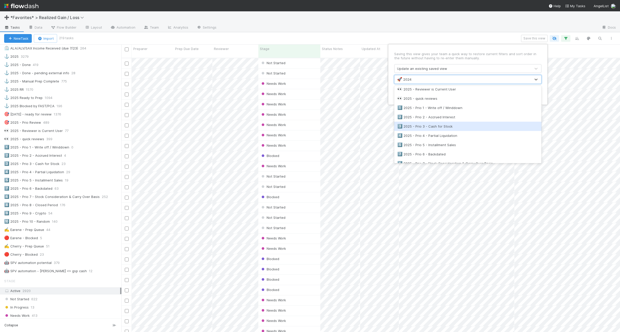
scroll to position [258, 0]
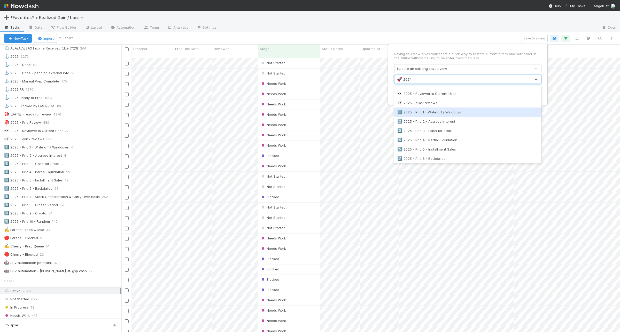
click at [451, 114] on div "1️⃣ 2025 - Prio 1 - Write off / Winddown" at bounding box center [467, 112] width 141 height 5
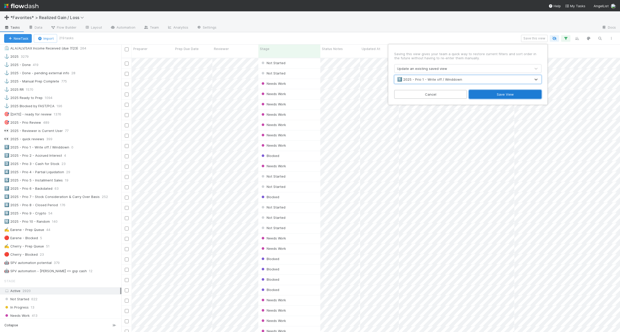
click at [495, 93] on button "Save View" at bounding box center [505, 94] width 73 height 9
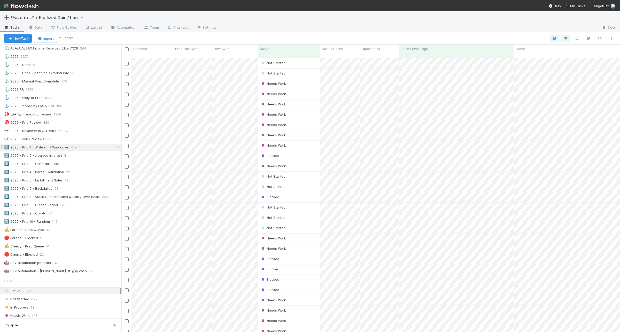
click at [73, 149] on icon at bounding box center [75, 147] width 5 height 3
click at [86, 185] on div "Rename this view" at bounding box center [88, 183] width 52 height 8
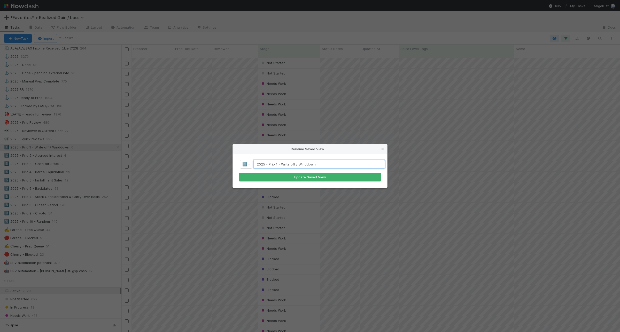
drag, startPoint x: 281, startPoint y: 163, endPoint x: 338, endPoint y: 159, distance: 57.2
click at [338, 159] on div "1️⃣ 2025 - Prio 1 - Write off / Winddown Update Saved View" at bounding box center [310, 171] width 154 height 34
type input "2025 - Prio 1"
click at [326, 179] on button "Update Saved View" at bounding box center [310, 177] width 142 height 9
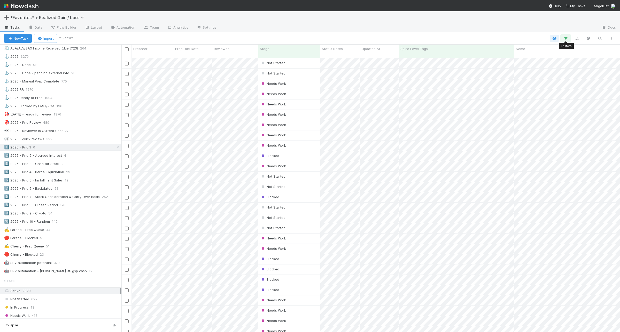
click at [564, 39] on icon "button" at bounding box center [565, 38] width 5 height 5
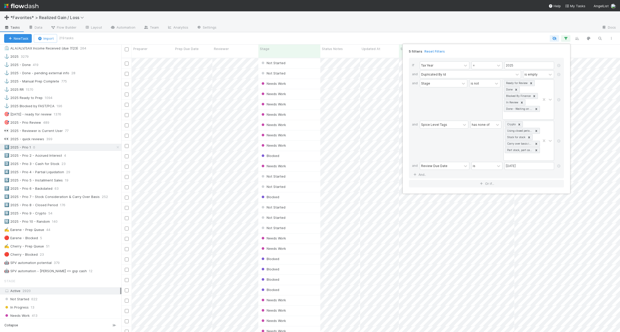
click at [399, 34] on div "5 filters Reset Filters If Tax Year = 2025 and Duplicated By Id is empty and St…" at bounding box center [310, 166] width 620 height 332
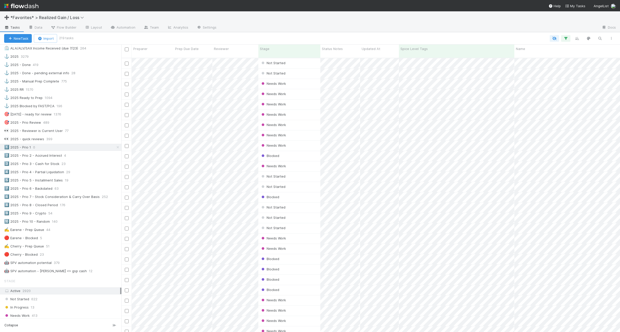
click at [385, 39] on div at bounding box center [345, 38] width 544 height 7
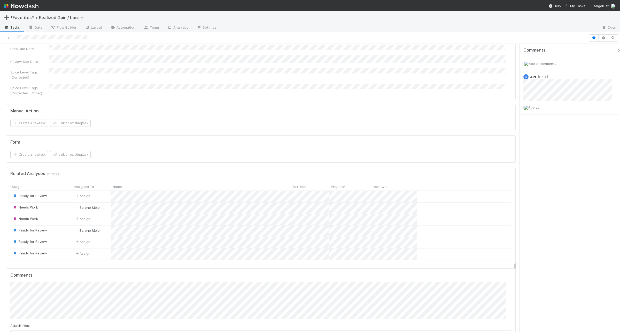
scroll to position [1452, 0]
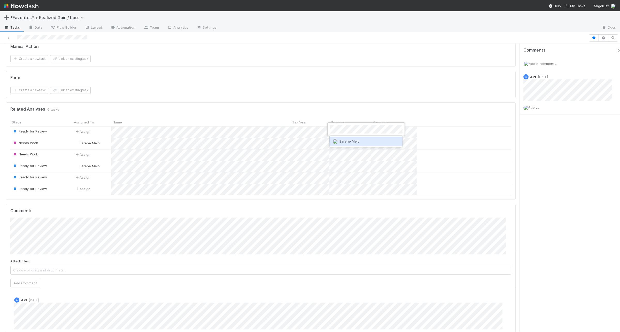
click at [345, 140] on span "Earene Melo" at bounding box center [349, 141] width 20 height 4
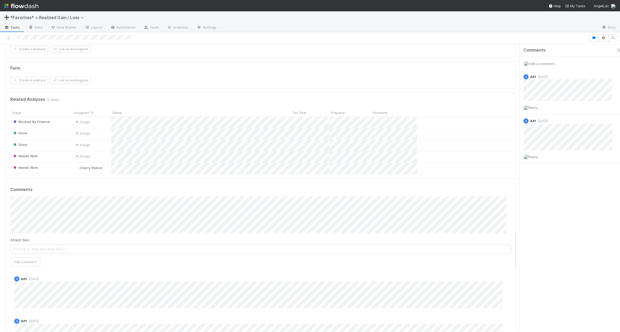
scroll to position [1420, 0]
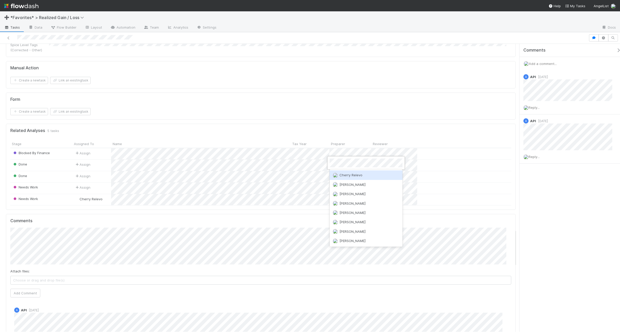
click at [335, 175] on img at bounding box center [334, 175] width 5 height 5
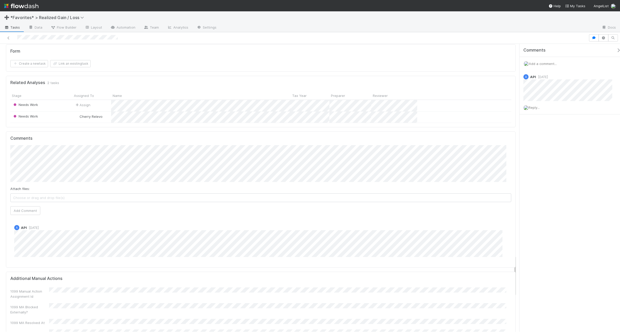
scroll to position [1452, 0]
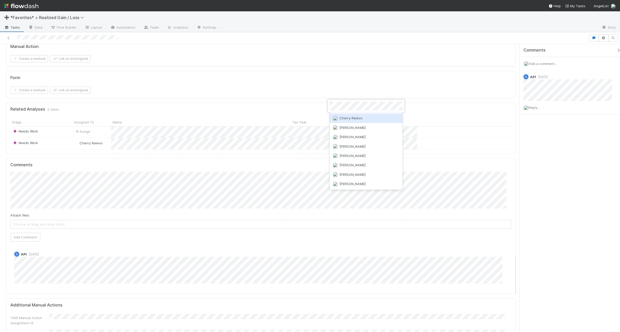
click at [339, 118] on span "Cherry Relevo" at bounding box center [350, 118] width 23 height 4
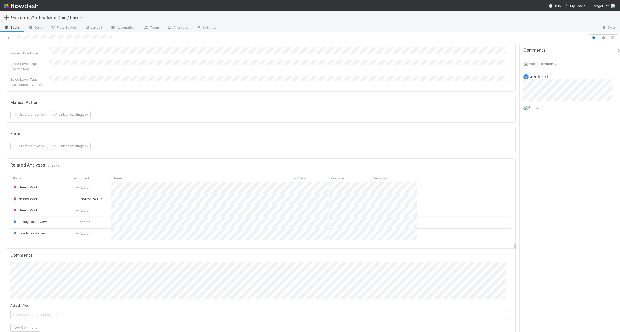
scroll to position [1387, 0]
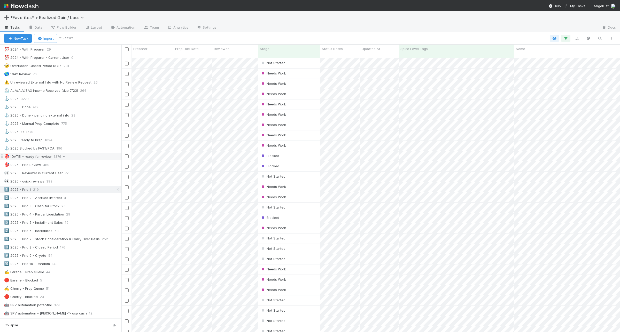
scroll to position [129, 0]
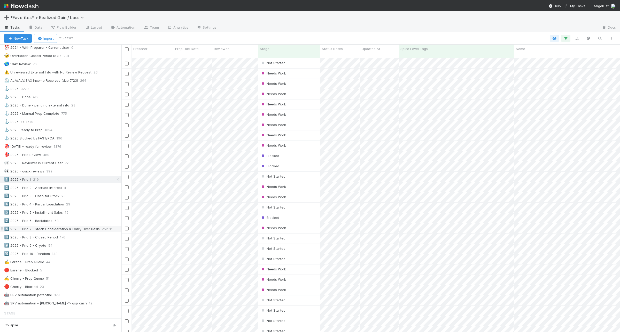
click at [108, 231] on icon at bounding box center [110, 229] width 5 height 3
click at [98, 267] on div "Rename this view" at bounding box center [88, 266] width 52 height 8
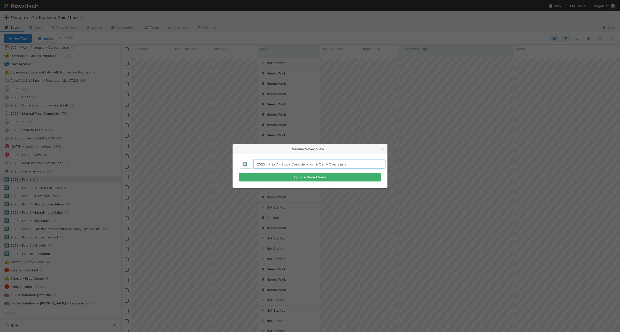
click at [277, 163] on input "2025 - Prio 7 - Stock Consideration & Carry Over Basis" at bounding box center [318, 164] width 131 height 9
type input "2025 - Prio 2 - Stock Consideration & Carry Over Basis"
click at [310, 175] on button "Update Saved View" at bounding box center [310, 177] width 142 height 9
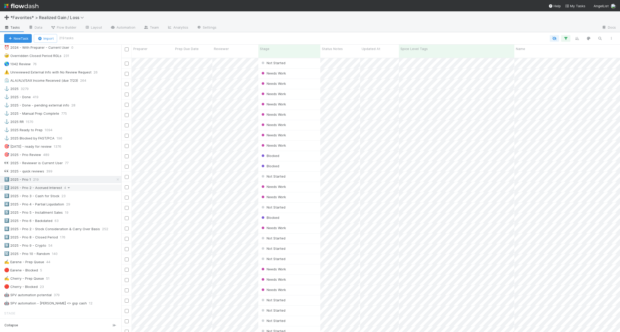
click at [68, 190] on icon at bounding box center [68, 187] width 5 height 3
click at [75, 232] on span "Delete this view" at bounding box center [87, 231] width 26 height 4
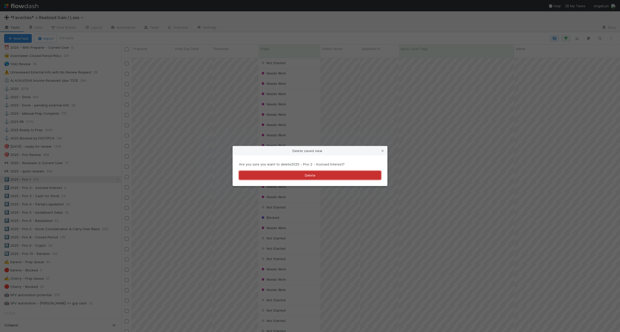
click at [280, 175] on button "Delete" at bounding box center [310, 175] width 142 height 9
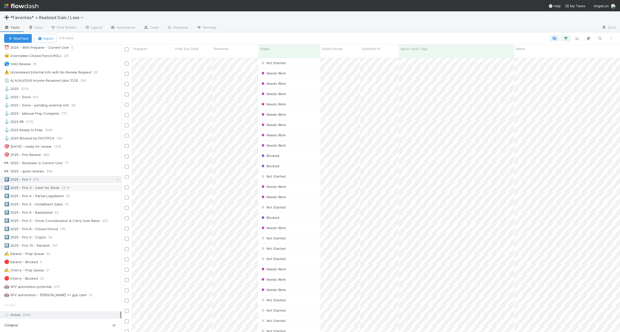
click at [69, 190] on icon at bounding box center [68, 187] width 5 height 3
click at [75, 232] on span "Delete this view" at bounding box center [87, 231] width 26 height 4
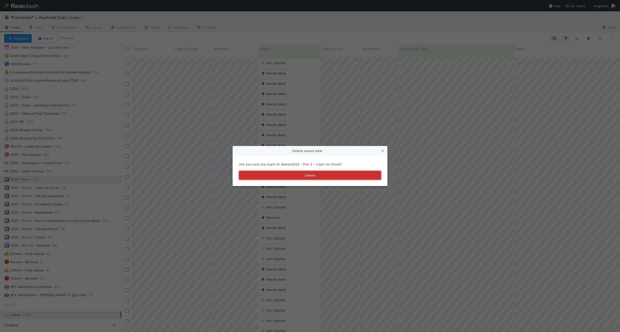
click at [295, 176] on button "Delete" at bounding box center [310, 175] width 142 height 9
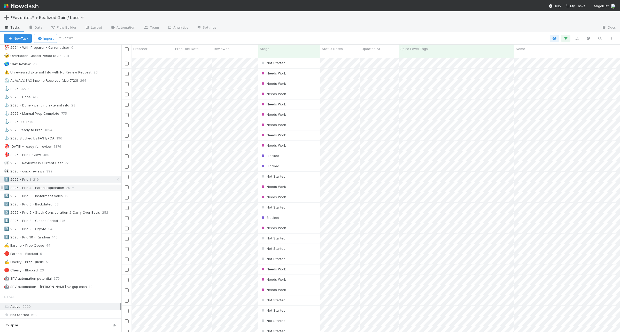
click at [66, 190] on span "29" at bounding box center [70, 188] width 9 height 6
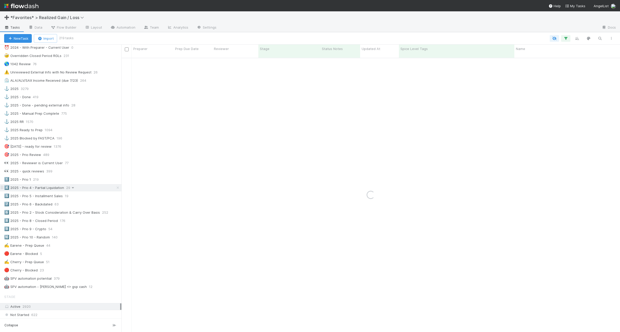
click at [72, 190] on icon at bounding box center [72, 187] width 5 height 3
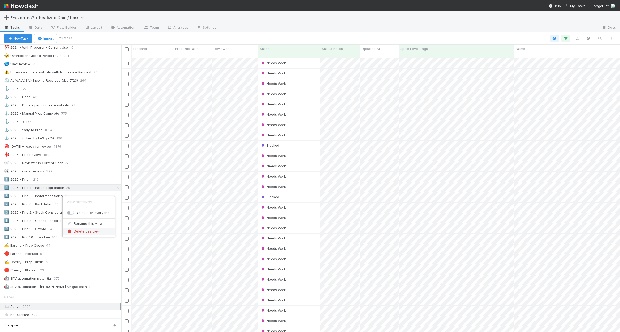
click at [92, 231] on span "Delete this view" at bounding box center [87, 231] width 26 height 4
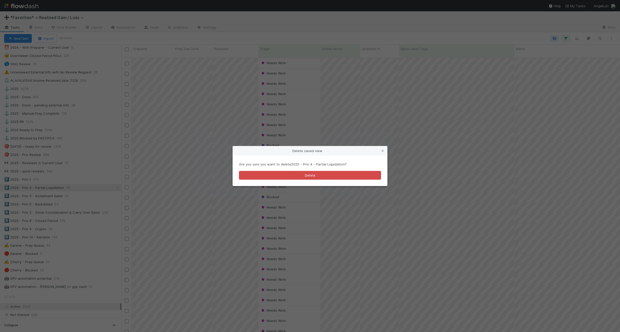
scroll to position [274, 493]
click at [327, 174] on button "Delete" at bounding box center [310, 175] width 142 height 9
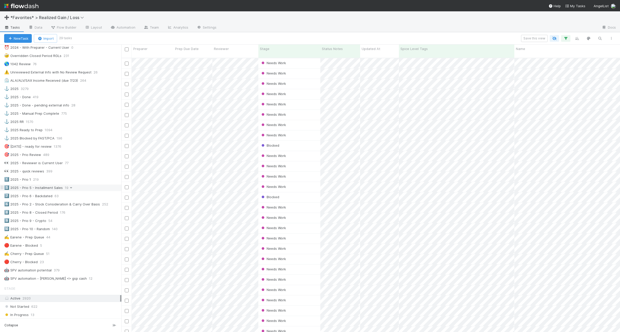
click at [70, 190] on icon at bounding box center [70, 187] width 5 height 3
click at [87, 233] on span "Delete this view" at bounding box center [87, 231] width 26 height 4
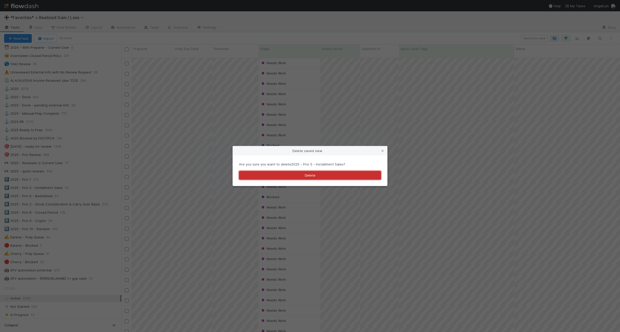
click at [284, 173] on button "Delete" at bounding box center [310, 175] width 142 height 9
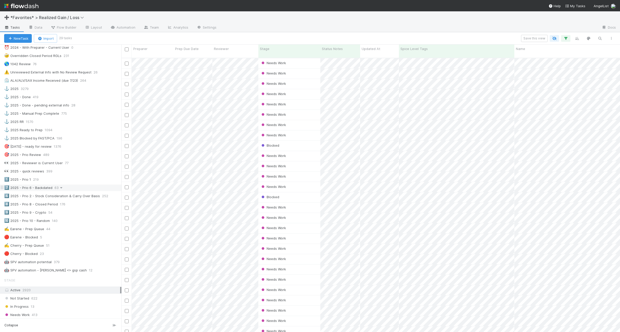
click at [61, 190] on icon at bounding box center [61, 187] width 5 height 3
click at [73, 230] on span "Delete this view" at bounding box center [82, 231] width 26 height 4
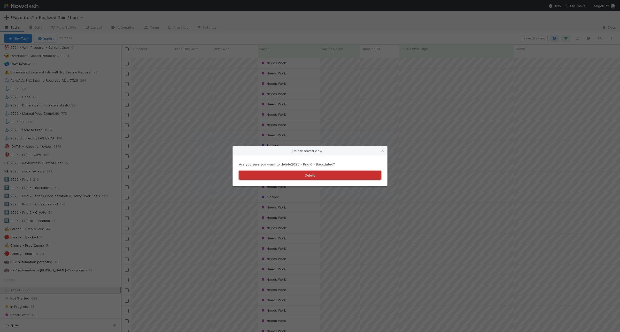
click at [292, 173] on button "Delete" at bounding box center [310, 175] width 142 height 9
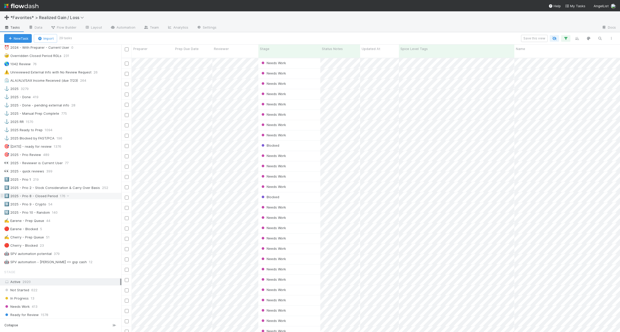
click at [66, 198] on span at bounding box center [67, 196] width 5 height 6
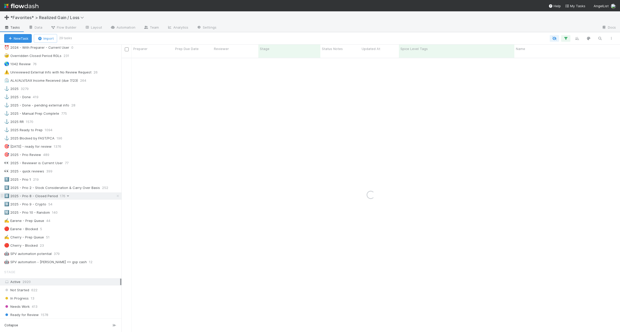
click at [67, 198] on icon at bounding box center [67, 196] width 5 height 3
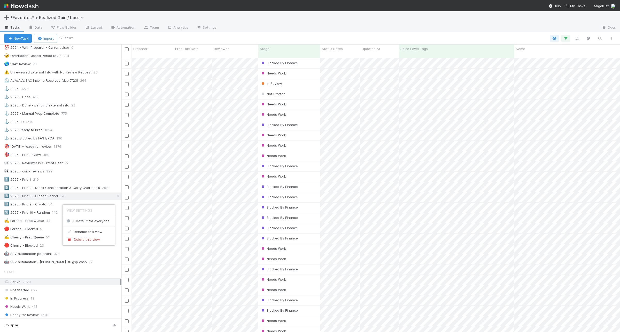
scroll to position [274, 493]
click at [74, 230] on div "Rename this view" at bounding box center [88, 232] width 52 height 8
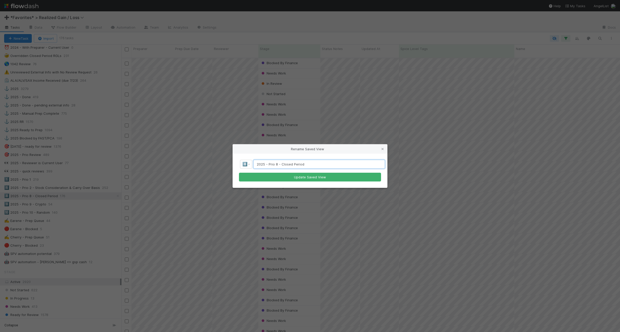
click at [278, 164] on input "2025 - Prio 8 - Closed Period" at bounding box center [318, 164] width 131 height 9
type input "2025 - Prio 3 - Closed Period"
click at [295, 180] on button "Update Saved View" at bounding box center [310, 177] width 142 height 9
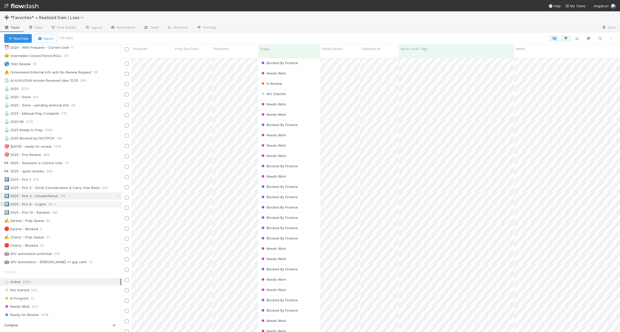
click at [58, 208] on div "9️⃣ 2025 - Prio 9 - Crypto 54" at bounding box center [62, 204] width 117 height 6
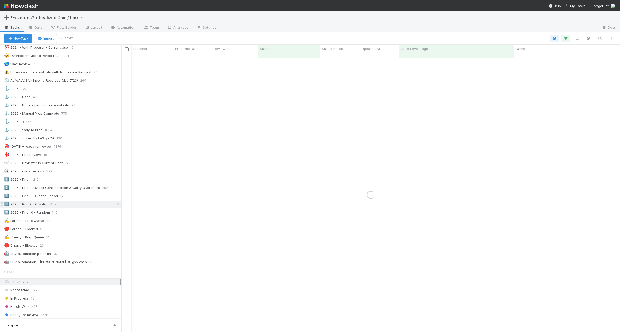
click at [53, 206] on icon at bounding box center [54, 204] width 5 height 3
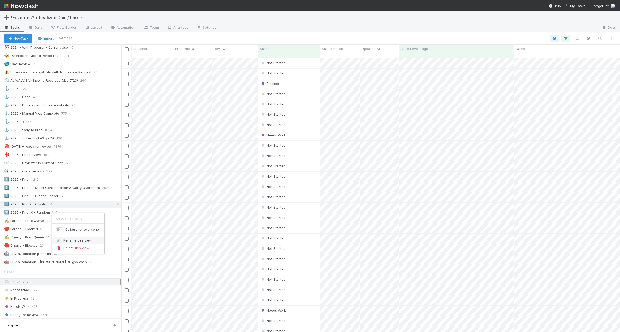
scroll to position [274, 493]
click at [77, 242] on div "Rename this view" at bounding box center [78, 241] width 52 height 8
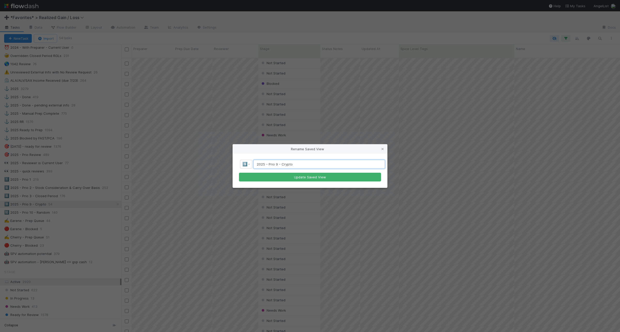
click at [276, 166] on input "2025 - Prio 9 - Crypto" at bounding box center [318, 164] width 131 height 9
type input "2025 - Prio 4 - Crypto"
click at [302, 175] on button "Update Saved View" at bounding box center [310, 177] width 142 height 9
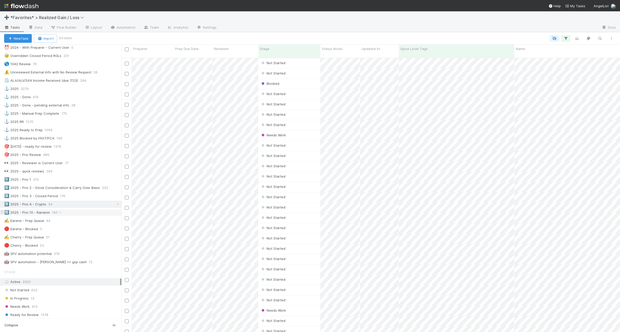
click at [84, 216] on div "🔟 2025 - Prio 10 - Random 140" at bounding box center [62, 213] width 117 height 6
click at [57, 183] on div "1️⃣ 2025 - Prio 1 219" at bounding box center [62, 180] width 117 height 6
click at [565, 38] on icon "button" at bounding box center [565, 38] width 5 height 5
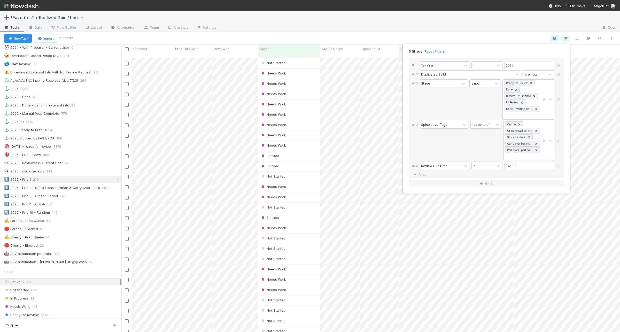
click at [331, 37] on div "5 filters Reset Filters If Tax Year = 2025 and Duplicated By Id is empty and St…" at bounding box center [310, 166] width 620 height 332
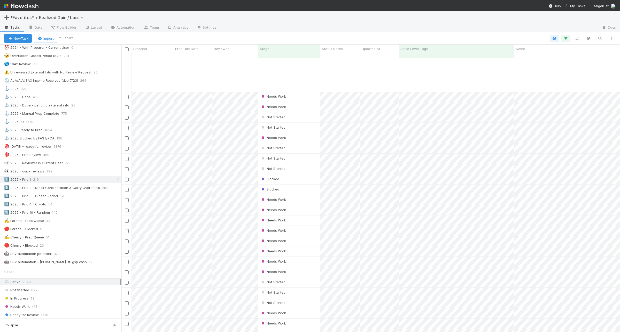
scroll to position [807, 0]
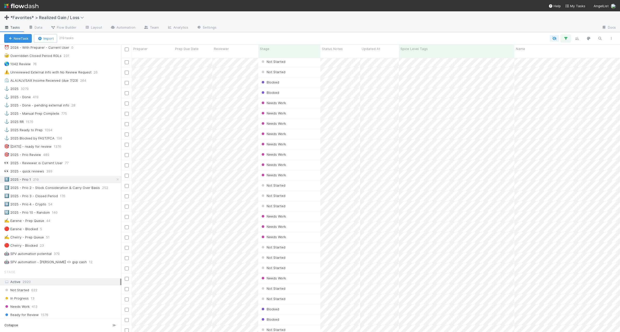
click at [564, 37] on icon "button" at bounding box center [565, 38] width 5 height 5
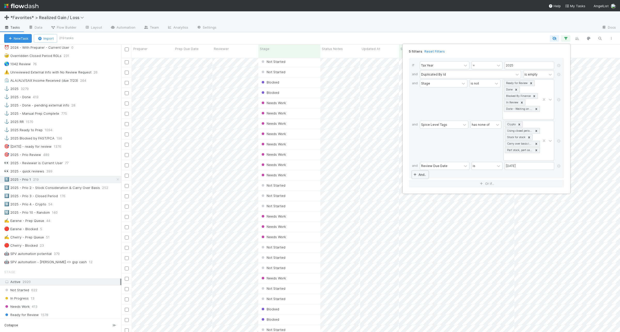
click at [422, 179] on link "And.." at bounding box center [420, 174] width 16 height 7
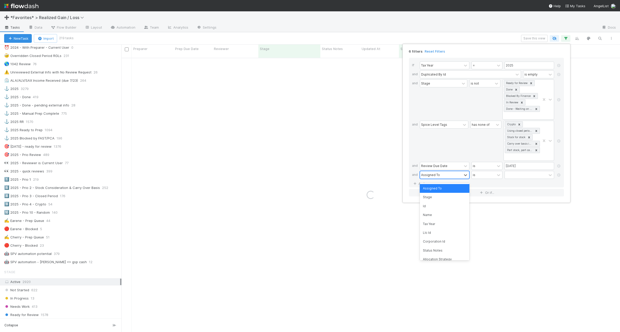
click at [439, 179] on div "Assigned To" at bounding box center [441, 174] width 42 height 7
type input "prepare"
click at [442, 185] on div "Preparer" at bounding box center [444, 188] width 50 height 9
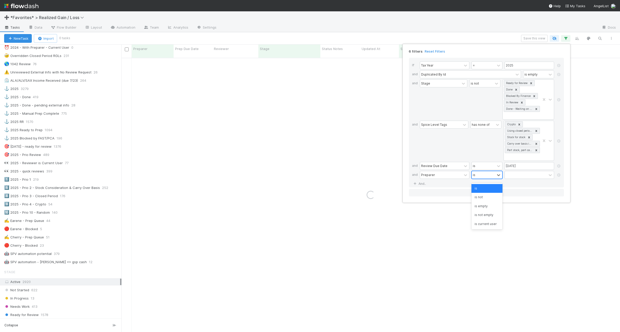
click at [484, 178] on div "is" at bounding box center [482, 174] width 23 height 7
click at [490, 205] on div "is empty" at bounding box center [486, 206] width 31 height 9
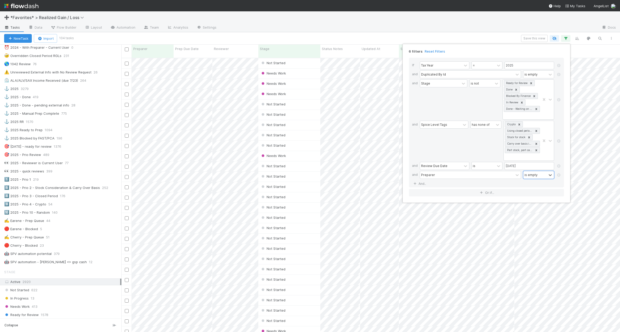
scroll to position [274, 493]
click at [207, 39] on div "6 filters Reset Filters If Tax Year = 2025 and Duplicated By Id is empty and St…" at bounding box center [310, 166] width 620 height 332
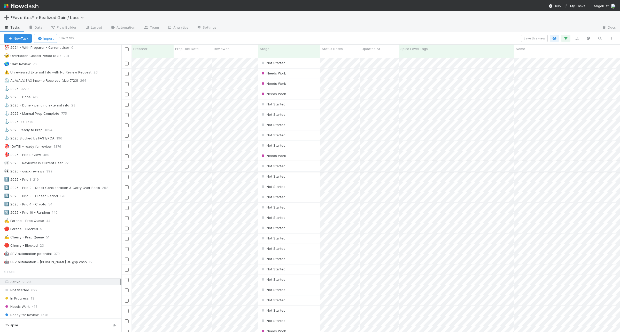
click at [126, 165] on input "checkbox" at bounding box center [127, 167] width 4 height 4
click at [125, 320] on input "checkbox" at bounding box center [127, 322] width 4 height 4
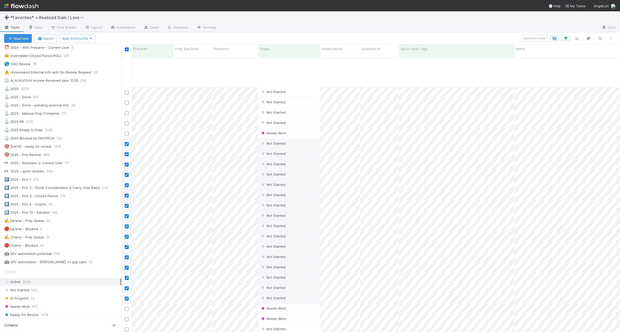
scroll to position [65, 0]
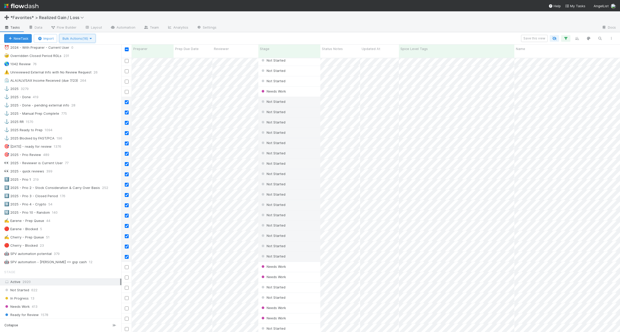
click at [92, 40] on icon "button" at bounding box center [90, 38] width 5 height 3
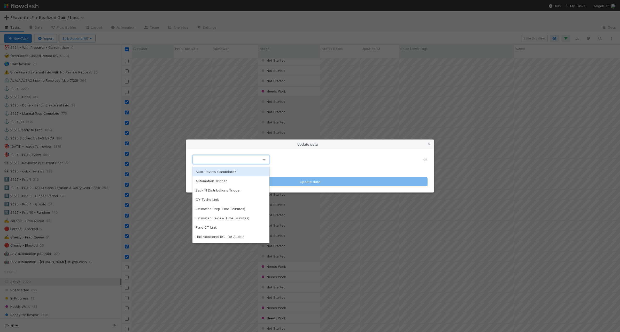
click at [256, 162] on div at bounding box center [226, 160] width 66 height 8
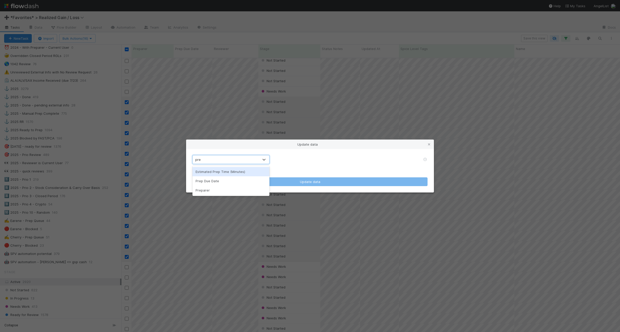
type input "prep"
click at [247, 188] on div "Preparer" at bounding box center [230, 190] width 77 height 9
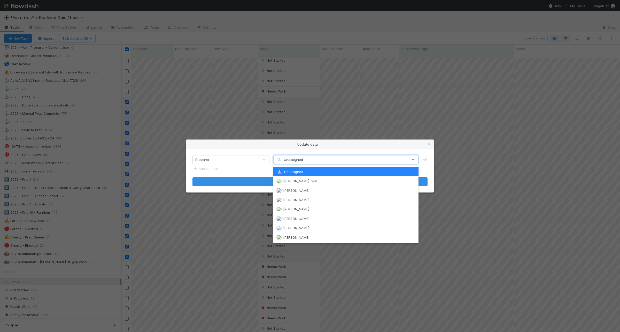
click at [332, 161] on div "Unassigned" at bounding box center [340, 160] width 134 height 8
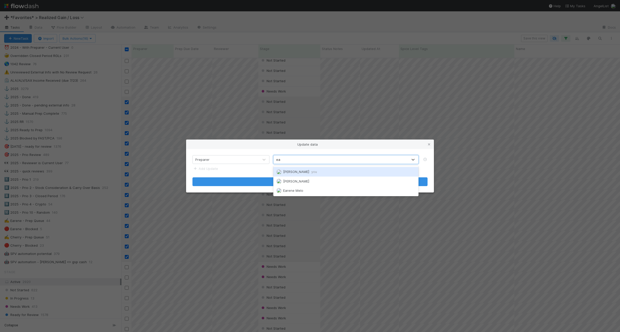
type input "ear"
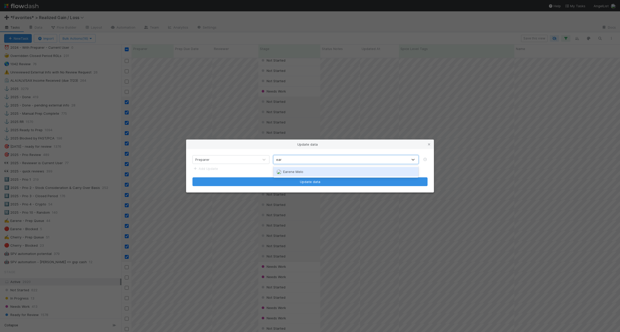
click at [326, 170] on div "Earene Melo" at bounding box center [345, 171] width 145 height 9
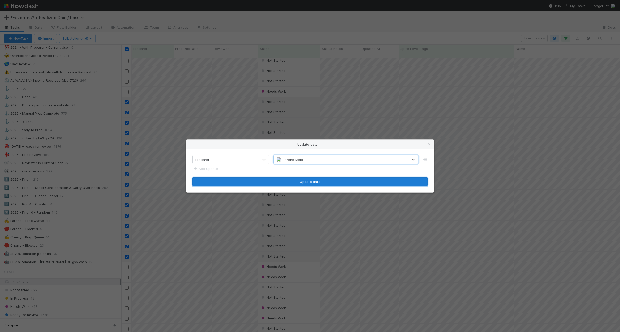
click at [325, 181] on button "Update data" at bounding box center [309, 182] width 235 height 9
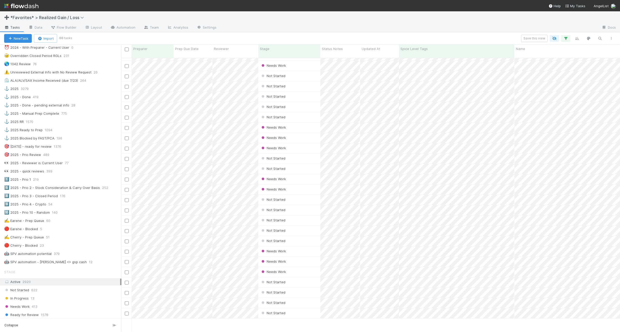
scroll to position [0, 0]
click at [127, 62] on input "checkbox" at bounding box center [127, 64] width 4 height 4
click at [127, 144] on input "checkbox" at bounding box center [127, 146] width 4 height 4
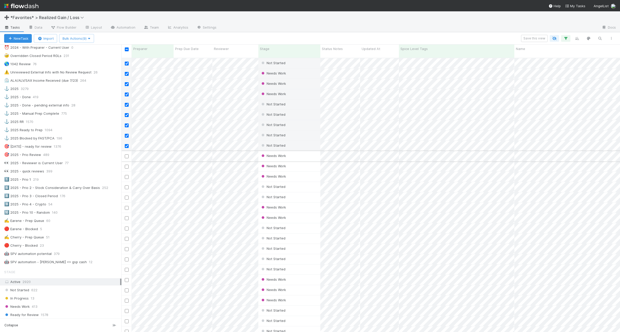
click at [128, 154] on div at bounding box center [126, 156] width 6 height 6
click at [126, 155] on input "checkbox" at bounding box center [127, 157] width 4 height 4
click at [88, 38] on span "Bulk Actions (10)" at bounding box center [77, 38] width 30 height 4
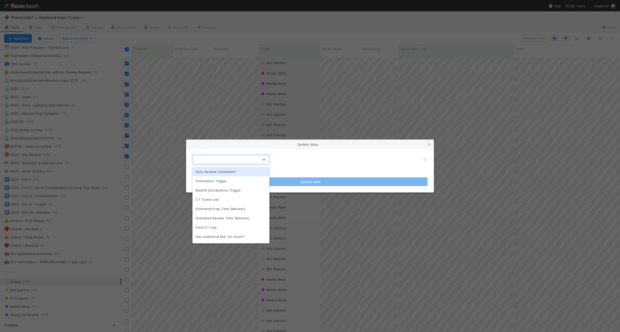
click at [204, 156] on div at bounding box center [226, 160] width 66 height 8
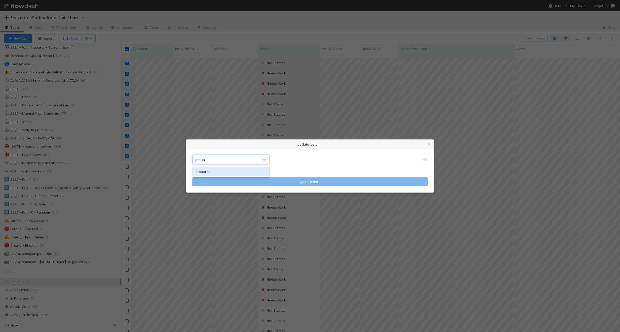
type input "prepar"
click at [213, 171] on div "Preparer" at bounding box center [230, 171] width 77 height 9
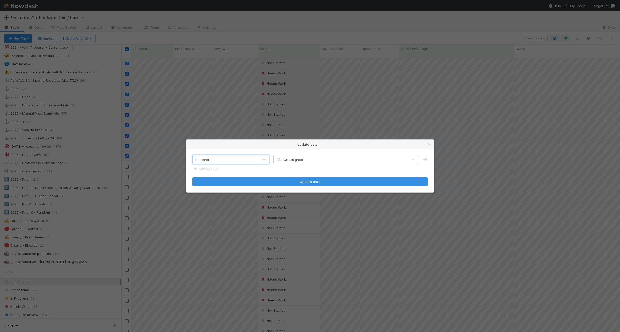
click at [321, 160] on div "Unassigned" at bounding box center [340, 160] width 134 height 8
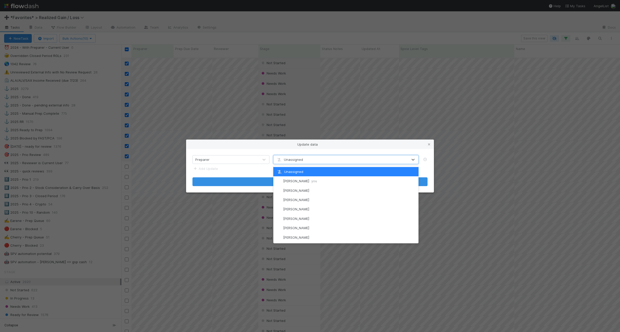
type input "c"
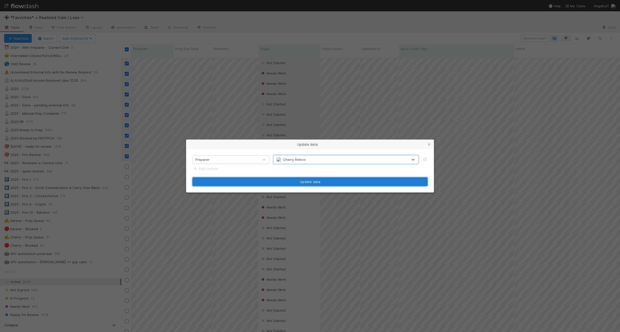
click at [322, 180] on button "Update data" at bounding box center [309, 182] width 235 height 9
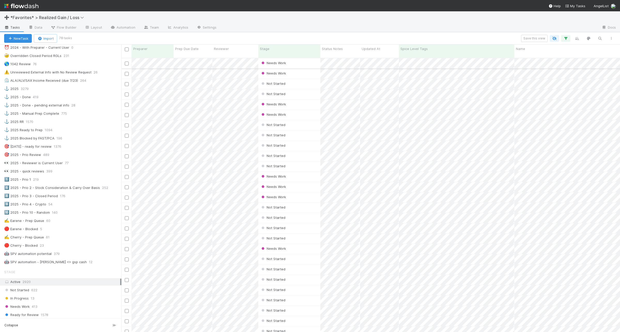
click at [127, 62] on input "checkbox" at bounding box center [127, 64] width 4 height 4
click at [126, 279] on input "checkbox" at bounding box center [127, 281] width 4 height 4
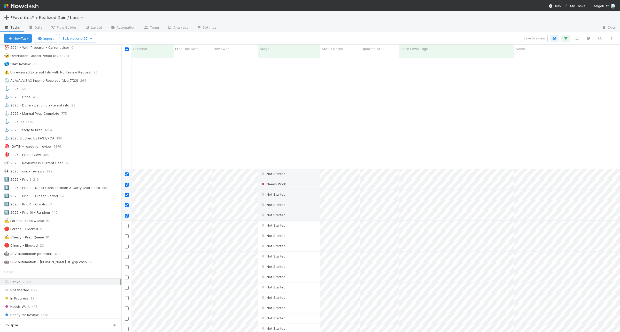
scroll to position [194, 0]
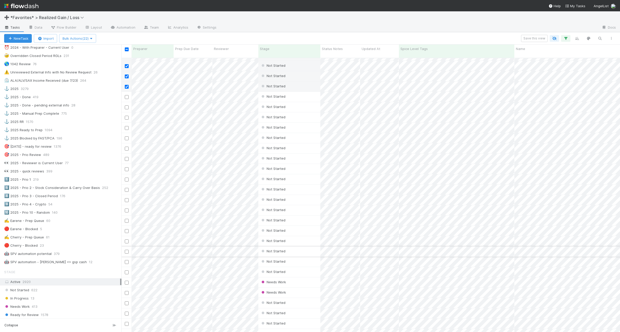
click at [126, 250] on input "checkbox" at bounding box center [127, 252] width 4 height 4
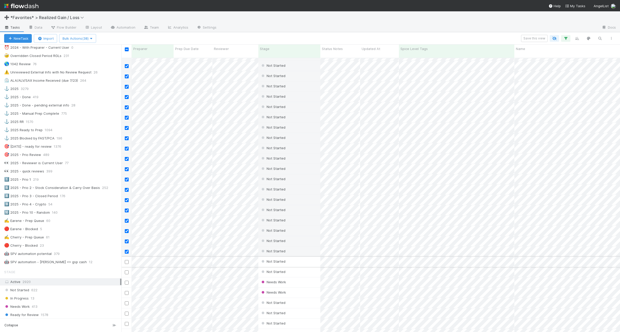
click at [126, 260] on input "checkbox" at bounding box center [127, 262] width 4 height 4
click at [127, 271] on input "checkbox" at bounding box center [127, 273] width 4 height 4
click at [85, 36] on span "Bulk Actions (40)" at bounding box center [77, 38] width 30 height 4
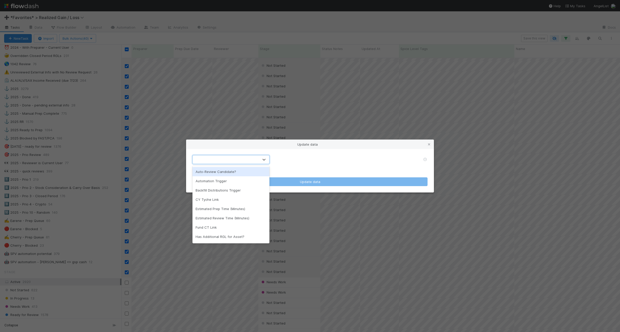
click at [237, 163] on div at bounding box center [226, 160] width 66 height 8
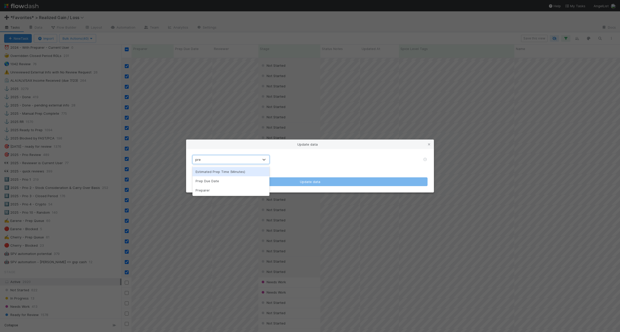
type input "prep"
click at [231, 194] on div "Preparer" at bounding box center [230, 190] width 77 height 9
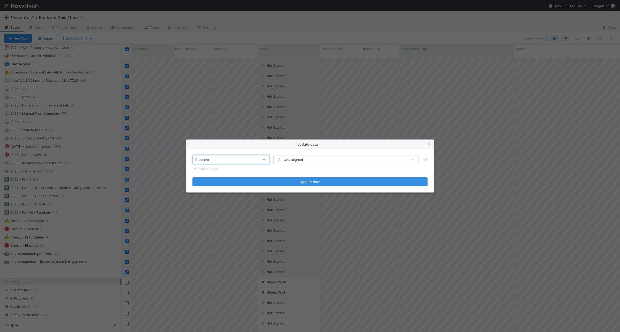
click at [302, 162] on div "Unassigned" at bounding box center [289, 159] width 27 height 5
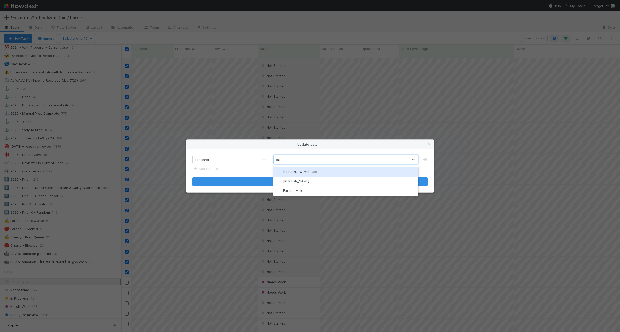
type input "ear"
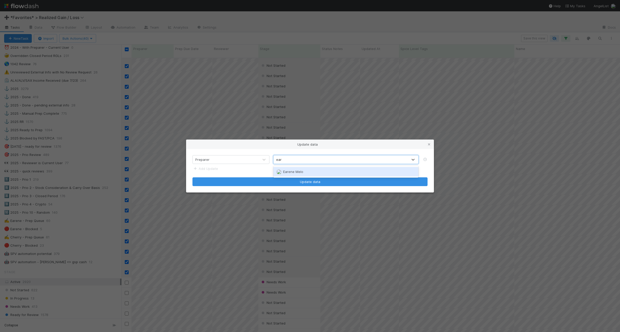
click at [299, 170] on span "Earene Melo" at bounding box center [293, 172] width 20 height 4
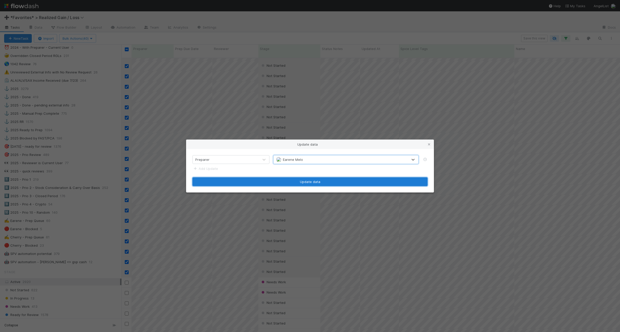
click at [304, 179] on button "Update data" at bounding box center [309, 182] width 235 height 9
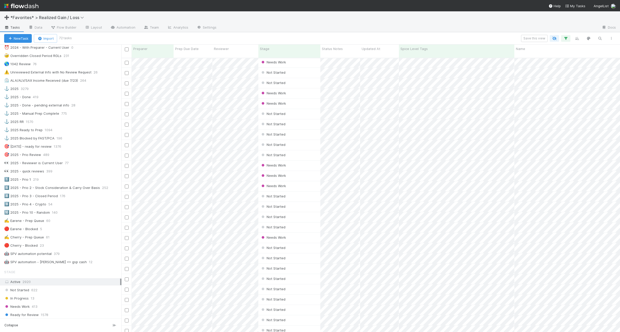
scroll to position [0, 0]
click at [127, 49] on input "checkbox" at bounding box center [127, 49] width 4 height 4
checkbox input "true"
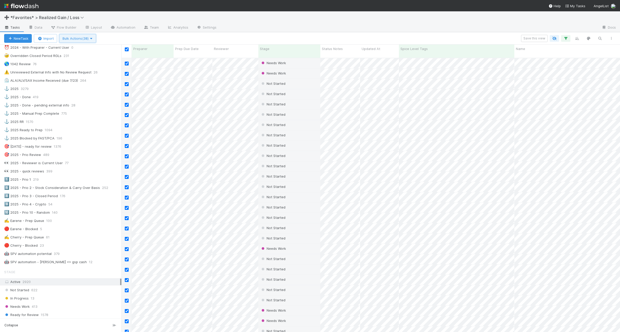
click at [94, 38] on icon "button" at bounding box center [91, 38] width 5 height 3
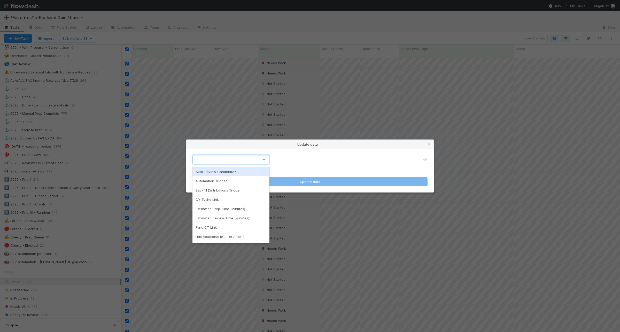
click at [227, 160] on div at bounding box center [226, 160] width 66 height 8
type input "prep"
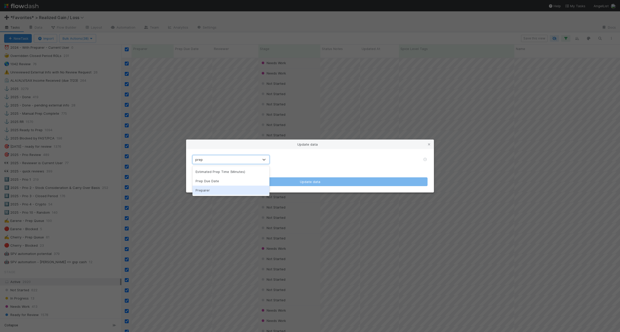
click at [229, 189] on div "Preparer" at bounding box center [230, 190] width 77 height 9
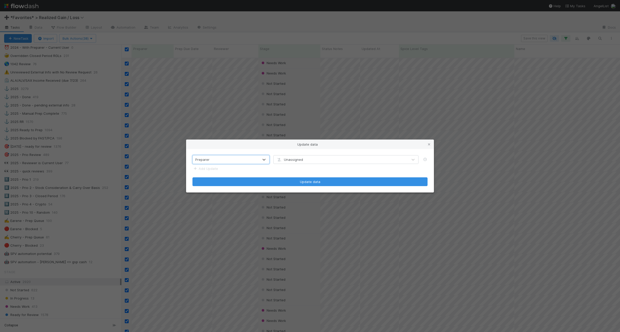
click at [295, 159] on span "Unassigned" at bounding box center [289, 160] width 27 height 4
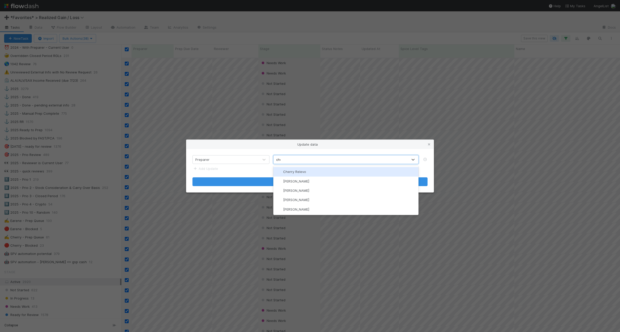
type input "cher"
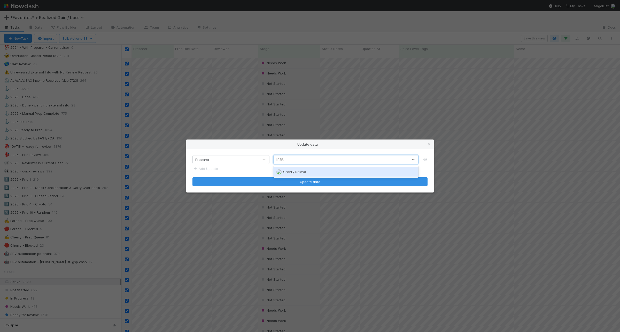
click at [297, 170] on span "Cherry Relevo" at bounding box center [294, 172] width 23 height 4
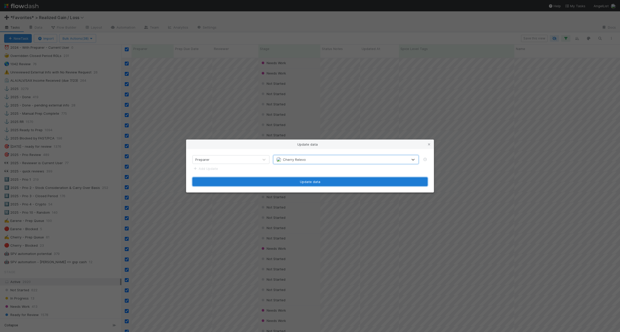
click at [329, 185] on button "Update data" at bounding box center [309, 182] width 235 height 9
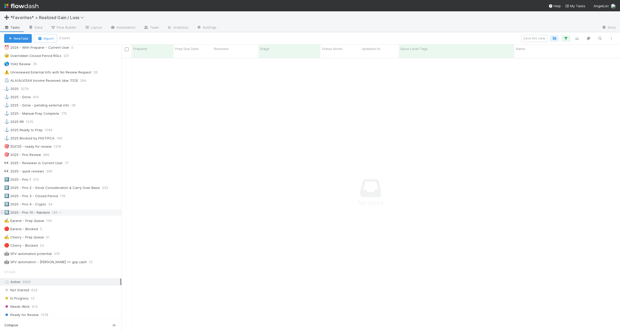
scroll to position [269, 488]
click at [88, 216] on div "🔟 2025 - Prio 10 - Random 140" at bounding box center [62, 213] width 117 height 6
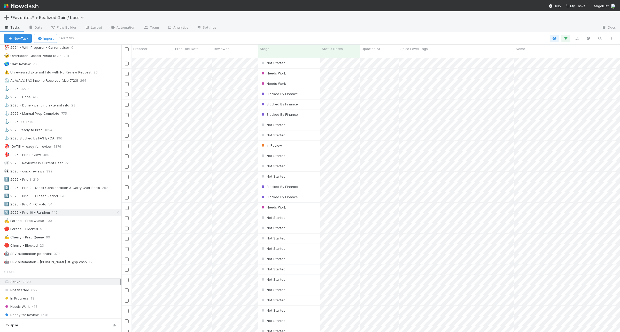
scroll to position [274, 493]
click at [567, 36] on icon "button" at bounding box center [565, 38] width 5 height 5
click at [462, 33] on div "5 filters Reset Filters If Tax Year = 2025 and Duplicated By Id is empty and St…" at bounding box center [310, 166] width 620 height 332
click at [68, 183] on div "1️⃣ 2025 - Prio 1 219" at bounding box center [62, 180] width 117 height 6
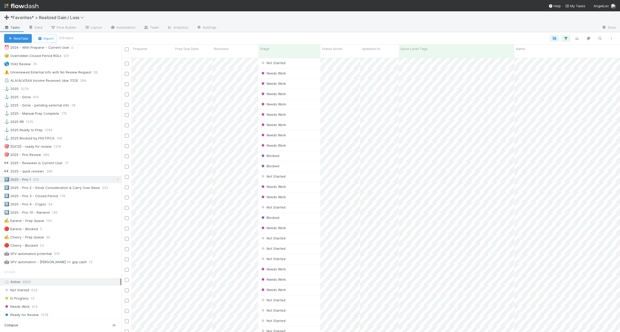
scroll to position [274, 493]
click at [127, 49] on input "checkbox" at bounding box center [127, 49] width 4 height 4
checkbox input "true"
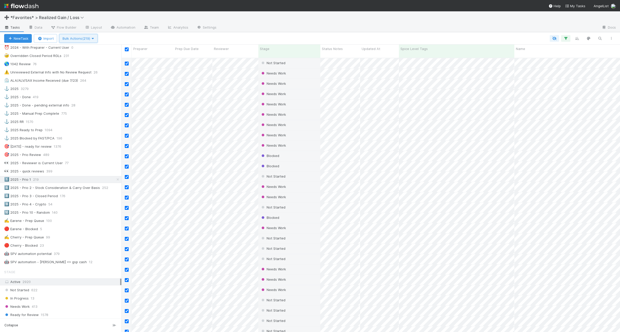
click at [81, 38] on span "Bulk Actions (219)" at bounding box center [78, 38] width 32 height 4
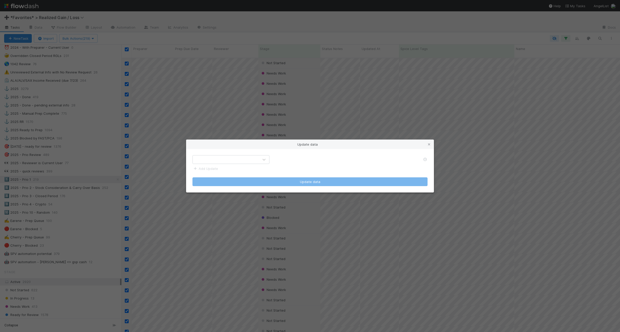
click at [256, 163] on div at bounding box center [226, 160] width 66 height 8
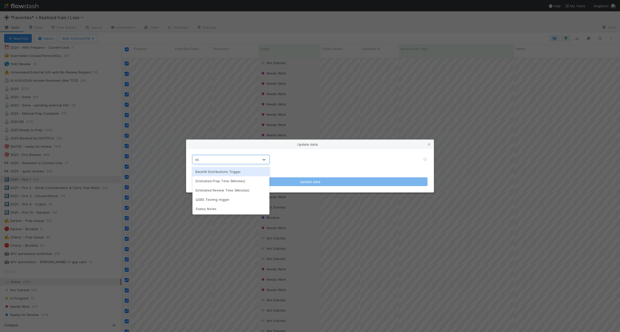
type input "stat"
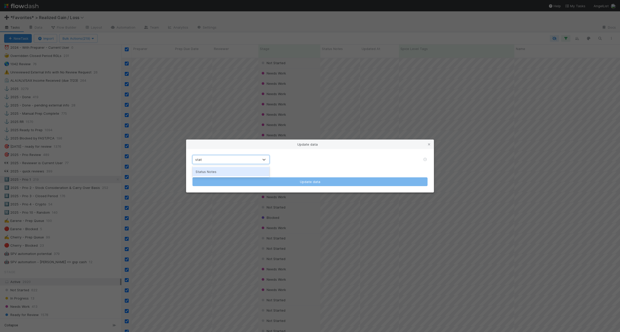
click at [252, 174] on div "Status Notes" at bounding box center [230, 171] width 77 height 9
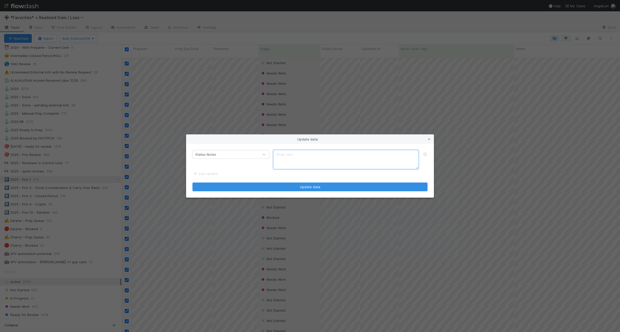
click at [328, 158] on textarea at bounding box center [345, 159] width 145 height 19
type textarea "Prio 1"
click at [427, 138] on icon at bounding box center [428, 139] width 5 height 3
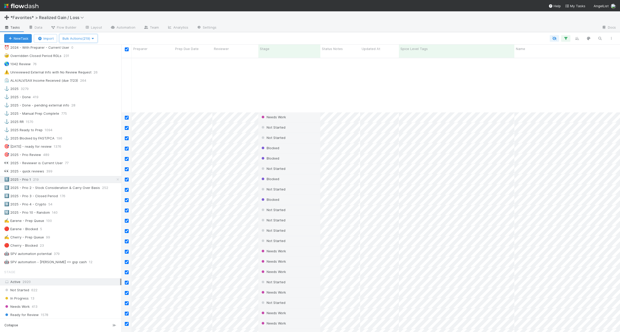
scroll to position [1065, 0]
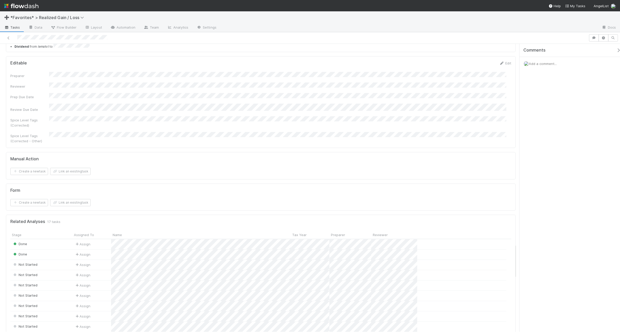
scroll to position [1742, 0]
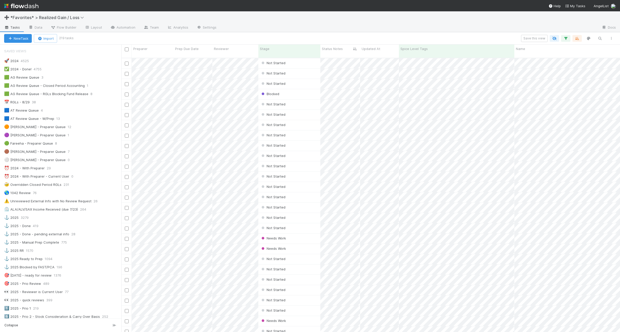
scroll to position [129, 0]
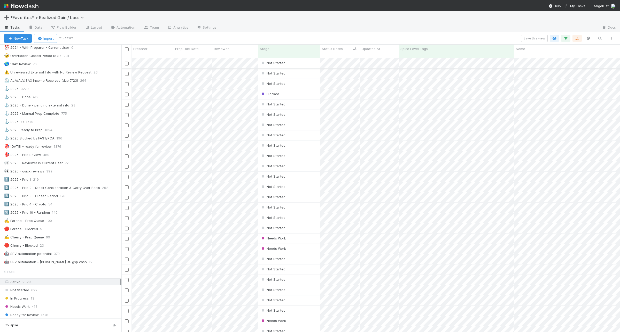
click at [125, 62] on input "checkbox" at bounding box center [127, 64] width 4 height 4
click at [127, 49] on input "checkbox" at bounding box center [127, 49] width 4 height 4
checkbox input "true"
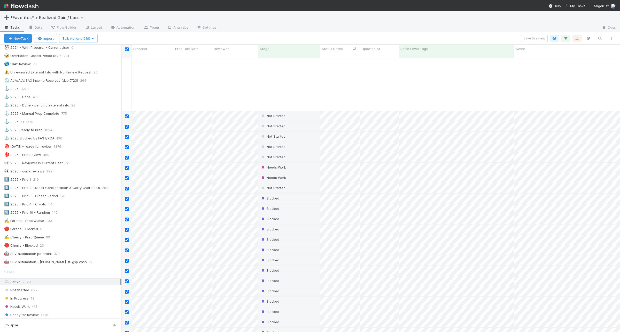
scroll to position [920, 0]
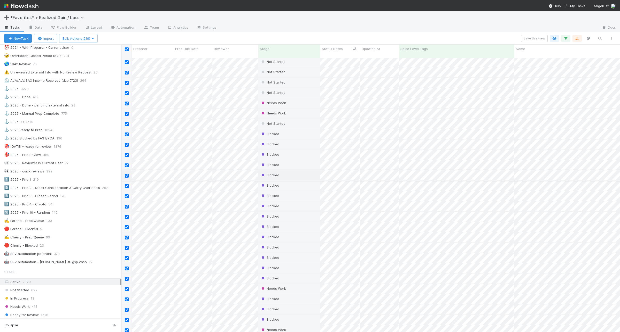
click at [126, 174] on input "checkbox" at bounding box center [127, 176] width 4 height 4
checkbox input "false"
click at [126, 236] on input "checkbox" at bounding box center [127, 238] width 4 height 4
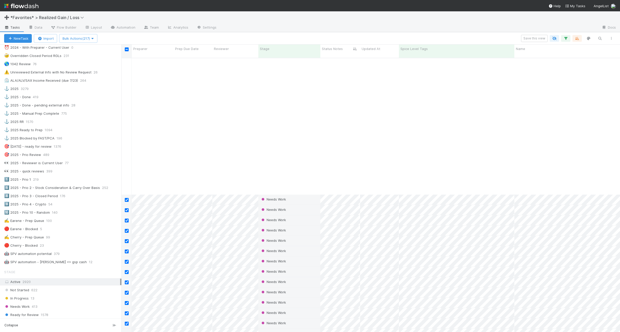
scroll to position [1988, 0]
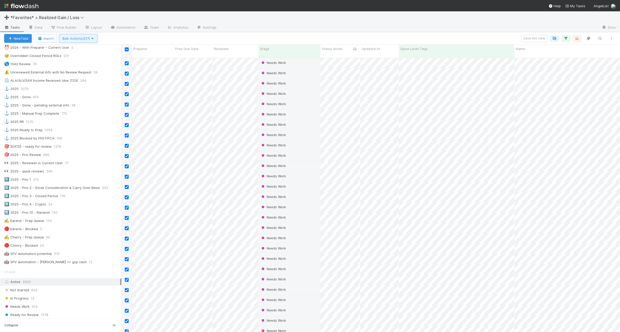
click at [97, 38] on button "Bulk Actions (217)" at bounding box center [78, 38] width 38 height 9
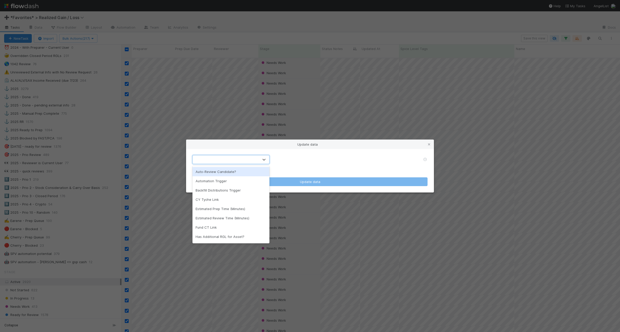
click at [224, 158] on div at bounding box center [226, 160] width 66 height 8
type input "r"
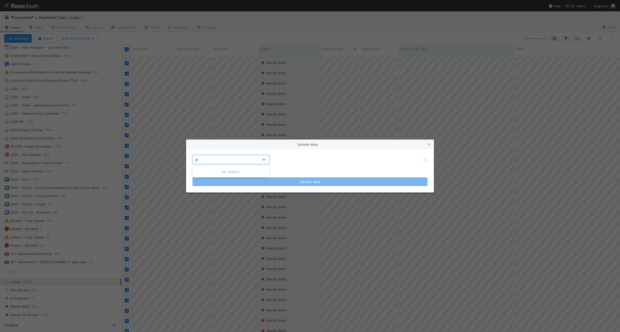
type input "p"
type input "stat"
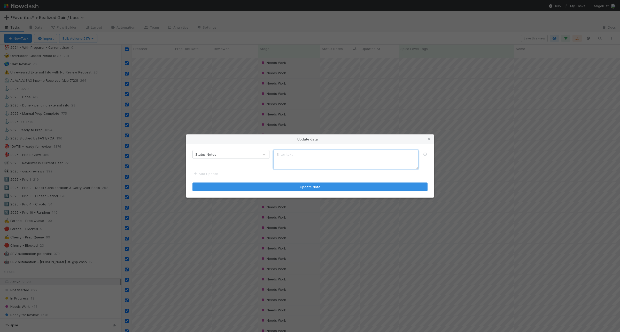
click at [385, 154] on textarea at bounding box center [345, 159] width 145 height 19
type textarea "Prio 1"
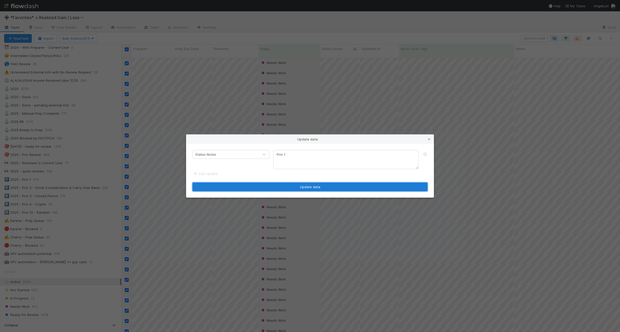
click at [359, 190] on button "Update data" at bounding box center [309, 187] width 235 height 9
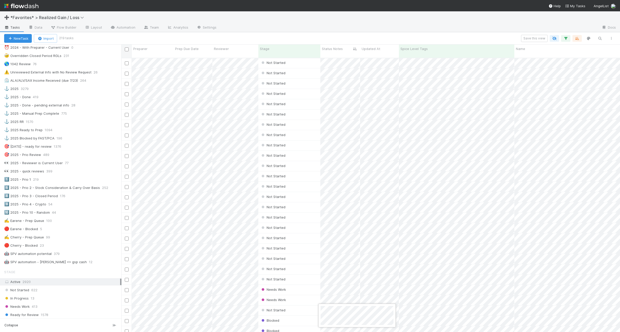
click at [323, 269] on div at bounding box center [310, 166] width 620 height 332
click at [338, 166] on div at bounding box center [310, 166] width 620 height 332
click at [88, 191] on div "6️⃣ 2025 - Prio 2 - Stock Consideration & Carry Over Basis" at bounding box center [52, 188] width 96 height 6
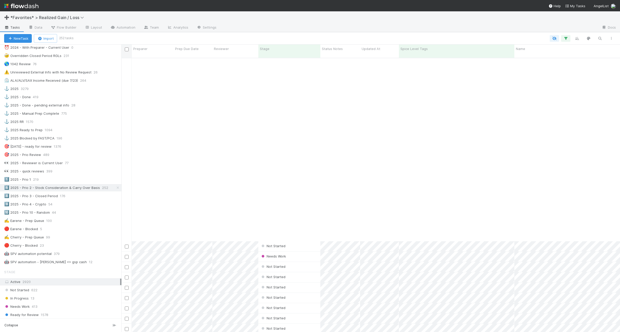
scroll to position [2328, 0]
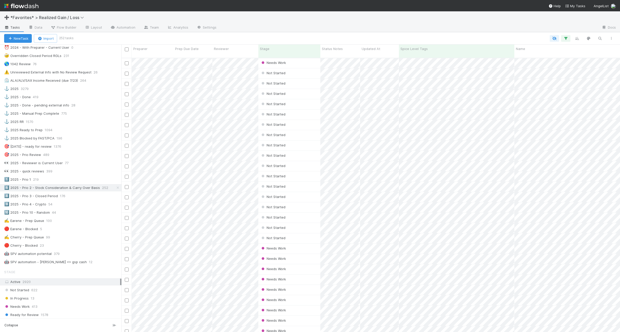
drag, startPoint x: 128, startPoint y: 49, endPoint x: 59, endPoint y: 40, distance: 70.3
click at [128, 49] on input "checkbox" at bounding box center [127, 49] width 4 height 4
checkbox input "true"
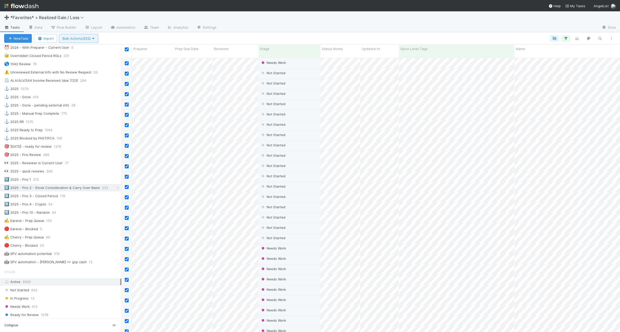
click at [77, 39] on span "Bulk Actions (252)" at bounding box center [78, 38] width 32 height 4
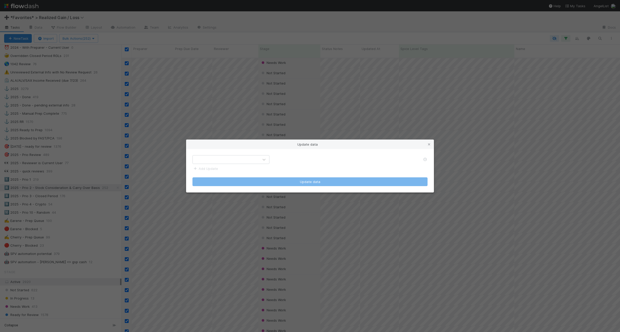
click at [217, 158] on div at bounding box center [226, 160] width 66 height 8
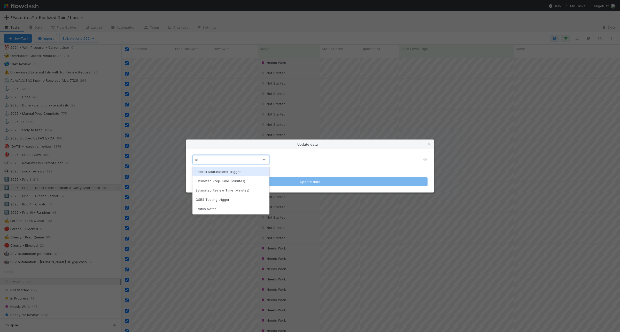
type input "stat"
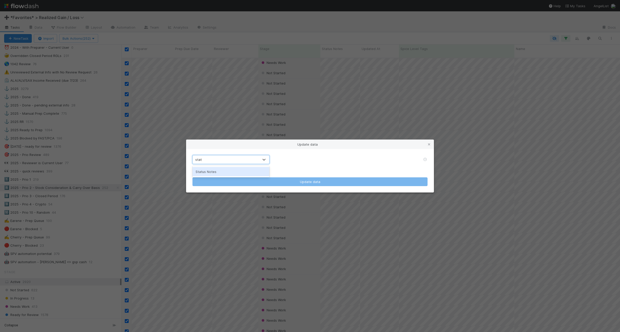
click at [218, 168] on div "Status Notes" at bounding box center [230, 171] width 77 height 9
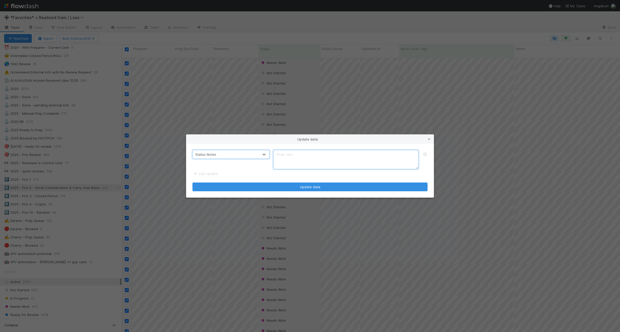
click at [333, 162] on textarea at bounding box center [345, 159] width 145 height 19
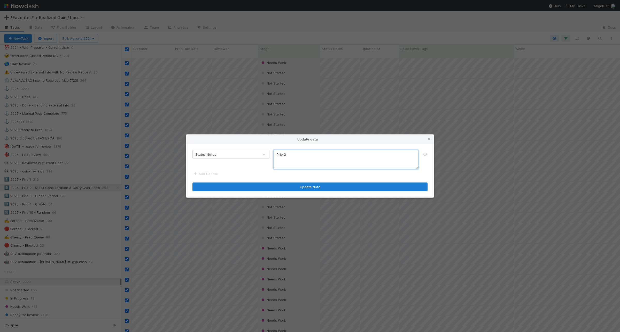
type textarea "Prio 2"
click at [336, 189] on button "Update data" at bounding box center [309, 187] width 235 height 9
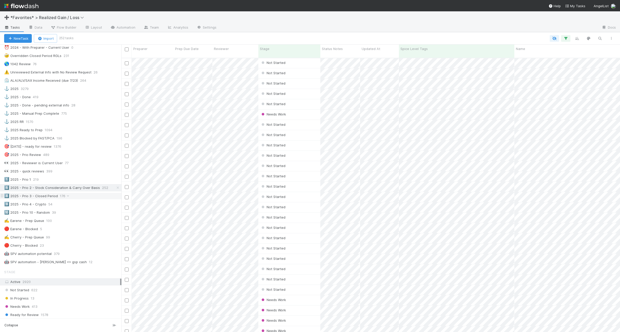
click at [83, 200] on div "8️⃣ 2025 - Prio 3 - Closed Period 176" at bounding box center [62, 196] width 117 height 6
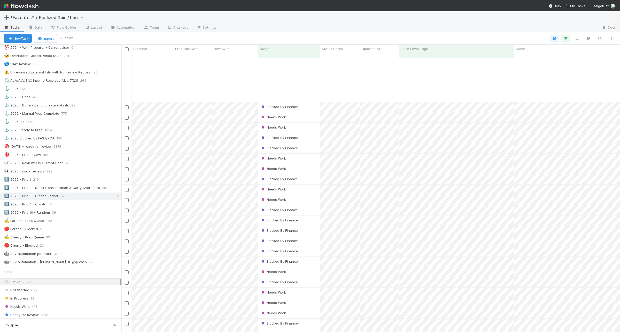
scroll to position [1544, 0]
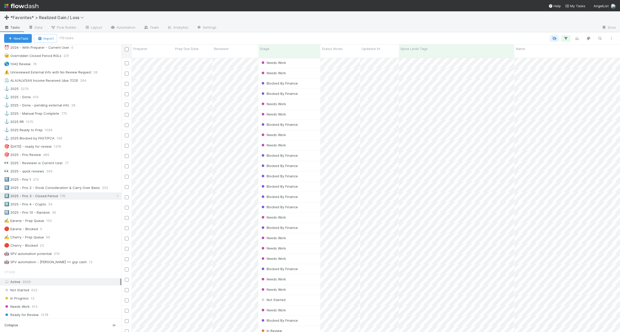
click at [129, 49] on div at bounding box center [126, 49] width 7 height 6
click at [127, 49] on input "checkbox" at bounding box center [127, 49] width 4 height 4
checkbox input "true"
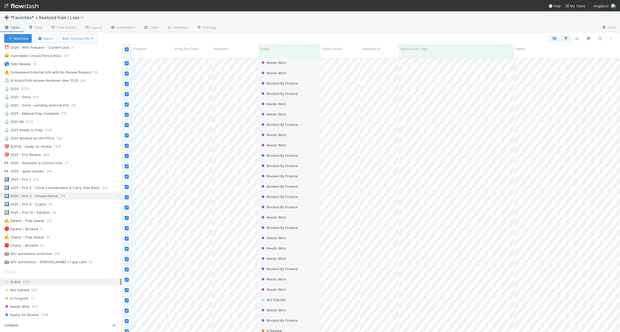
drag, startPoint x: 125, startPoint y: 322, endPoint x: 234, endPoint y: 332, distance: 108.6
click at [125, 330] on input "checkbox" at bounding box center [127, 332] width 4 height 4
checkbox input "false"
click at [91, 37] on span "Bulk Actions (175)" at bounding box center [77, 38] width 31 height 4
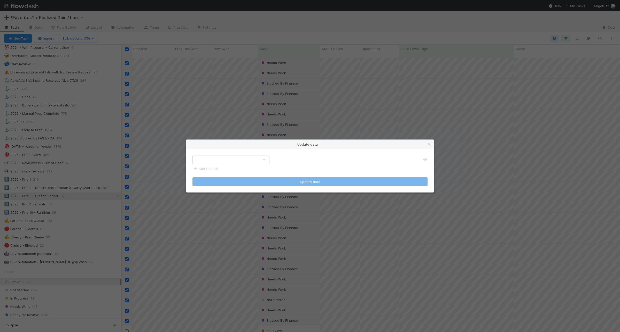
click at [224, 161] on div at bounding box center [226, 160] width 66 height 8
type input "p"
type input "statu"
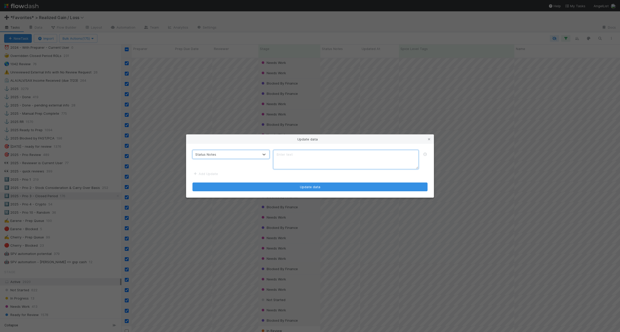
click at [287, 162] on textarea at bounding box center [345, 159] width 145 height 19
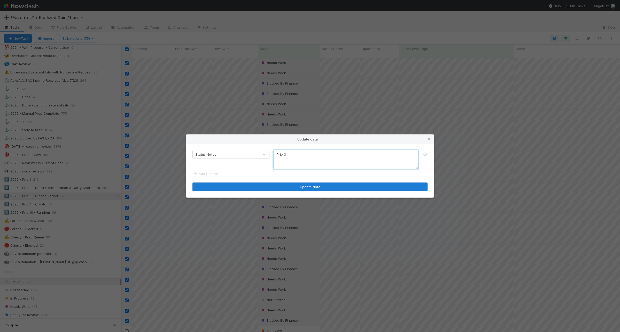
type textarea "Prio 3"
click at [310, 189] on button "Update data" at bounding box center [309, 187] width 235 height 9
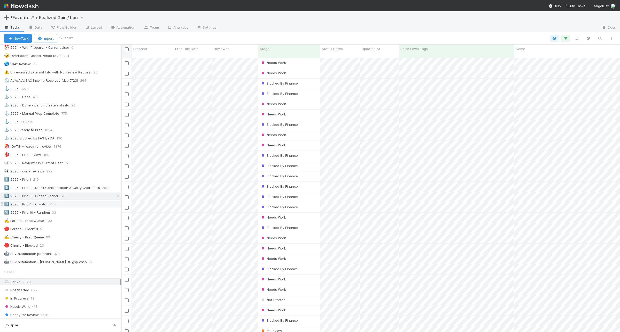
click at [85, 208] on div "9️⃣ 2025 - Prio 4 - Crypto 54" at bounding box center [62, 204] width 117 height 6
click at [128, 51] on input "checkbox" at bounding box center [127, 49] width 4 height 4
checkbox input "true"
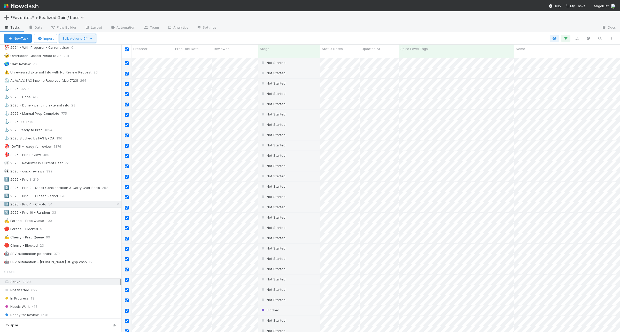
click at [78, 40] on span "Bulk Actions (54)" at bounding box center [77, 38] width 30 height 4
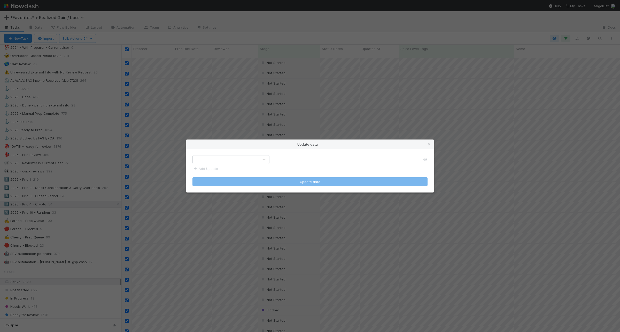
drag, startPoint x: 80, startPoint y: 55, endPoint x: 166, endPoint y: 76, distance: 89.5
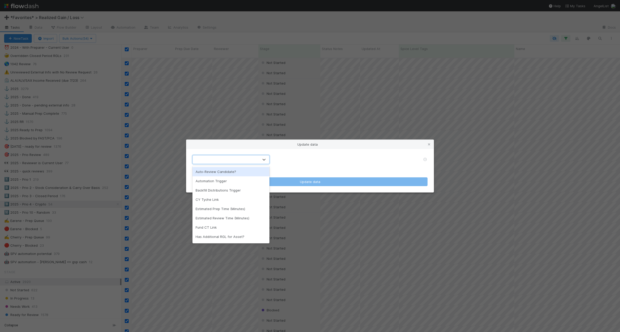
click at [251, 161] on div at bounding box center [226, 160] width 66 height 8
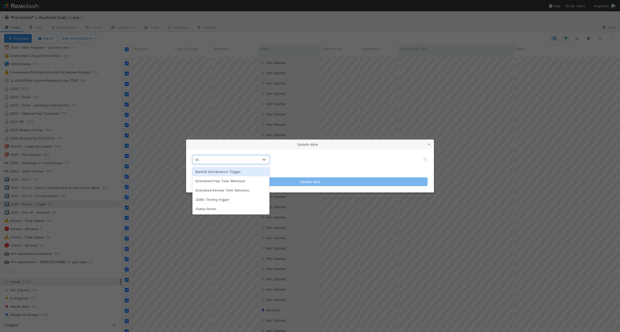
type input "stat"
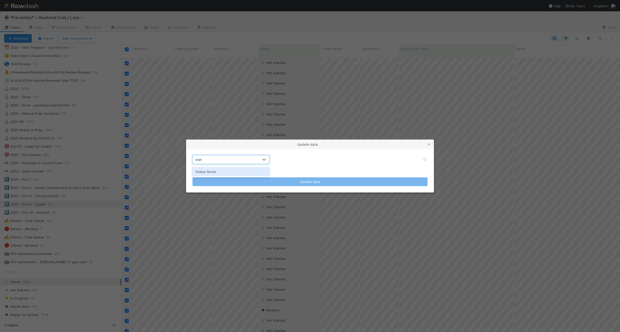
click at [239, 172] on div "Status Notes" at bounding box center [230, 171] width 77 height 9
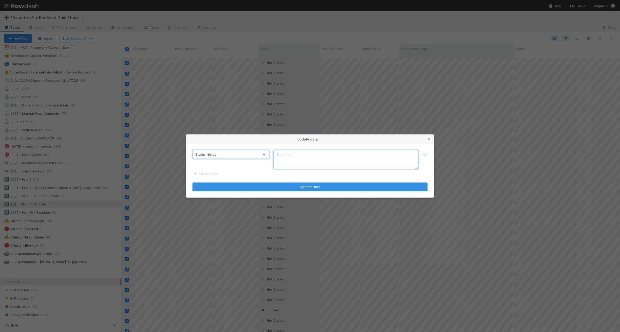
click at [327, 156] on textarea at bounding box center [345, 159] width 145 height 19
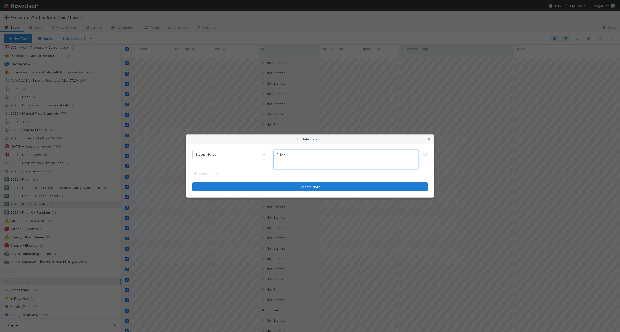
type textarea "Prio 4"
click at [326, 188] on button "Update data" at bounding box center [309, 187] width 235 height 9
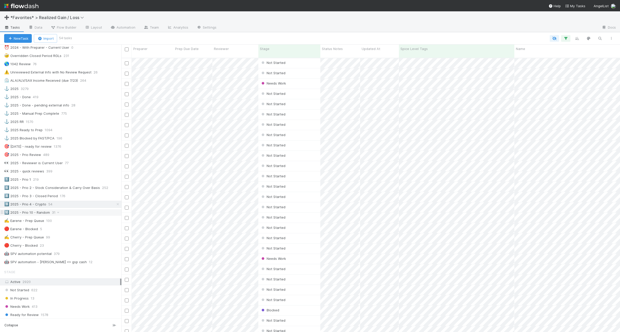
click at [85, 216] on div "🔟 2025 - Prio 10 - Random 31" at bounding box center [62, 213] width 117 height 6
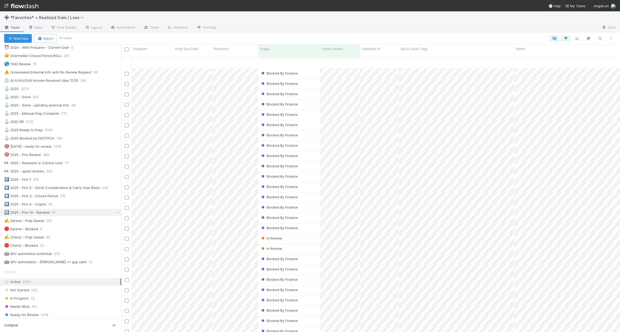
scroll to position [46, 0]
click at [80, 200] on div "8️⃣ 2025 - Prio 3 - Closed Period 176" at bounding box center [62, 196] width 117 height 6
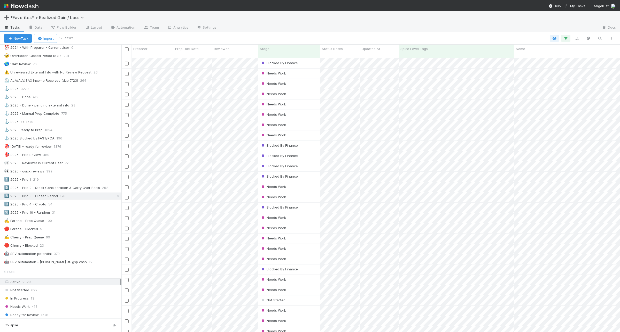
scroll to position [274, 493]
click at [84, 216] on div "🔟 2025 - Prio 10 - Random 31" at bounding box center [62, 213] width 117 height 6
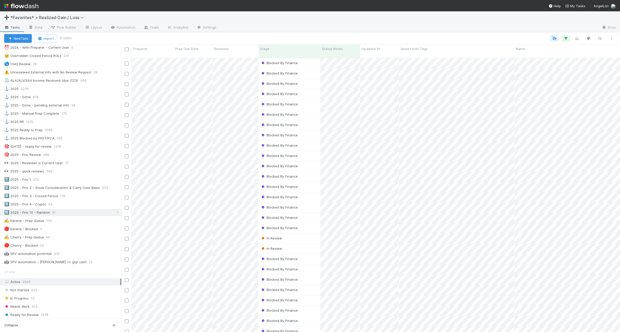
scroll to position [274, 493]
click at [57, 215] on icon at bounding box center [57, 212] width 5 height 3
click at [69, 247] on div "Rename this view" at bounding box center [81, 249] width 52 height 8
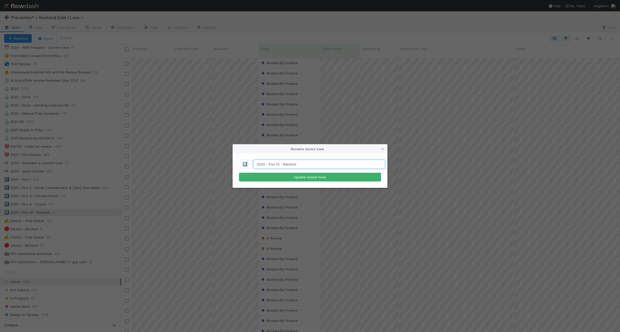
click at [280, 164] on input "2025 - Prio 10 - Random" at bounding box center [318, 164] width 131 height 9
type input "2025 - Prio 5 - Random"
click at [322, 177] on button "Update Saved View" at bounding box center [310, 177] width 142 height 9
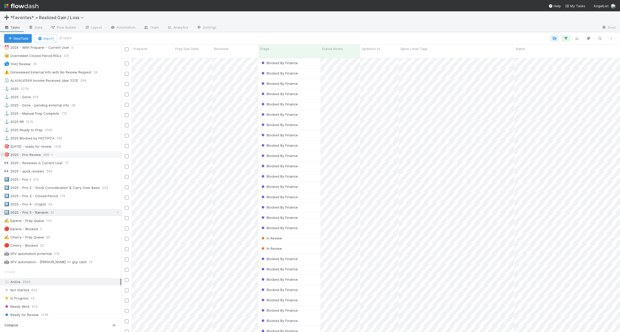
click at [91, 156] on div "🎯 2025 - Prio Review 489" at bounding box center [62, 155] width 117 height 6
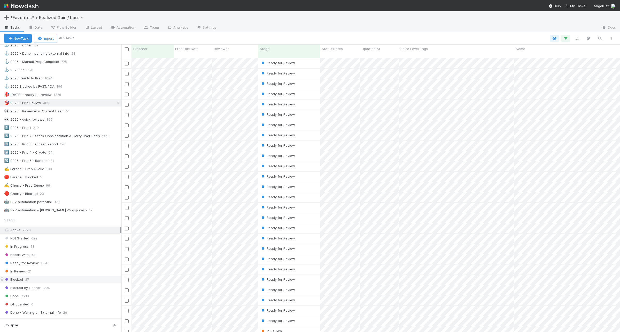
scroll to position [161, 0]
